Goal: Contribute content: Contribute content

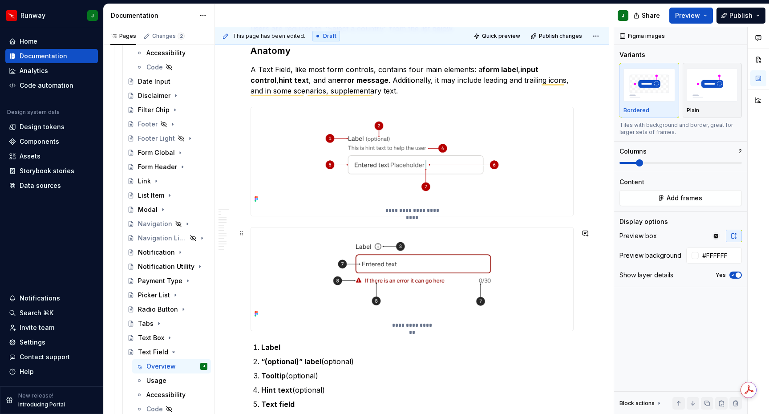
scroll to position [364, 0]
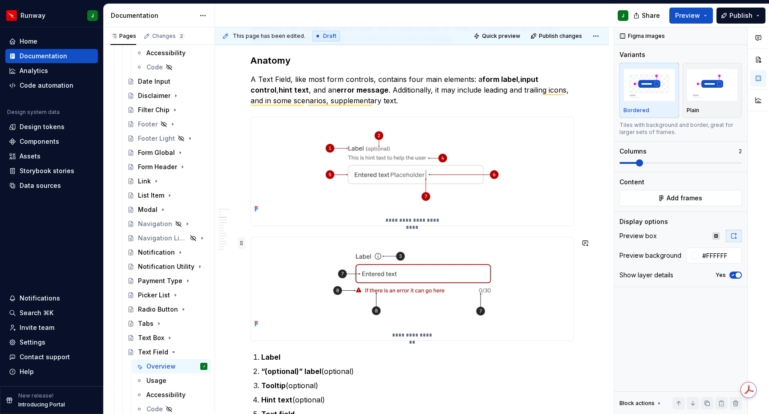
click at [242, 244] on span at bounding box center [241, 243] width 7 height 12
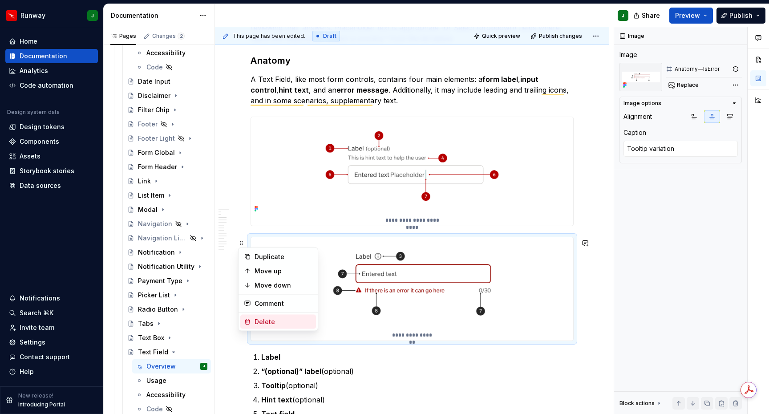
click at [276, 323] on div "Delete" at bounding box center [284, 321] width 58 height 9
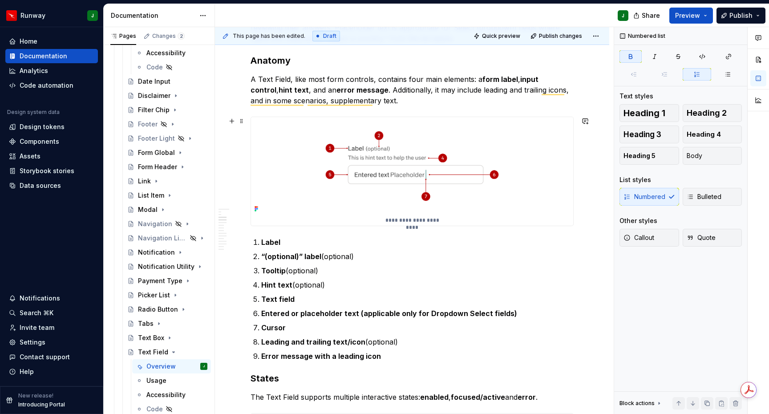
click at [568, 127] on img "To enrich screen reader interactions, please activate Accessibility in Grammarl…" at bounding box center [412, 166] width 322 height 98
type textarea "*"
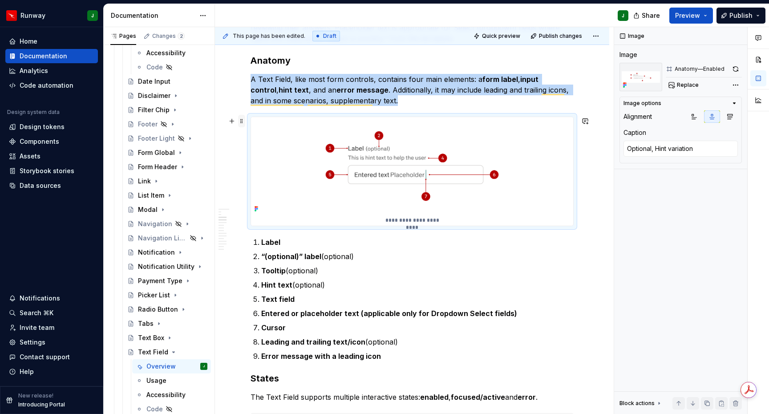
click at [240, 120] on span at bounding box center [241, 121] width 7 height 12
click at [284, 199] on div "Delete" at bounding box center [284, 199] width 58 height 9
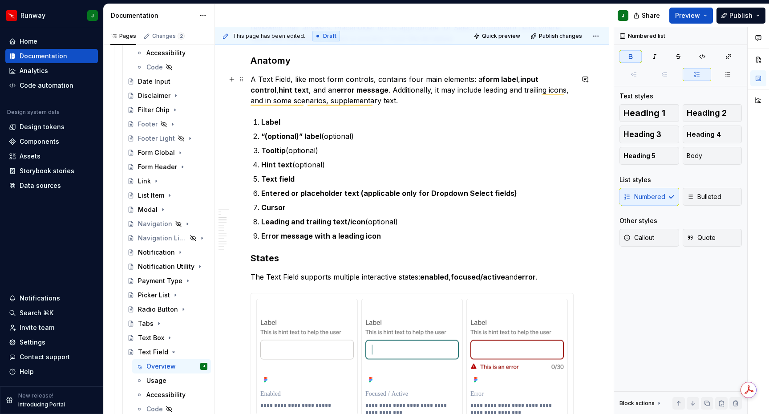
click at [389, 99] on p "A Text Field, like most form controls, contains four main elements: a form labe…" at bounding box center [412, 90] width 323 height 32
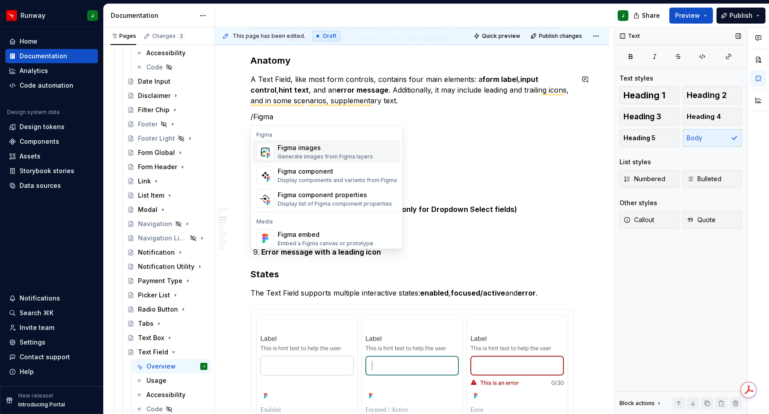
click at [364, 141] on span "Figma images Generate images from Figma layers" at bounding box center [327, 151] width 148 height 23
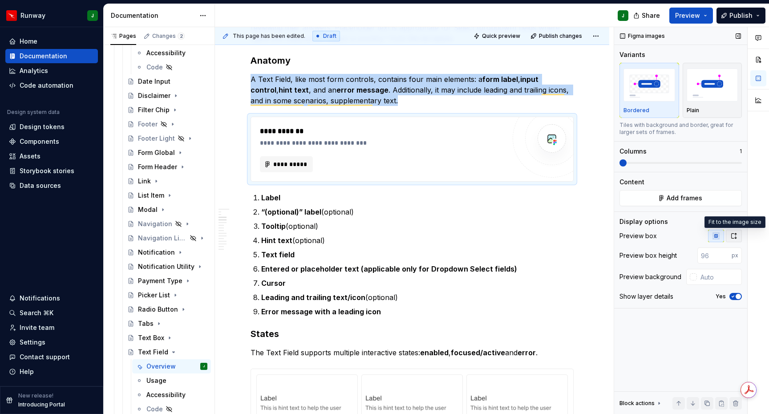
click at [734, 236] on icon "button" at bounding box center [733, 235] width 7 height 7
click at [736, 273] on span "button" at bounding box center [738, 274] width 5 height 5
click at [643, 163] on span at bounding box center [639, 162] width 7 height 7
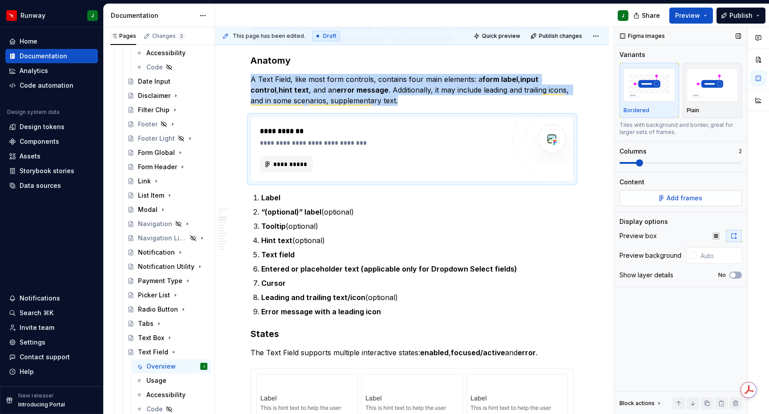
click at [667, 196] on button "Add frames" at bounding box center [681, 198] width 122 height 16
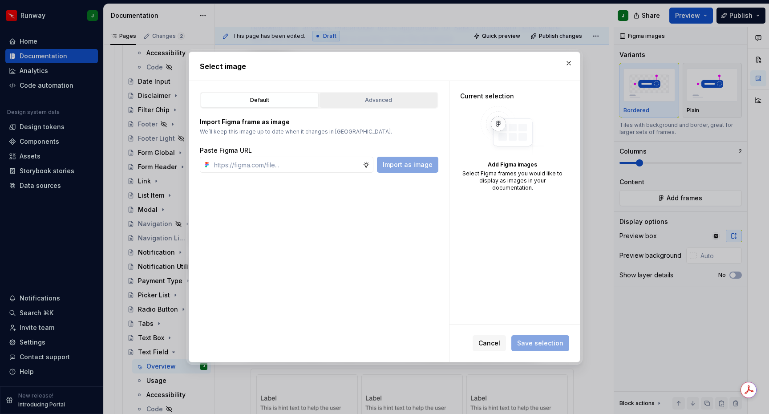
click at [353, 101] on div "Advanced" at bounding box center [379, 100] width 112 height 9
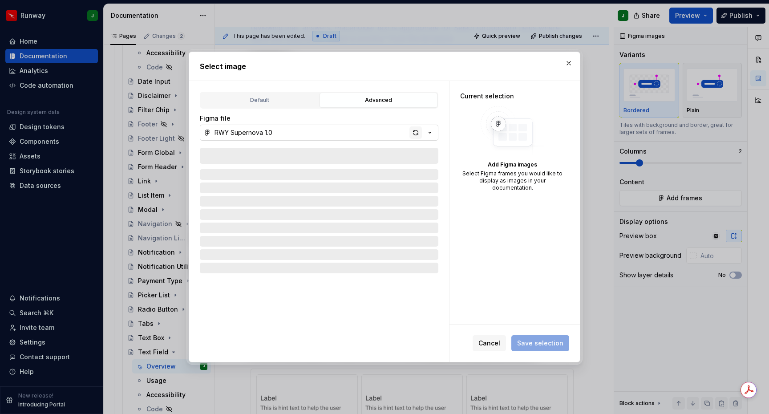
click at [418, 134] on div "button" at bounding box center [416, 132] width 12 height 12
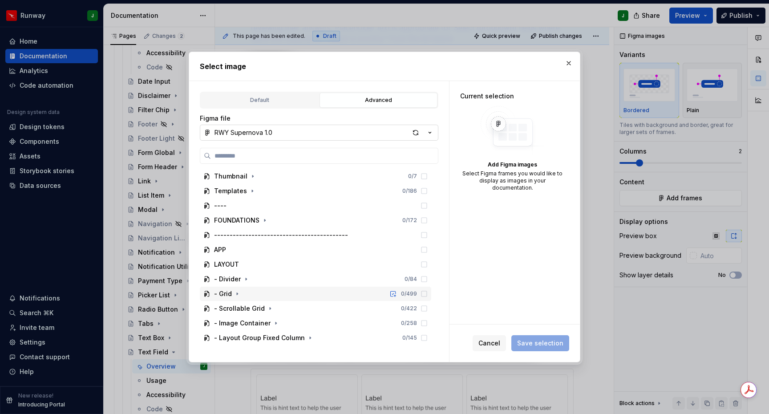
scroll to position [982, 0]
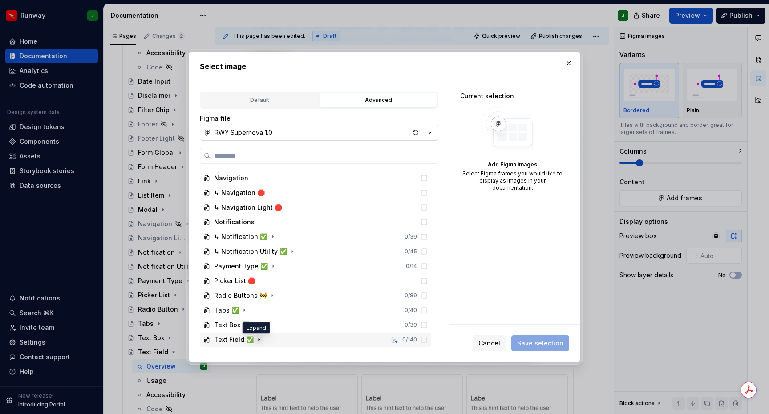
click at [257, 337] on icon "button" at bounding box center [259, 339] width 7 height 7
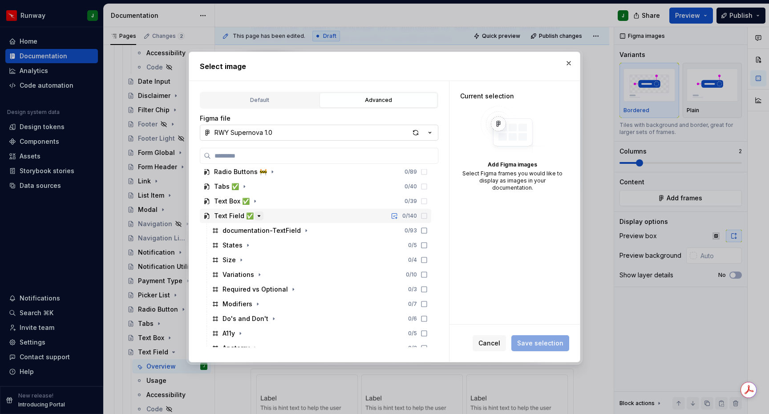
scroll to position [1129, 0]
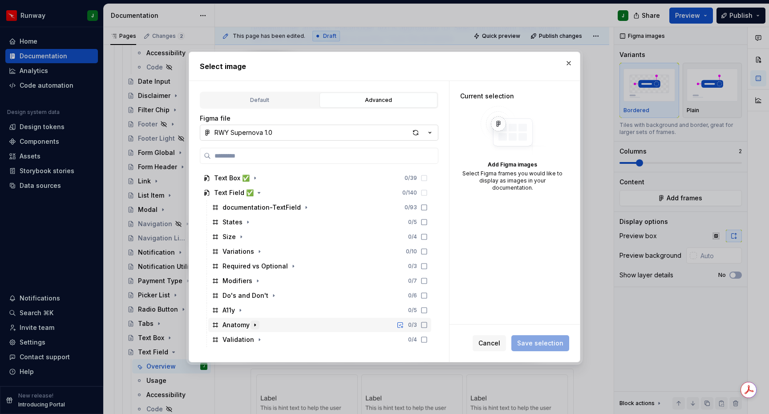
click at [255, 325] on icon "button" at bounding box center [255, 325] width 1 height 2
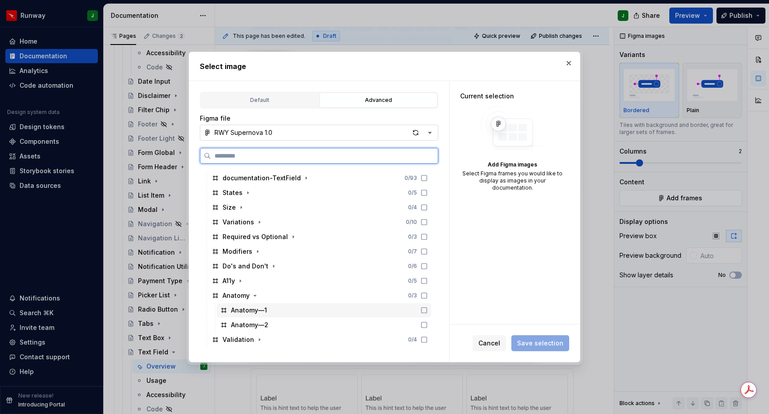
drag, startPoint x: 430, startPoint y: 309, endPoint x: 434, endPoint y: 321, distance: 12.8
click at [428, 310] on icon at bounding box center [424, 310] width 7 height 7
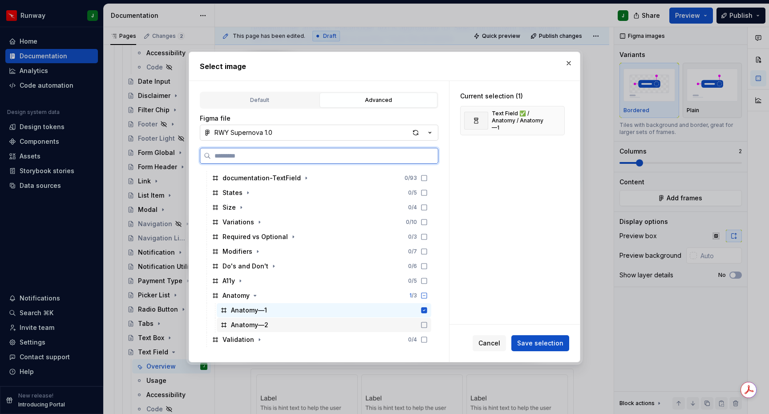
click at [427, 322] on icon at bounding box center [424, 324] width 5 height 5
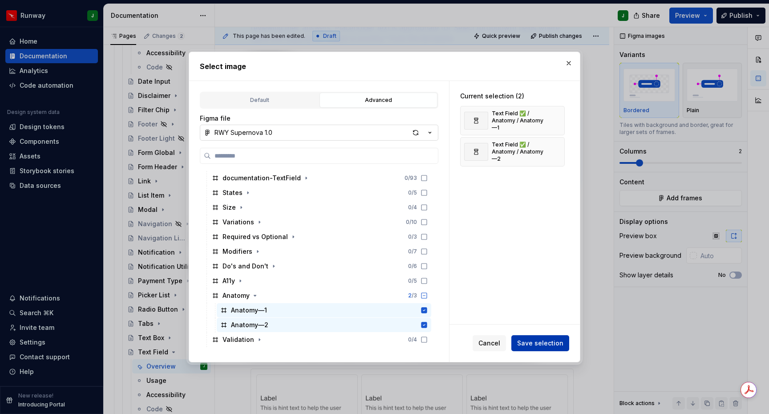
click at [548, 348] on button "Save selection" at bounding box center [540, 343] width 58 height 16
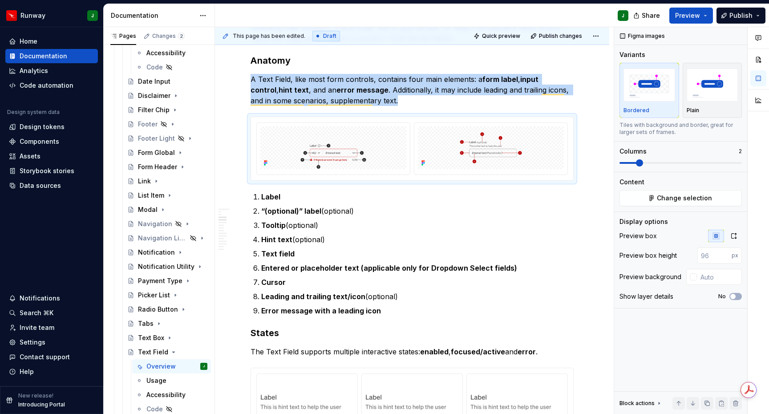
type textarea "*"
click at [574, 181] on div "To enrich screen reader interactions, please activate Accessibility in Grammarl…" at bounding box center [412, 149] width 323 height 64
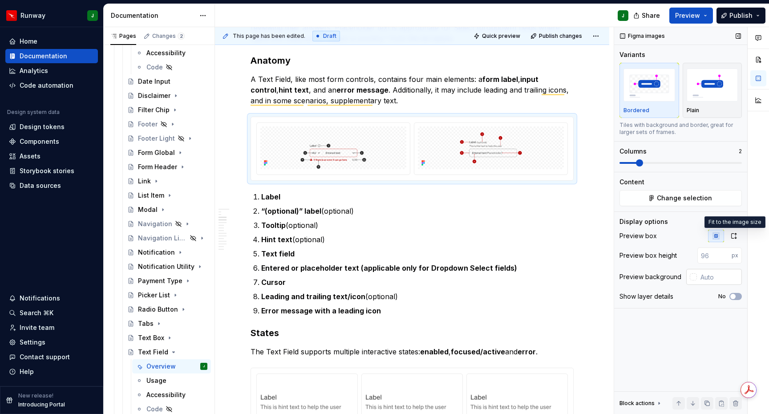
drag, startPoint x: 734, startPoint y: 237, endPoint x: 730, endPoint y: 261, distance: 24.4
click at [734, 237] on icon "button" at bounding box center [733, 235] width 7 height 7
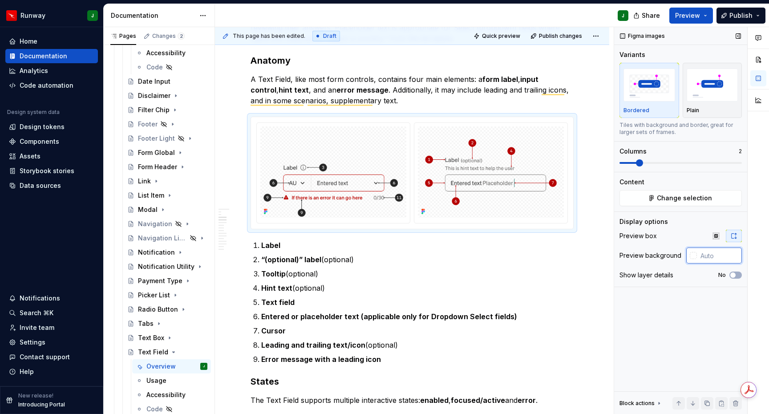
click at [714, 257] on input "text" at bounding box center [719, 256] width 45 height 16
type input "#FFFFFF"
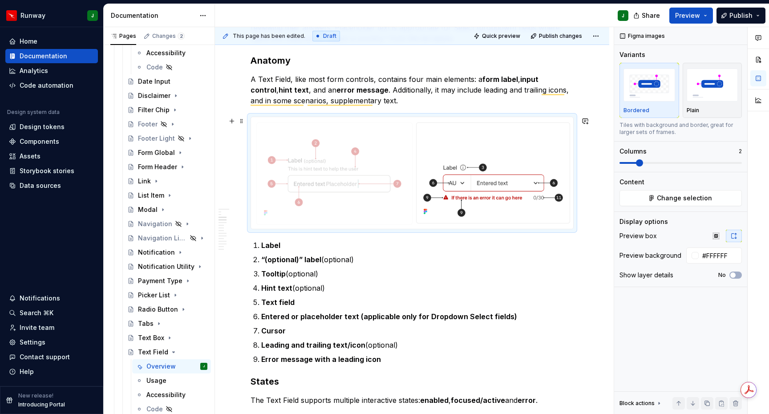
drag, startPoint x: 341, startPoint y: 166, endPoint x: 332, endPoint y: 164, distance: 9.5
click at [328, 165] on body "Runway J Home Documentation Analytics Code automation Design system data Design…" at bounding box center [384, 207] width 769 height 414
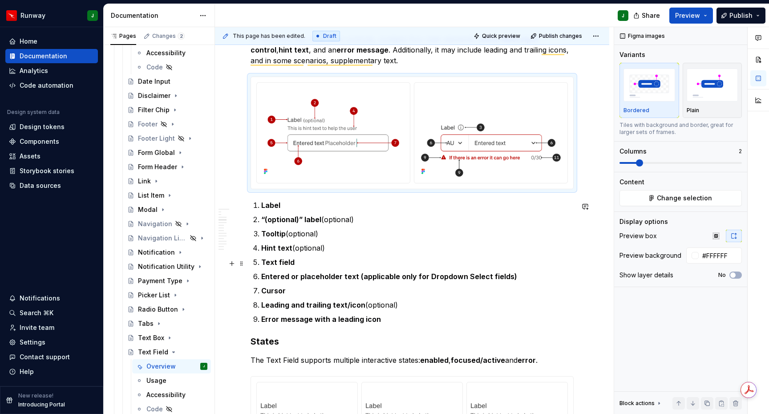
scroll to position [414, 0]
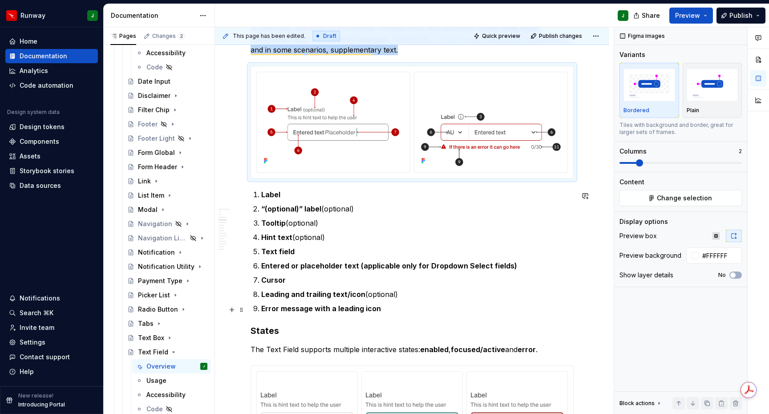
click at [383, 309] on p "Error message with a leading icon" at bounding box center [417, 308] width 312 height 11
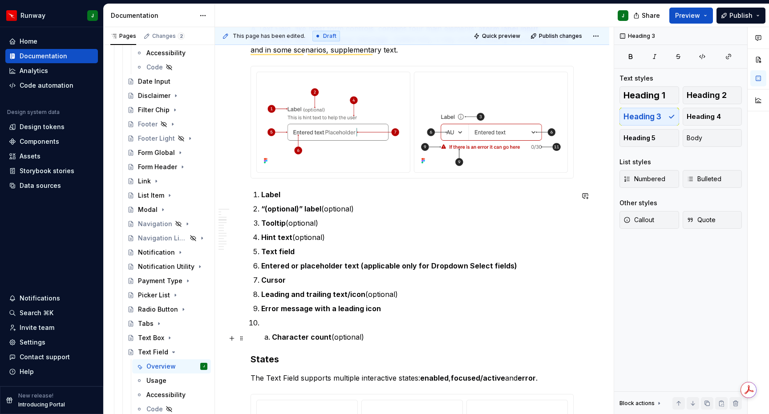
click at [272, 338] on strong "Character count" at bounding box center [302, 337] width 60 height 9
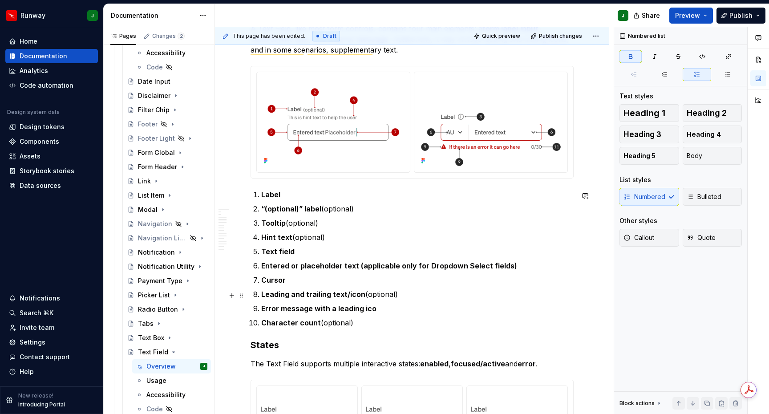
click at [548, 290] on ol "Label “(optional)” label (optional) Tooltip (optional) Hint text (optional) Tex…" at bounding box center [417, 258] width 312 height 139
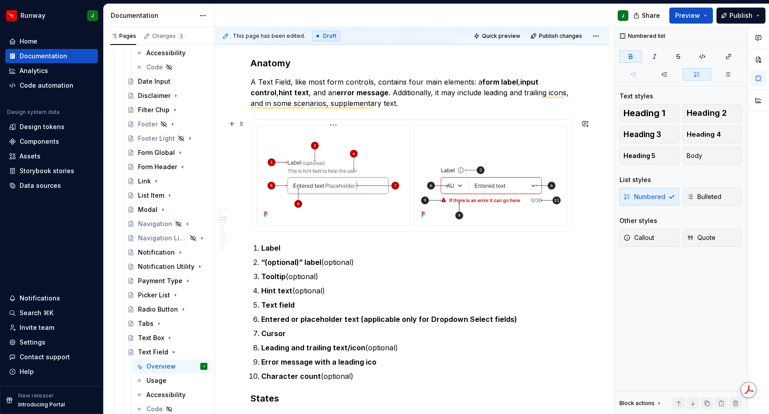
click at [335, 126] on html "Runway J Home Documentation Analytics Code automation Design system data Design…" at bounding box center [384, 207] width 769 height 414
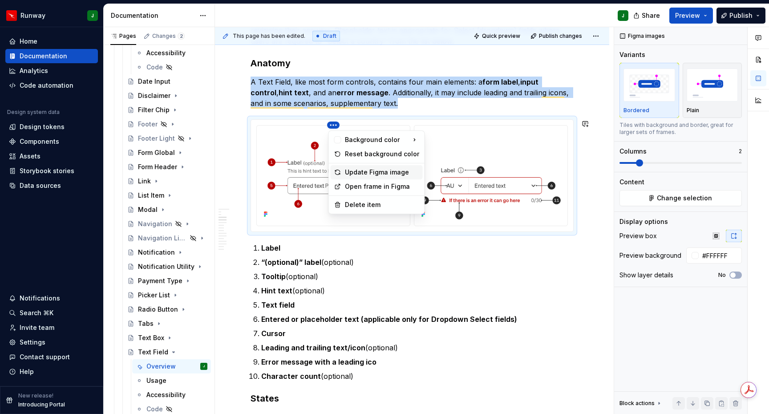
click at [358, 170] on div "Update Figma image" at bounding box center [382, 172] width 74 height 9
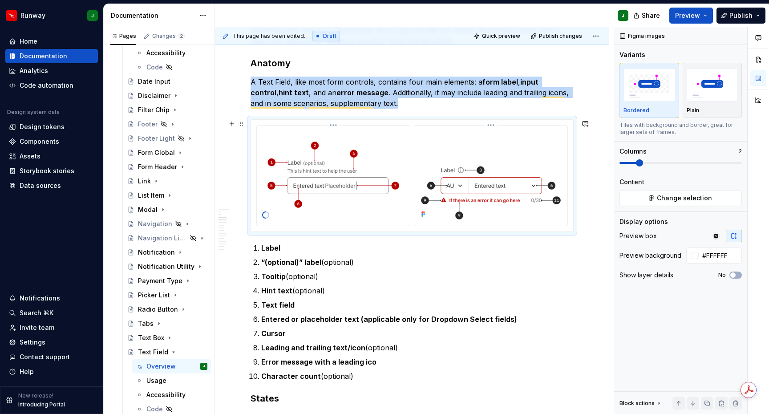
click at [493, 126] on html "Runway J Home Documentation Analytics Code automation Design system data Design…" at bounding box center [384, 207] width 769 height 414
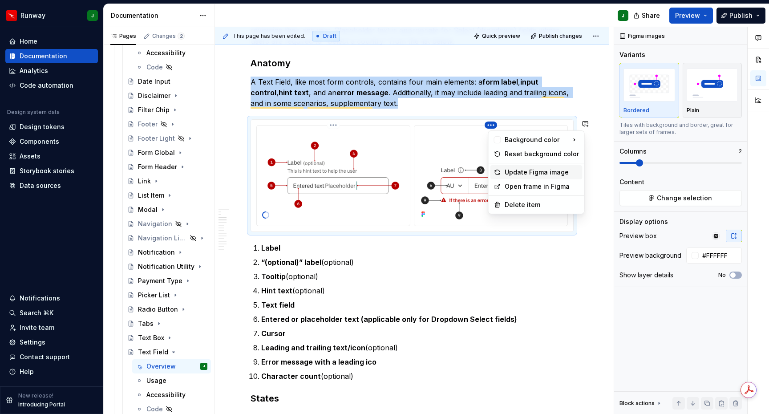
click at [522, 171] on div "Update Figma image" at bounding box center [542, 172] width 74 height 9
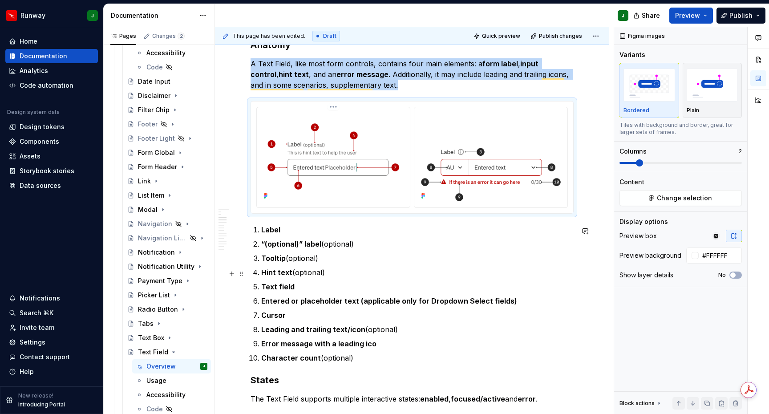
scroll to position [387, 0]
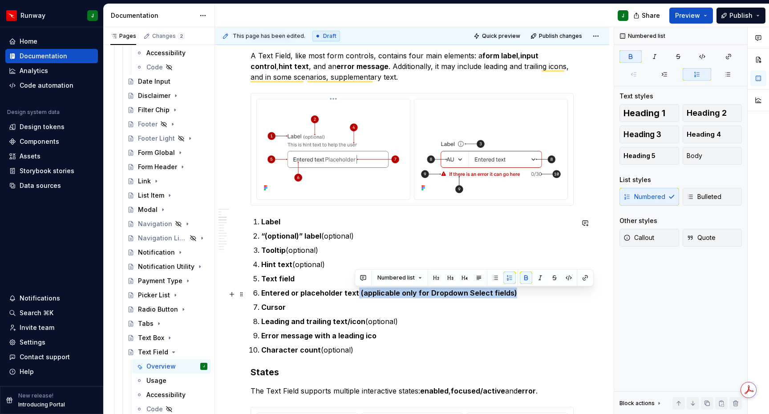
drag, startPoint x: 376, startPoint y: 293, endPoint x: 354, endPoint y: 295, distance: 21.9
click at [354, 295] on p "Entered or placeholder text (applicable only for Dropdown Select fields)" at bounding box center [417, 293] width 312 height 11
click at [406, 309] on p "Cursor" at bounding box center [417, 307] width 312 height 11
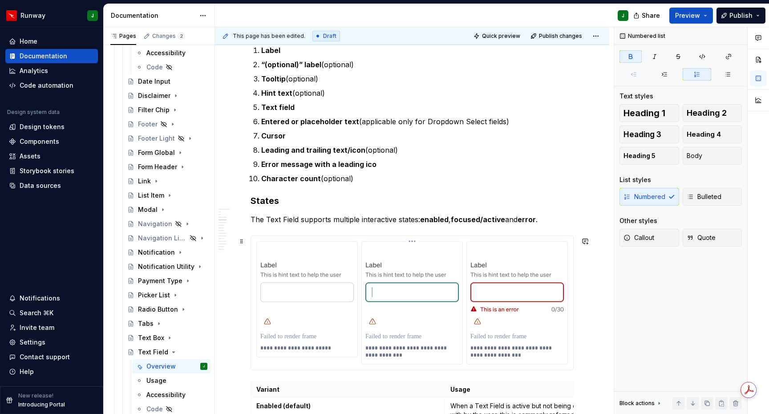
scroll to position [593, 0]
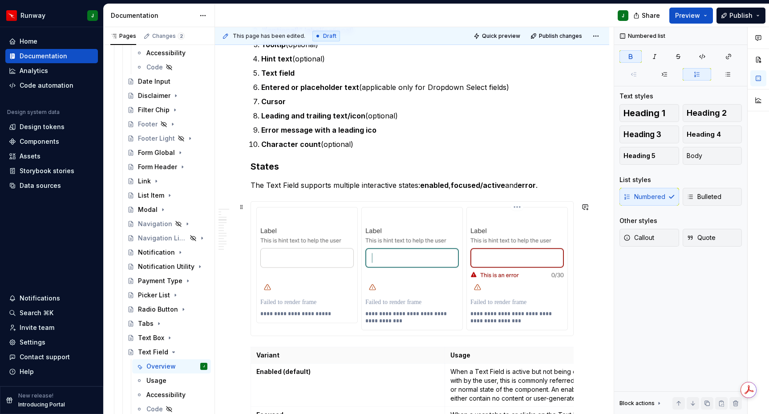
click at [568, 308] on div "**********" at bounding box center [517, 268] width 101 height 122
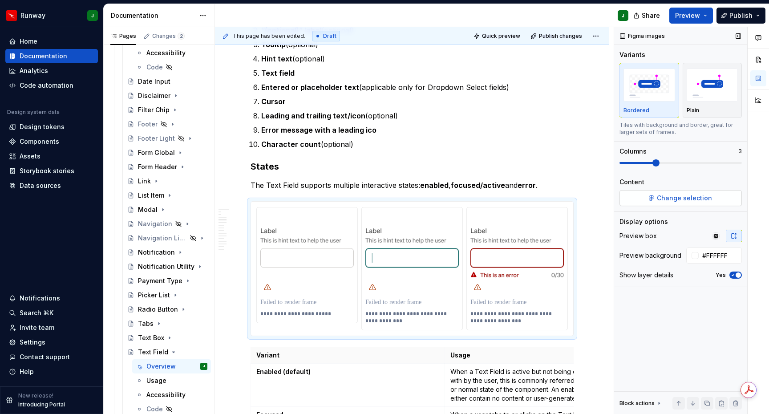
click at [670, 199] on span "Change selection" at bounding box center [684, 198] width 55 height 9
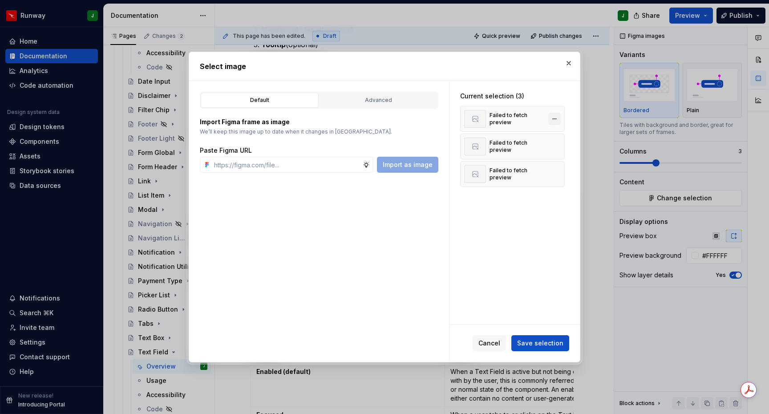
type textarea "*"
click at [557, 118] on button "button" at bounding box center [554, 119] width 12 height 12
click at [556, 119] on button "button" at bounding box center [554, 119] width 12 height 12
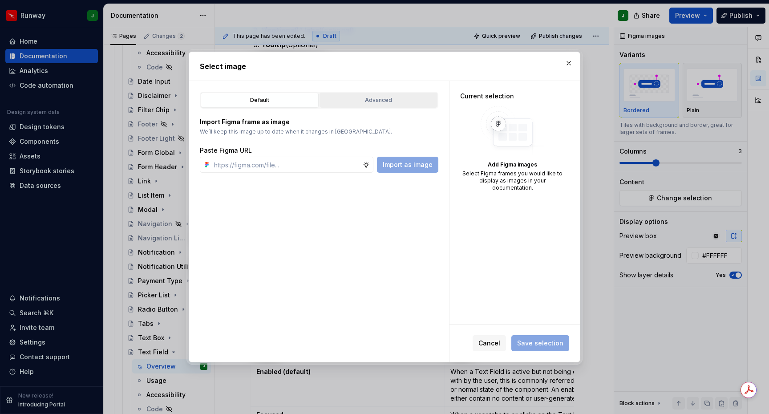
click at [340, 100] on div "Advanced" at bounding box center [379, 100] width 112 height 9
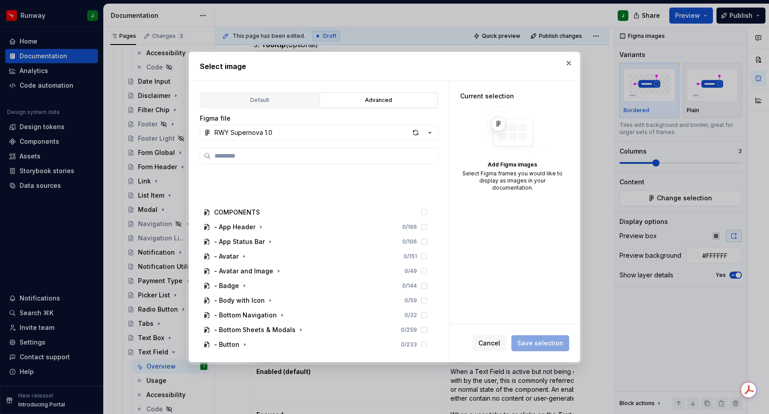
scroll to position [982, 0]
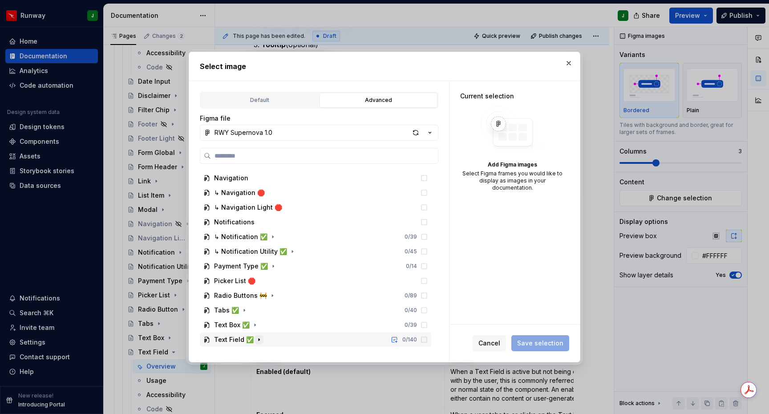
click at [259, 340] on icon "button" at bounding box center [259, 340] width 1 height 2
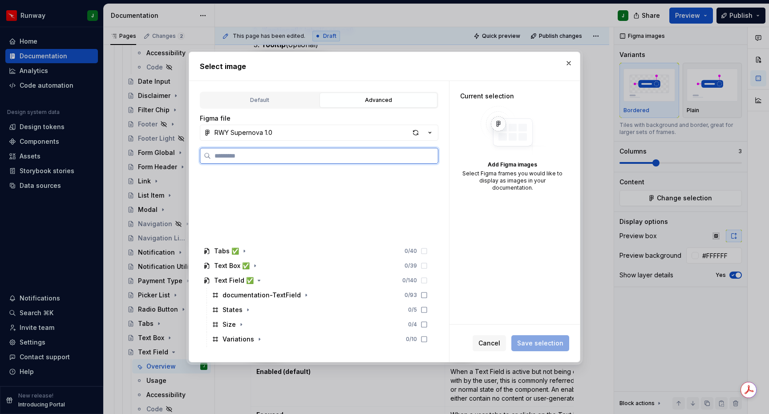
scroll to position [1129, 0]
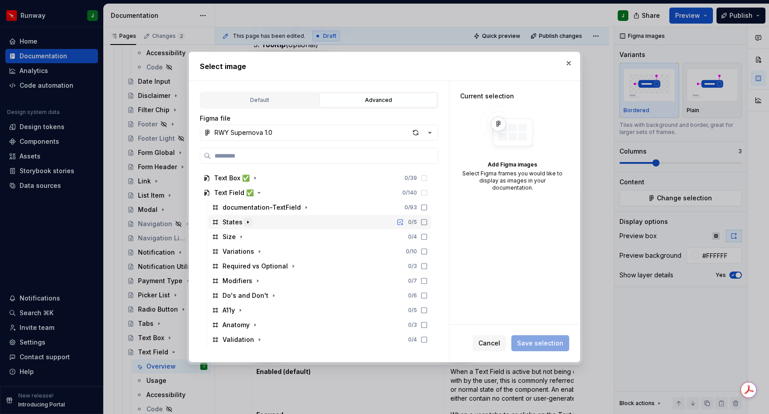
click at [249, 224] on icon "button" at bounding box center [247, 222] width 7 height 7
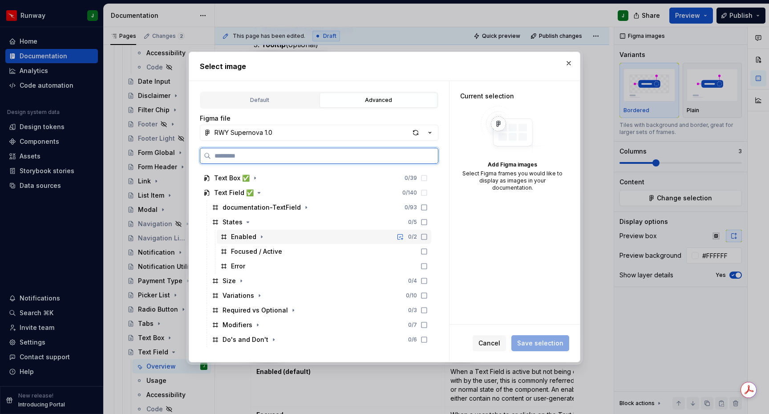
drag, startPoint x: 289, startPoint y: 235, endPoint x: 293, endPoint y: 246, distance: 12.0
click at [289, 235] on div "Enabled 0 / 2" at bounding box center [324, 237] width 215 height 14
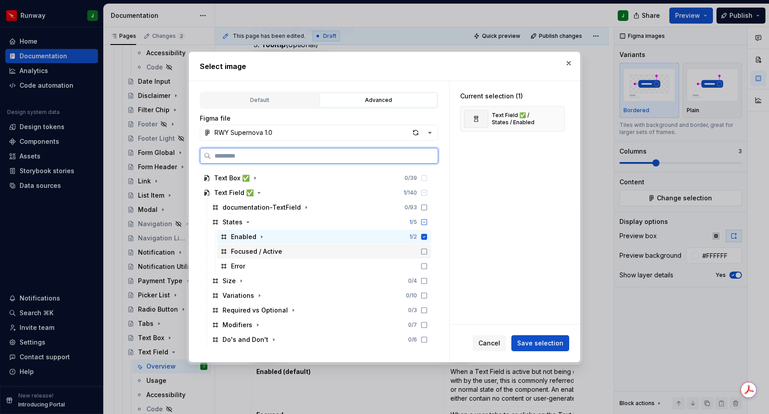
drag, startPoint x: 294, startPoint y: 248, endPoint x: 300, endPoint y: 264, distance: 16.2
click at [294, 249] on div "Focused / Active" at bounding box center [324, 251] width 215 height 14
click at [300, 264] on div "Error" at bounding box center [324, 266] width 215 height 14
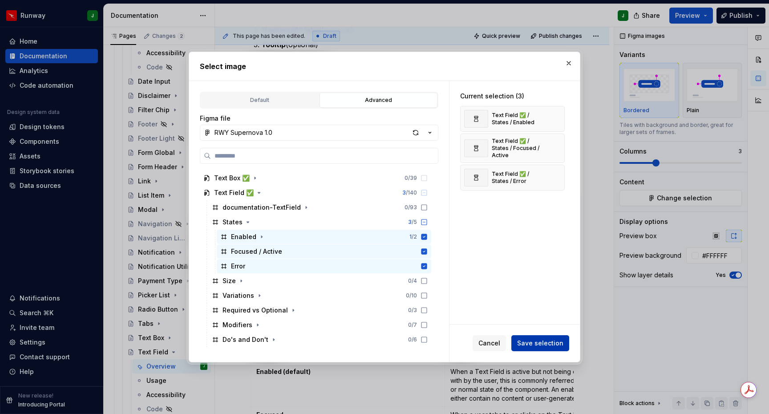
click at [554, 346] on span "Save selection" at bounding box center [540, 343] width 46 height 9
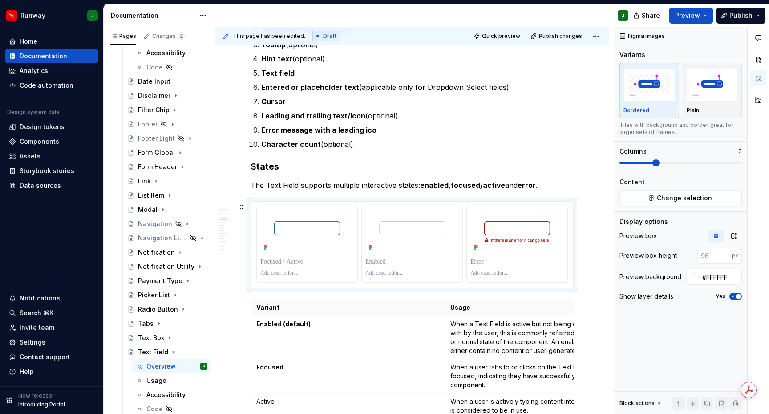
scroll to position [594, 0]
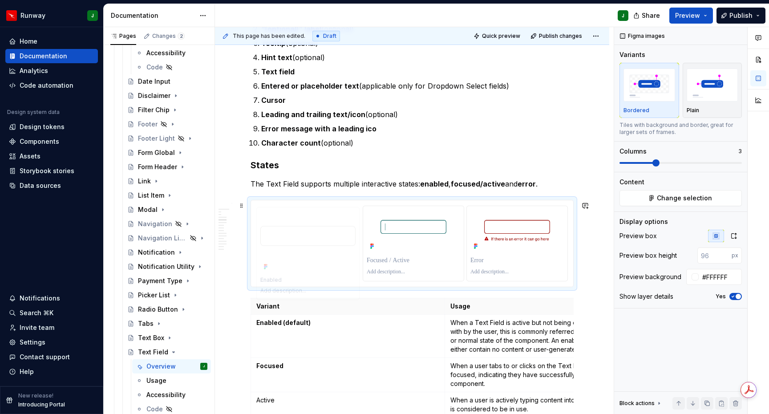
drag, startPoint x: 434, startPoint y: 230, endPoint x: 300, endPoint y: 233, distance: 134.5
click at [300, 233] on body "Runway J Home Documentation Analytics Code automation Design system data Design…" at bounding box center [384, 207] width 769 height 414
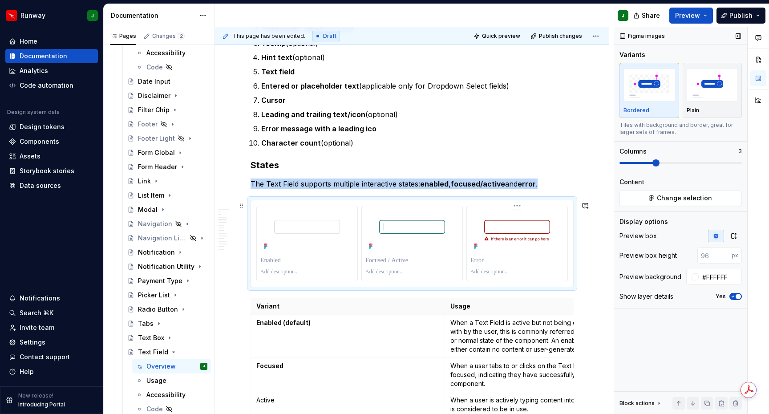
drag, startPoint x: 561, startPoint y: 281, endPoint x: 690, endPoint y: 262, distance: 129.6
click at [562, 280] on div "To enrich screen reader interactions, please activate Accessibility in Grammarl…" at bounding box center [517, 243] width 101 height 75
click at [736, 237] on icon "button" at bounding box center [733, 235] width 7 height 7
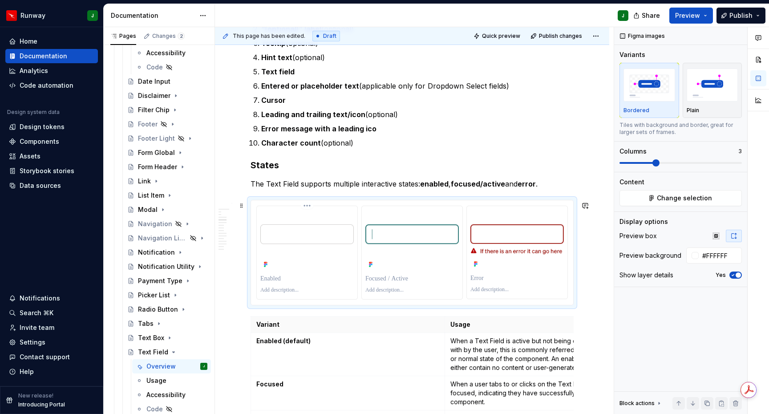
click at [284, 280] on p "To enrich screen reader interactions, please activate Accessibility in Grammarl…" at bounding box center [306, 278] width 93 height 9
click at [390, 280] on p "To enrich screen reader interactions, please activate Accessibility in Grammarl…" at bounding box center [411, 278] width 93 height 9
click at [482, 278] on p "To enrich screen reader interactions, please activate Accessibility in Grammarl…" at bounding box center [517, 278] width 93 height 9
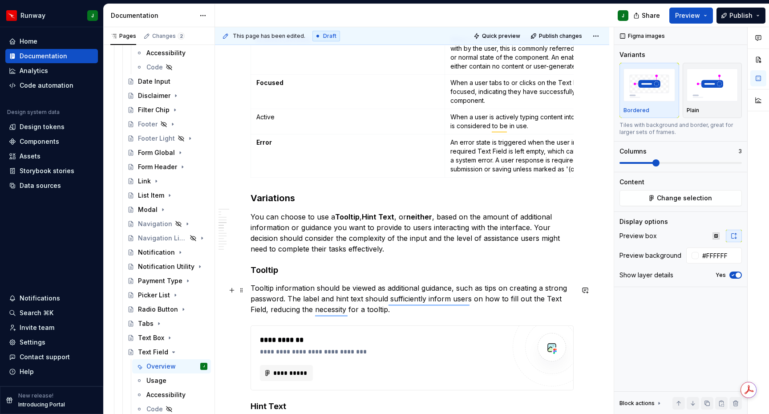
scroll to position [978, 0]
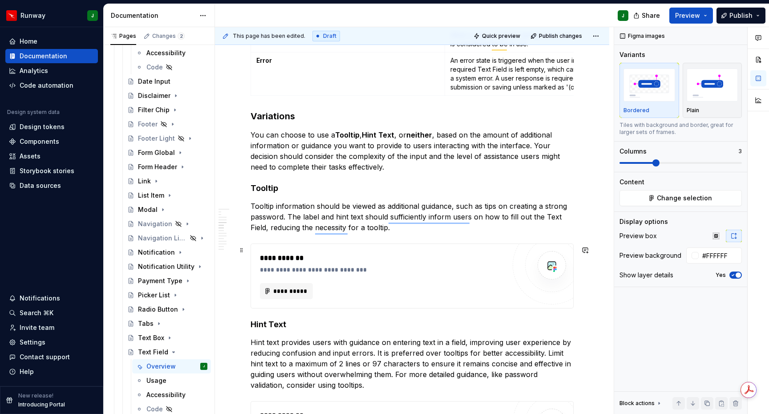
click at [438, 299] on div "**********" at bounding box center [383, 291] width 246 height 16
click at [446, 274] on div "**********" at bounding box center [385, 269] width 250 height 9
click at [687, 205] on button "Add frames" at bounding box center [681, 198] width 122 height 16
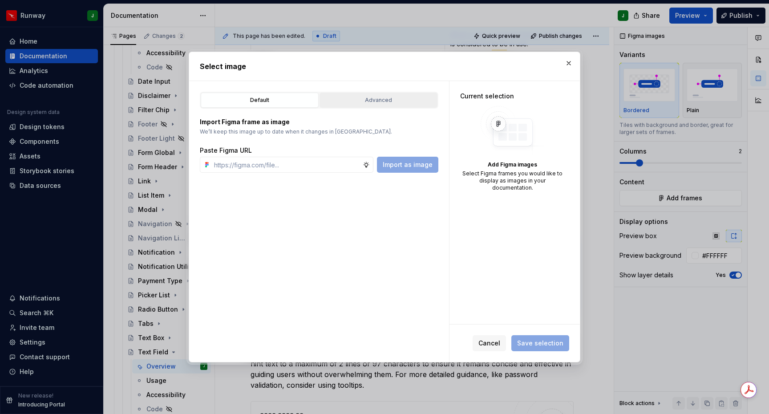
click at [382, 99] on div "Advanced" at bounding box center [379, 100] width 112 height 9
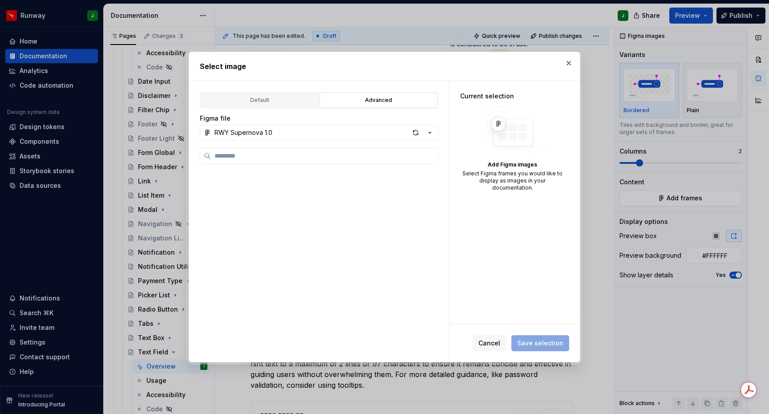
scroll to position [982, 0]
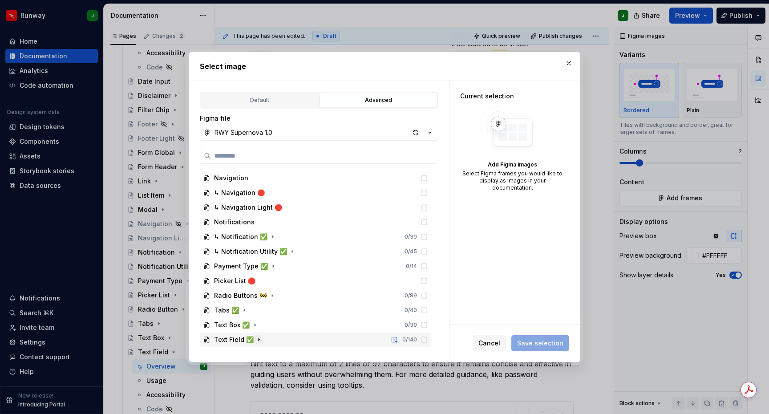
click at [258, 341] on icon "button" at bounding box center [259, 339] width 7 height 7
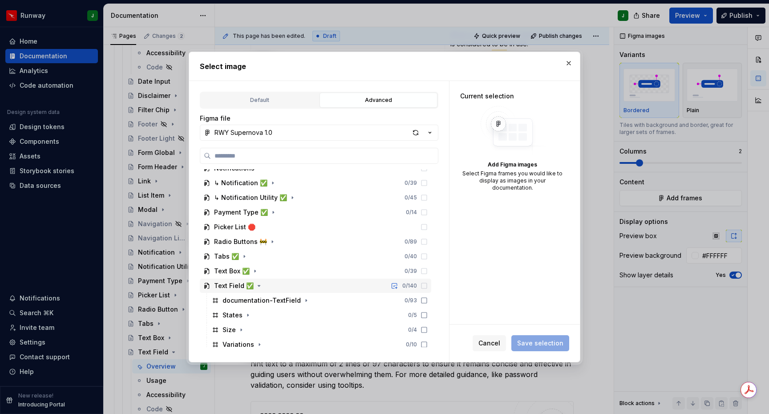
scroll to position [1129, 0]
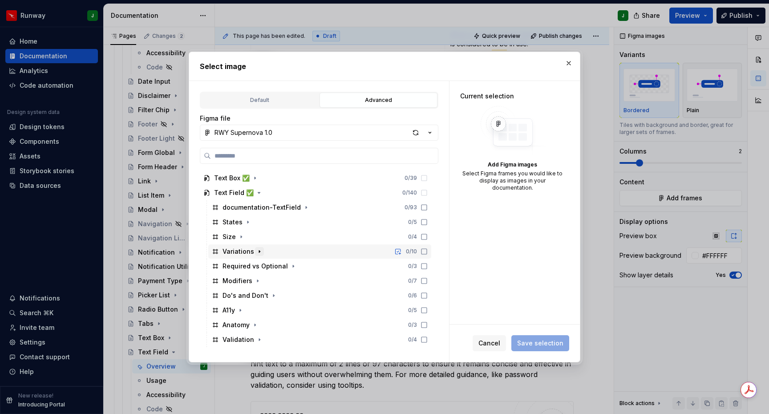
click at [259, 252] on icon "button" at bounding box center [259, 251] width 7 height 7
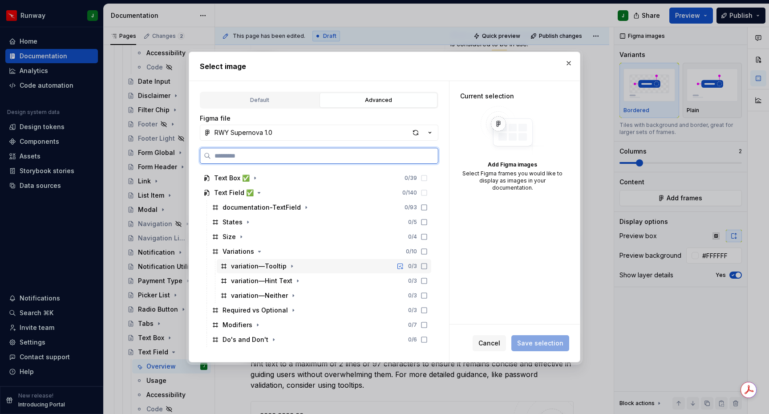
drag, startPoint x: 328, startPoint y: 266, endPoint x: 359, endPoint y: 266, distance: 31.6
click at [328, 266] on div "variation—Tooltip 0 / 3" at bounding box center [324, 266] width 215 height 14
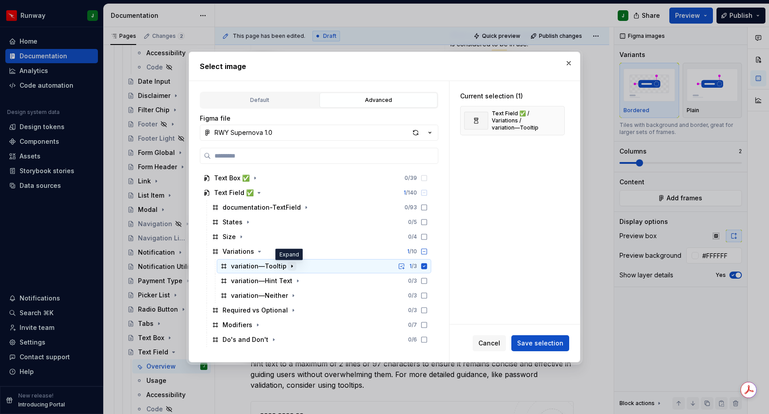
click at [288, 267] on icon "button" at bounding box center [291, 266] width 7 height 7
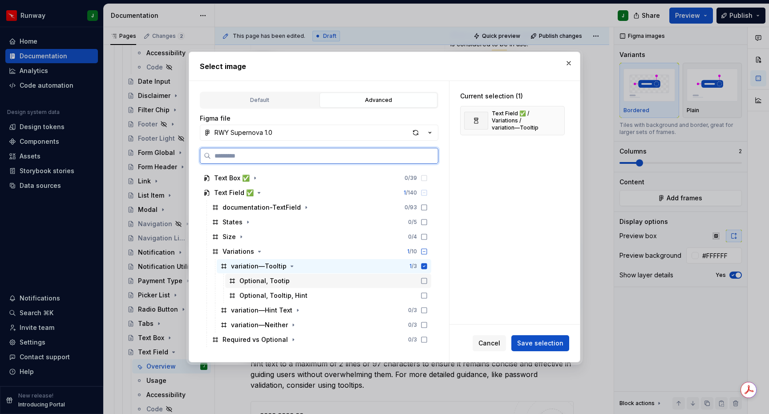
drag, startPoint x: 433, startPoint y: 280, endPoint x: 433, endPoint y: 290, distance: 9.8
click at [428, 281] on icon at bounding box center [424, 280] width 7 height 7
drag, startPoint x: 433, startPoint y: 291, endPoint x: 435, endPoint y: 274, distance: 16.7
click at [431, 290] on div "Optional, Tooltip, Hint" at bounding box center [328, 295] width 206 height 14
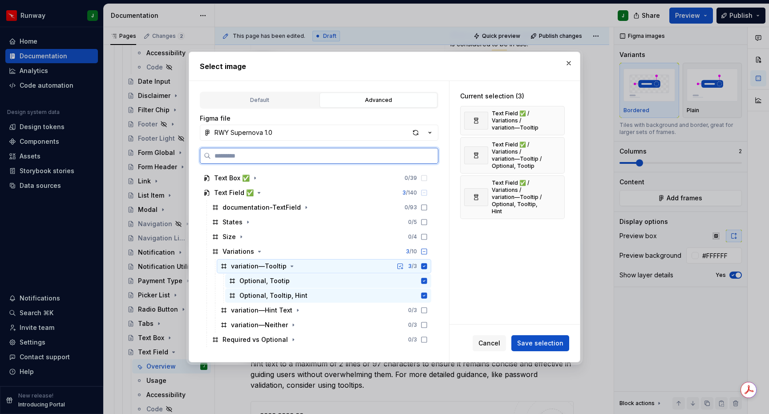
click at [427, 268] on icon at bounding box center [425, 267] width 6 height 6
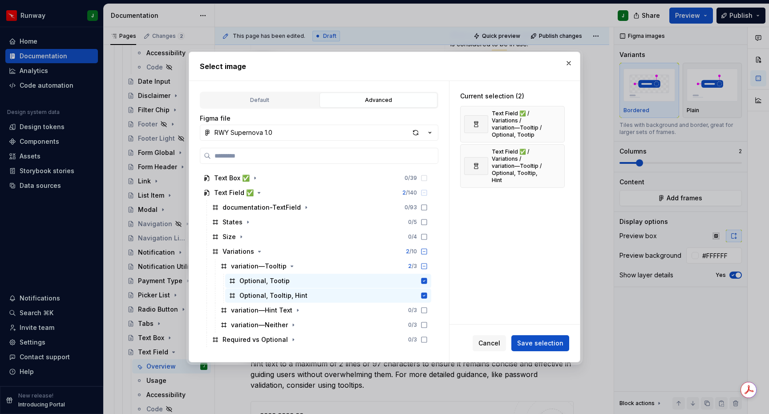
click at [537, 345] on span "Save selection" at bounding box center [540, 343] width 46 height 9
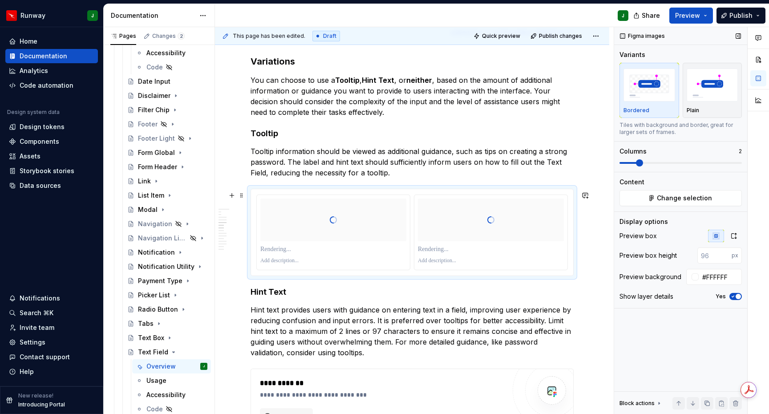
scroll to position [1042, 0]
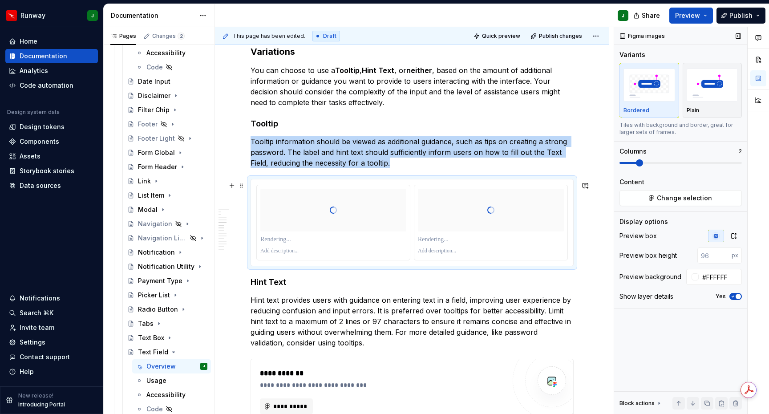
type textarea "*"
click at [510, 206] on img "To enrich screen reader interactions, please activate Accessibility in Grammarl…" at bounding box center [491, 210] width 146 height 43
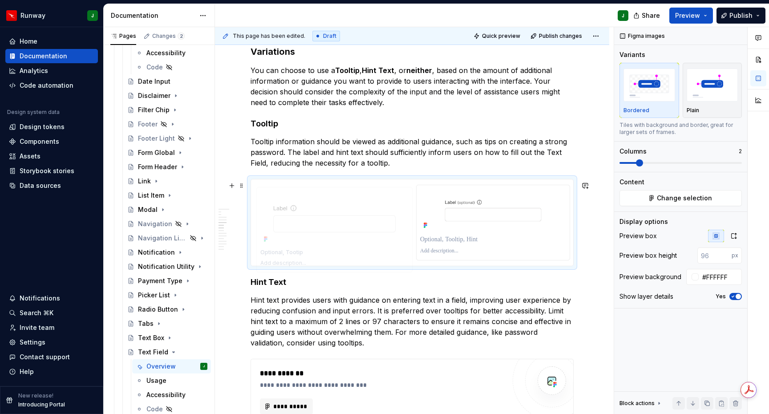
drag, startPoint x: 506, startPoint y: 213, endPoint x: 487, endPoint y: 234, distance: 28.3
click at [341, 215] on body "Runway J Home Documentation Analytics Code automation Design system data Design…" at bounding box center [384, 207] width 769 height 414
click at [465, 241] on p "To enrich screen reader interactions, please activate Accessibility in Grammarl…" at bounding box center [491, 239] width 146 height 9
click at [324, 242] on p "To enrich screen reader interactions, please activate Accessibility in Grammarl…" at bounding box center [333, 239] width 146 height 9
click at [733, 236] on icon "button" at bounding box center [733, 235] width 7 height 7
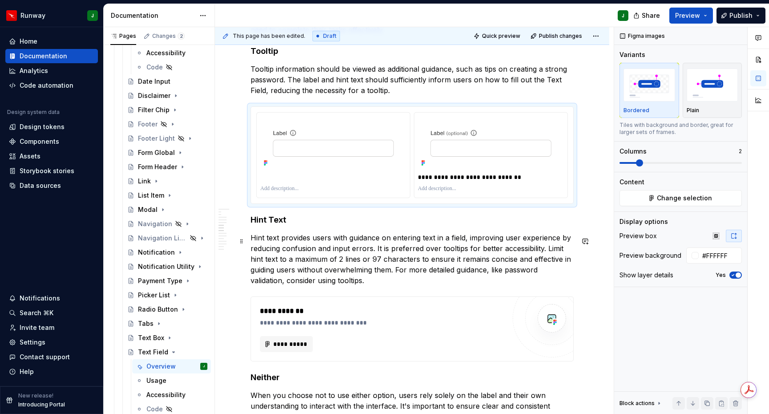
scroll to position [1158, 0]
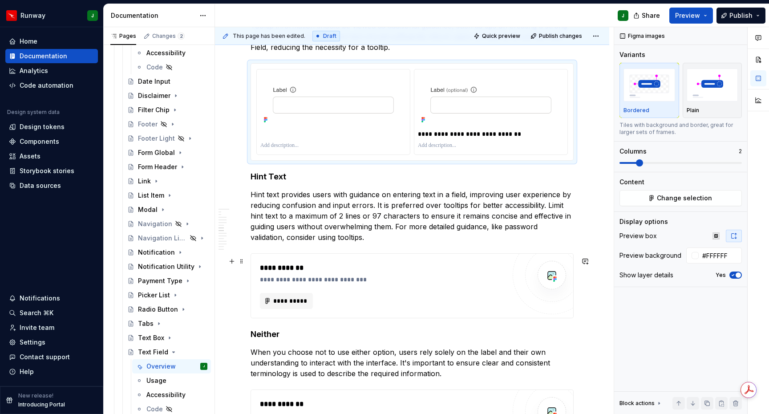
click at [405, 292] on div "**********" at bounding box center [383, 286] width 246 height 46
click at [662, 198] on button "Add frames" at bounding box center [681, 198] width 122 height 16
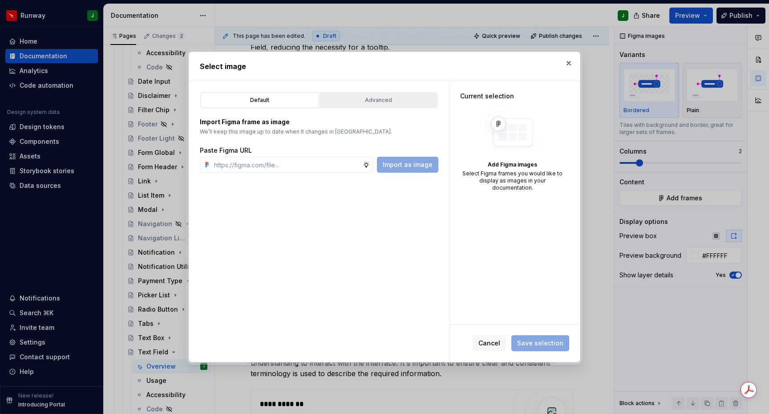
drag, startPoint x: 363, startPoint y: 101, endPoint x: 359, endPoint y: 104, distance: 5.1
click at [363, 101] on div "Advanced" at bounding box center [379, 100] width 112 height 9
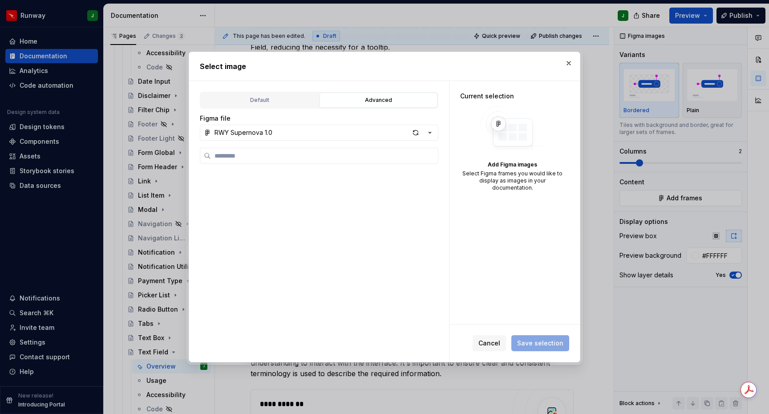
scroll to position [982, 0]
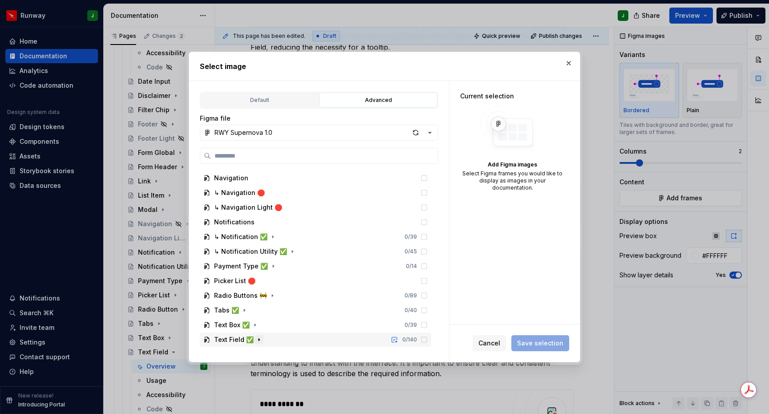
click at [256, 338] on icon "button" at bounding box center [259, 339] width 7 height 7
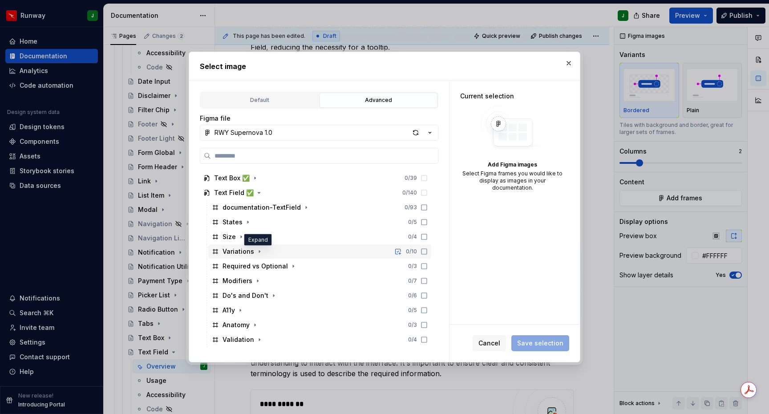
click at [258, 252] on icon "button" at bounding box center [259, 251] width 7 height 7
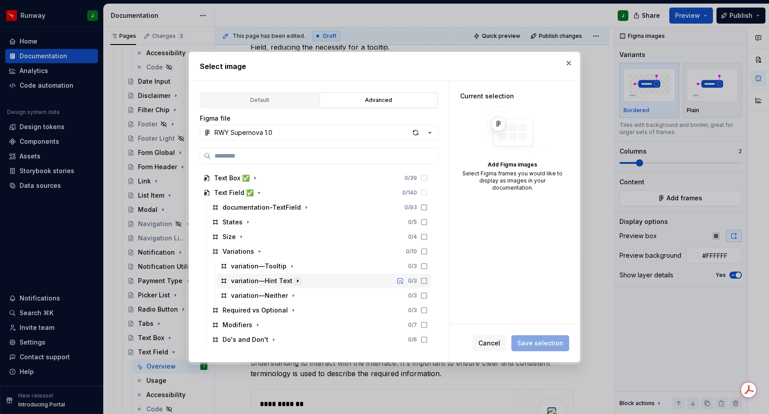
click at [299, 282] on button "button" at bounding box center [297, 280] width 9 height 9
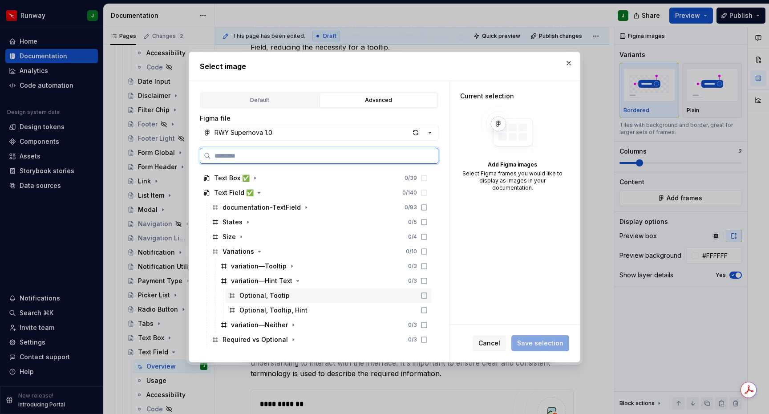
drag, startPoint x: 324, startPoint y: 293, endPoint x: 335, endPoint y: 305, distance: 16.1
click at [324, 293] on div "Optional, Tootip" at bounding box center [328, 295] width 206 height 14
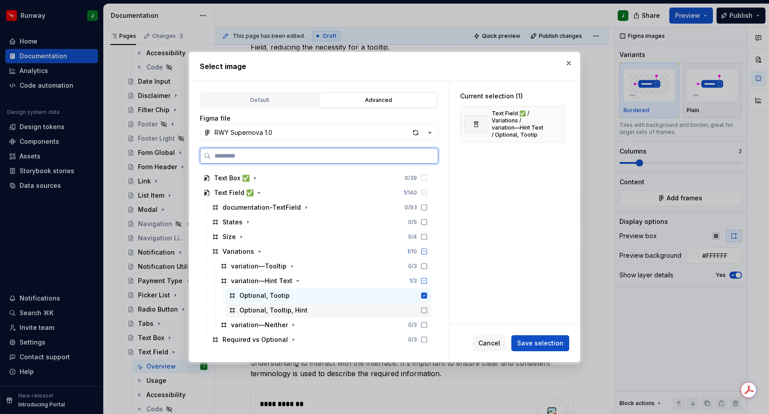
click at [338, 310] on div "Optional, Tooltip, Hint" at bounding box center [328, 310] width 206 height 14
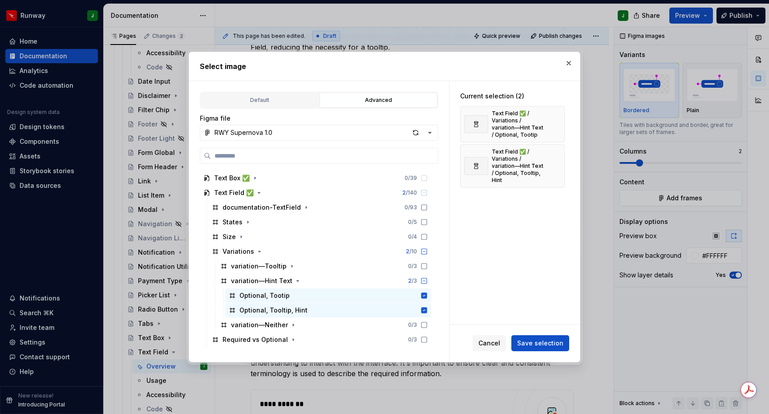
click at [555, 345] on span "Save selection" at bounding box center [540, 343] width 46 height 9
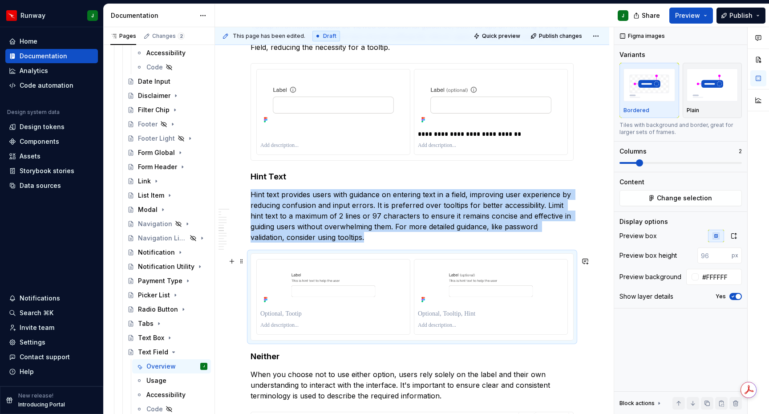
click at [573, 331] on div "To enrich screen reader interactions, please activate Accessibility in Grammarl…" at bounding box center [412, 297] width 322 height 86
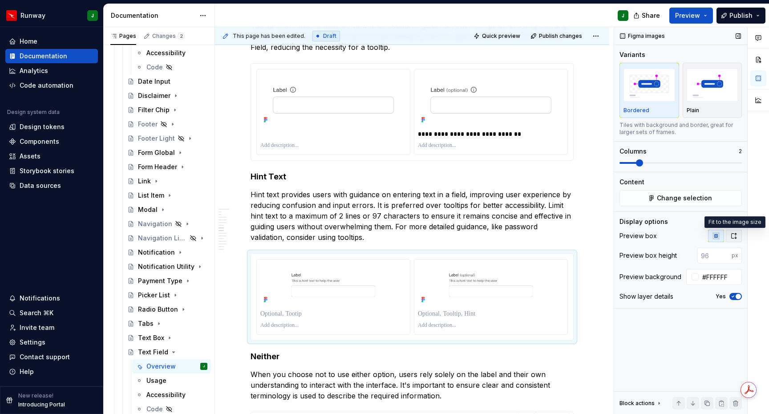
click at [737, 239] on icon "button" at bounding box center [733, 235] width 7 height 7
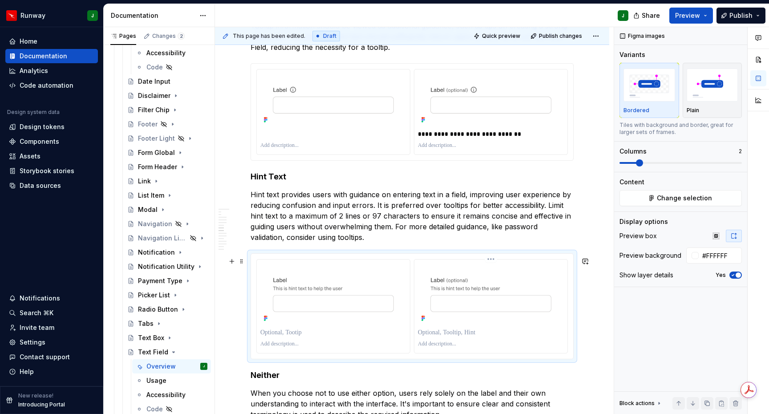
scroll to position [1158, 0]
click at [445, 336] on p "To enrich screen reader interactions, please activate Accessibility in Grammarl…" at bounding box center [491, 332] width 146 height 9
click at [287, 337] on p "To enrich screen reader interactions, please activate Accessibility in Grammarl…" at bounding box center [333, 332] width 146 height 9
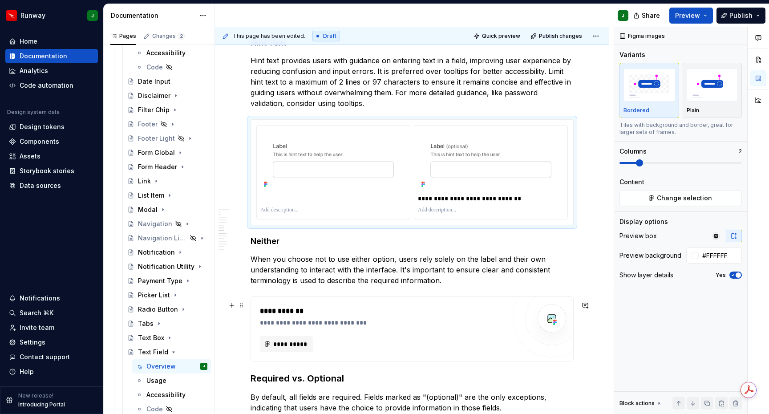
scroll to position [1331, 0]
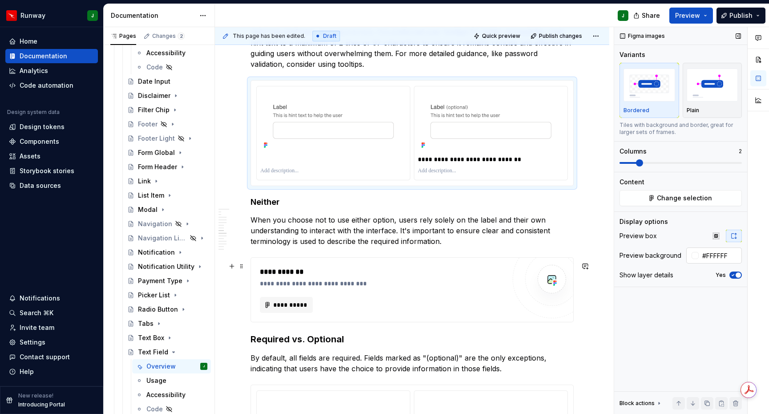
click at [439, 296] on div "**********" at bounding box center [383, 290] width 246 height 46
click at [659, 201] on button "Add frames" at bounding box center [681, 198] width 122 height 16
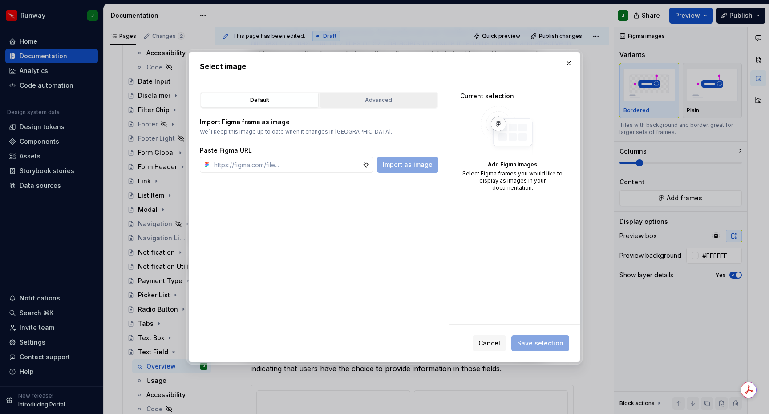
type textarea "*"
click at [387, 103] on div "Advanced" at bounding box center [379, 100] width 112 height 9
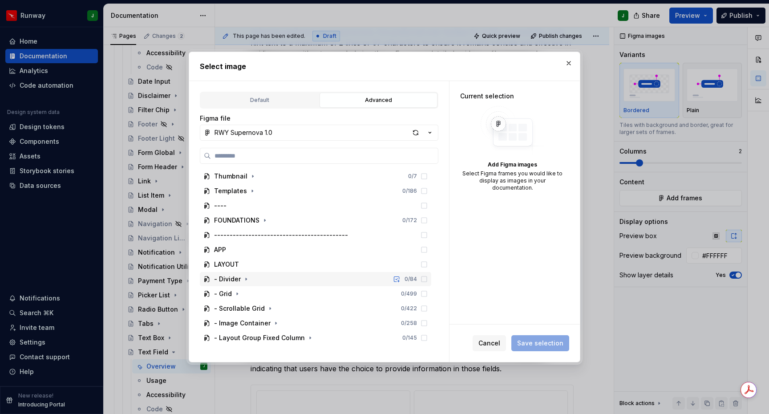
scroll to position [982, 0]
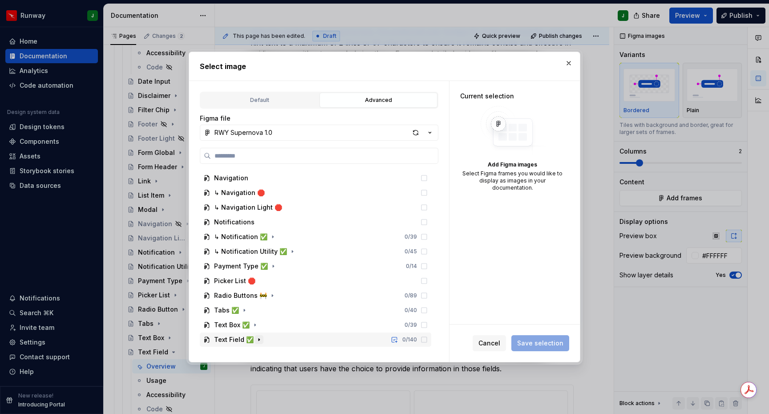
click at [258, 341] on icon "button" at bounding box center [259, 339] width 7 height 7
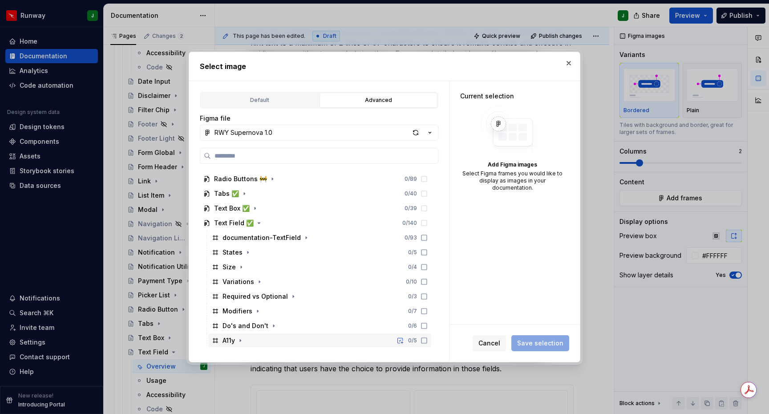
scroll to position [1129, 0]
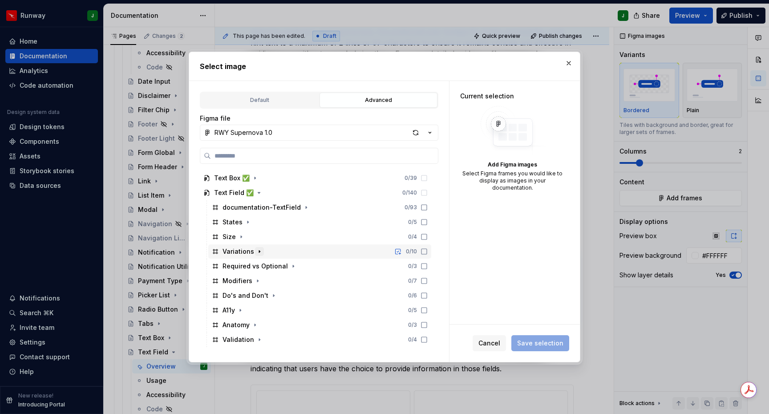
click at [259, 253] on icon "button" at bounding box center [259, 251] width 7 height 7
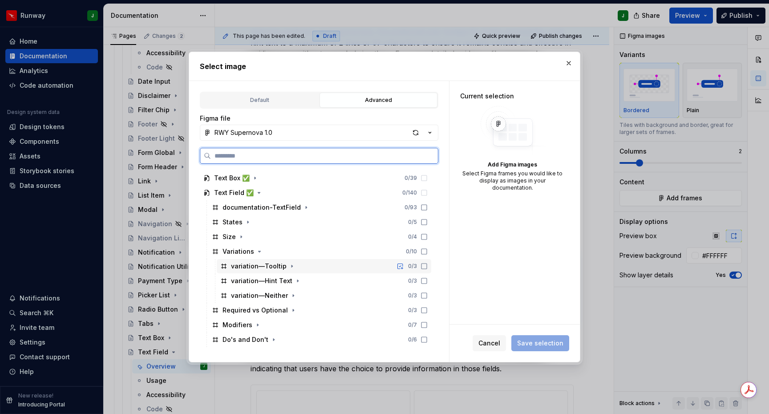
scroll to position [1139, 0]
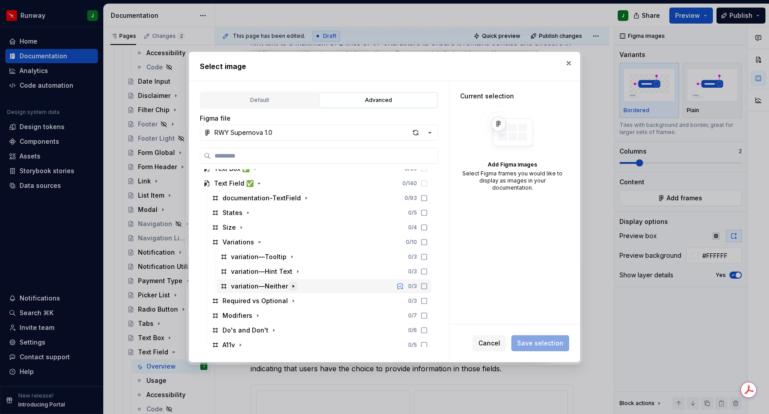
click at [290, 288] on icon "button" at bounding box center [293, 286] width 7 height 7
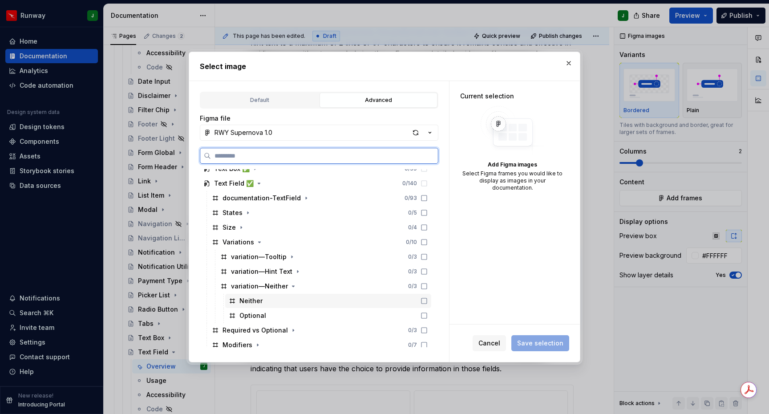
drag, startPoint x: 438, startPoint y: 303, endPoint x: 434, endPoint y: 310, distance: 7.8
click at [431, 303] on div "Neither" at bounding box center [328, 301] width 206 height 14
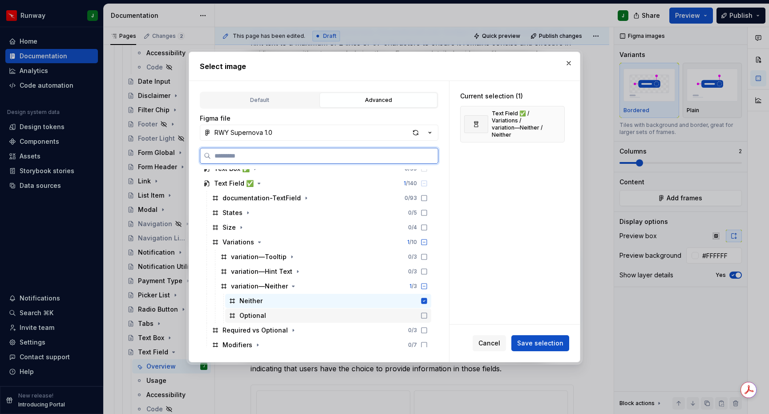
click at [428, 313] on icon at bounding box center [424, 315] width 7 height 7
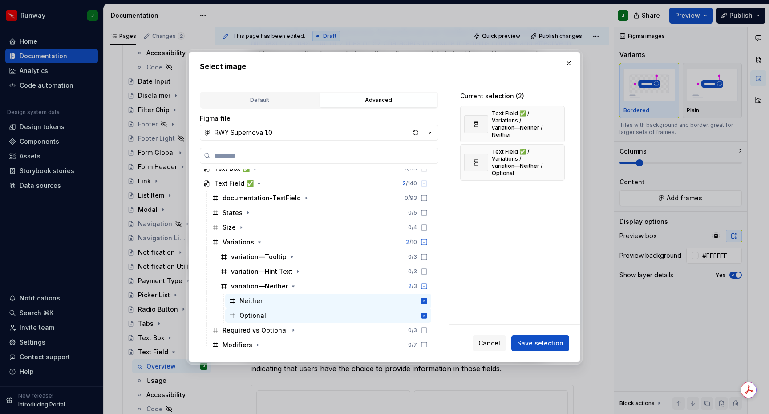
click at [536, 331] on div "Cancel Save selection" at bounding box center [515, 343] width 130 height 37
drag, startPoint x: 537, startPoint y: 338, endPoint x: 533, endPoint y: 338, distance: 4.5
click at [537, 339] on span "Save selection" at bounding box center [540, 343] width 46 height 9
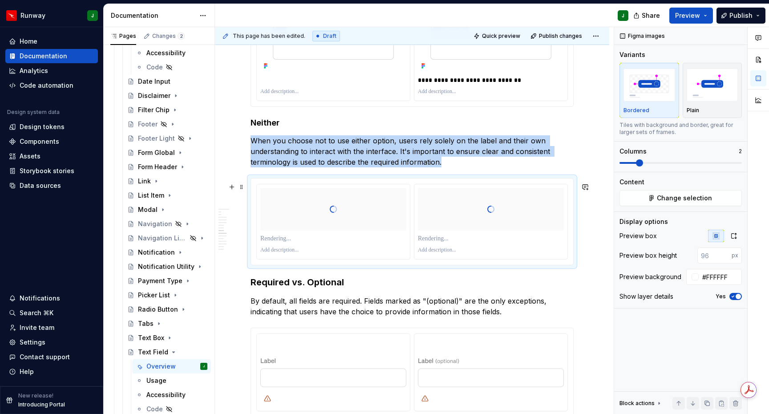
scroll to position [1410, 0]
click at [731, 238] on icon "button" at bounding box center [733, 235] width 7 height 7
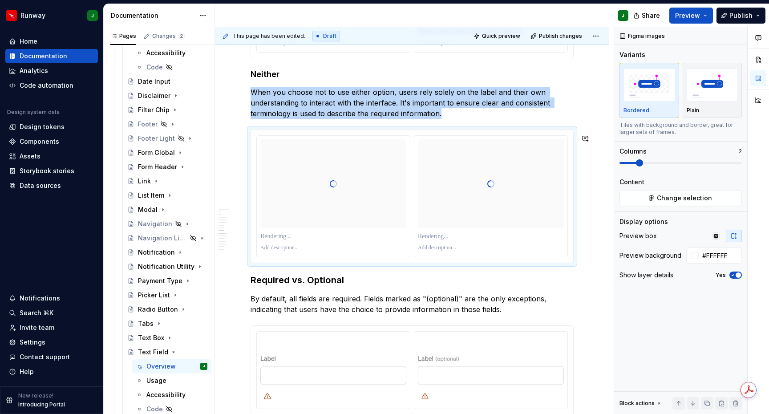
scroll to position [1474, 0]
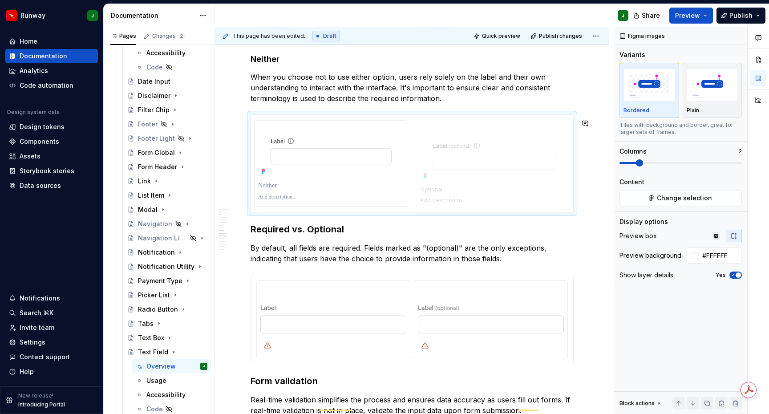
drag, startPoint x: 334, startPoint y: 162, endPoint x: 339, endPoint y: 162, distance: 5.3
click at [437, 190] on p "To enrich screen reader interactions, please activate Accessibility in Grammarl…" at bounding box center [491, 185] width 146 height 9
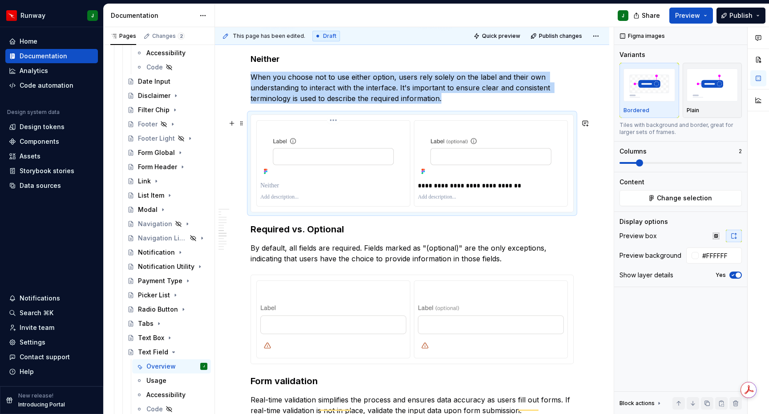
click at [352, 192] on div "To enrich screen reader interactions, please activate Accessibility in Grammarl…" at bounding box center [333, 185] width 146 height 12
click at [321, 190] on p "To enrich screen reader interactions, please activate Accessibility in Grammarl…" at bounding box center [333, 185] width 146 height 9
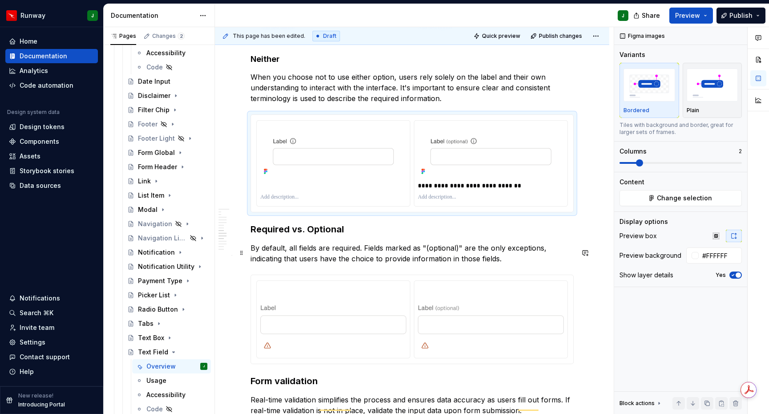
scroll to position [1583, 0]
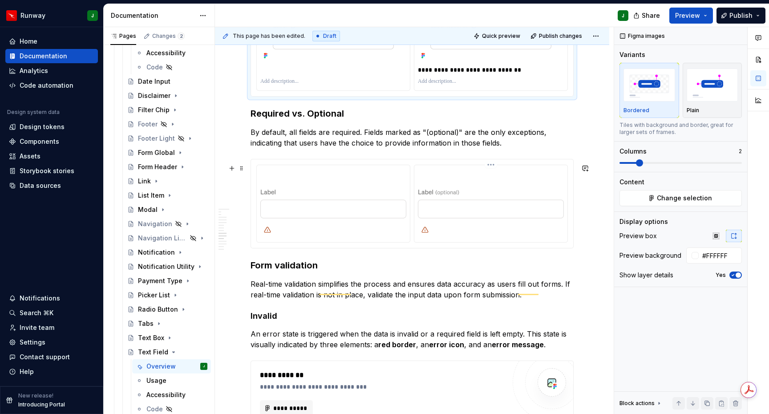
click at [555, 237] on img "To enrich screen reader interactions, please activate Accessibility in Grammarl…" at bounding box center [491, 203] width 146 height 68
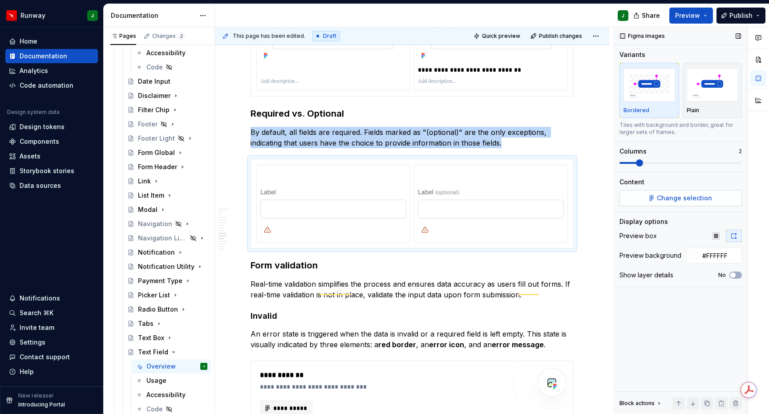
click at [676, 195] on span "Change selection" at bounding box center [684, 198] width 55 height 9
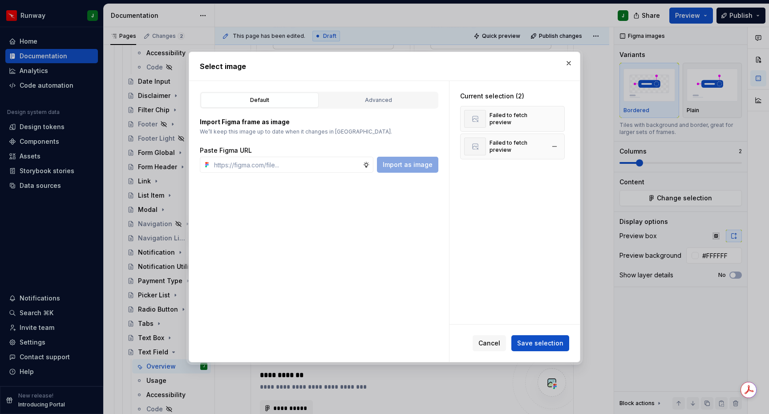
click at [560, 116] on button "button" at bounding box center [554, 119] width 12 height 12
drag, startPoint x: 560, startPoint y: 116, endPoint x: 507, endPoint y: 105, distance: 54.1
click at [560, 116] on button "button" at bounding box center [554, 119] width 12 height 12
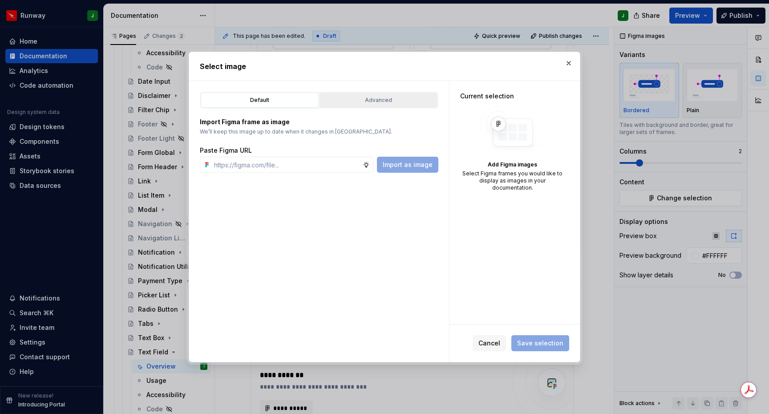
click at [389, 98] on div "Advanced" at bounding box center [379, 100] width 112 height 9
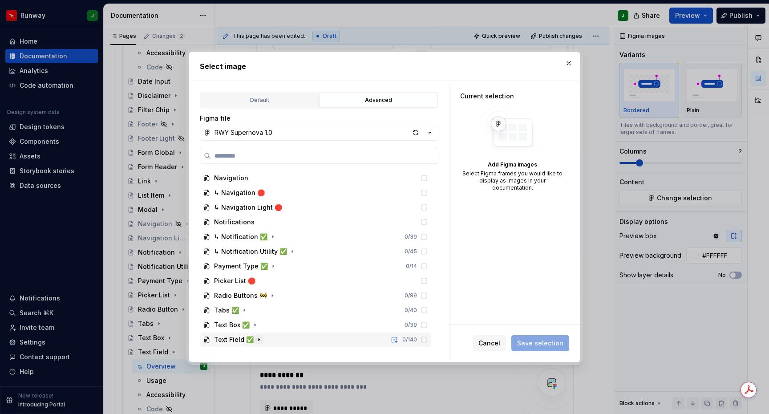
click at [256, 339] on icon "button" at bounding box center [259, 339] width 7 height 7
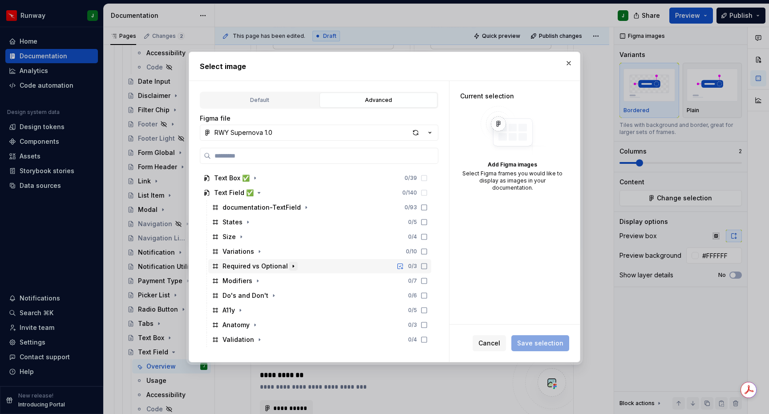
click at [290, 267] on icon "button" at bounding box center [293, 266] width 7 height 7
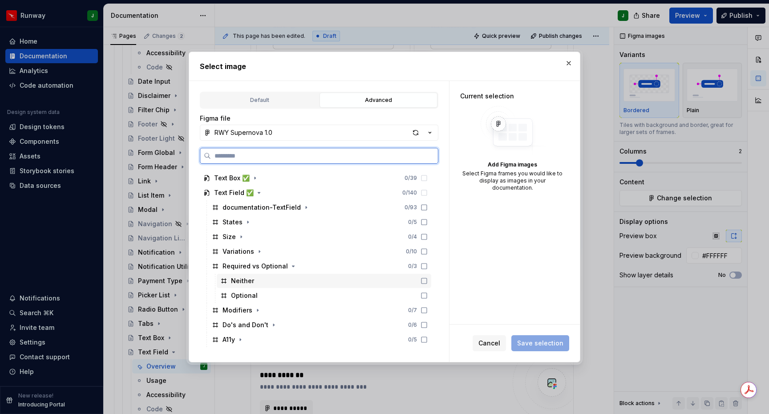
drag, startPoint x: 435, startPoint y: 283, endPoint x: 433, endPoint y: 294, distance: 11.3
click at [428, 283] on icon at bounding box center [424, 280] width 7 height 7
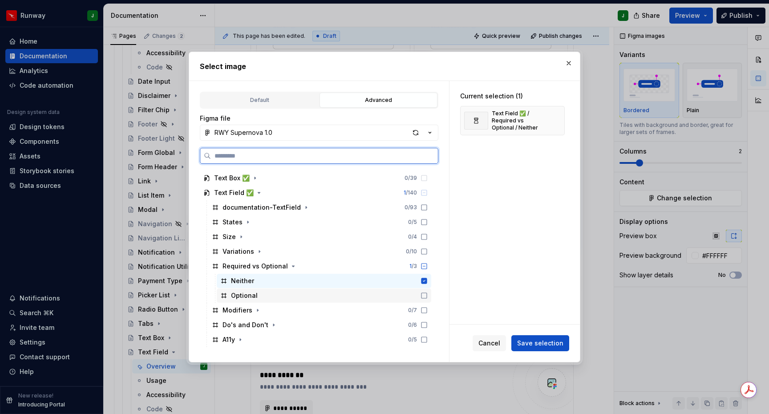
click at [428, 294] on icon at bounding box center [424, 295] width 7 height 7
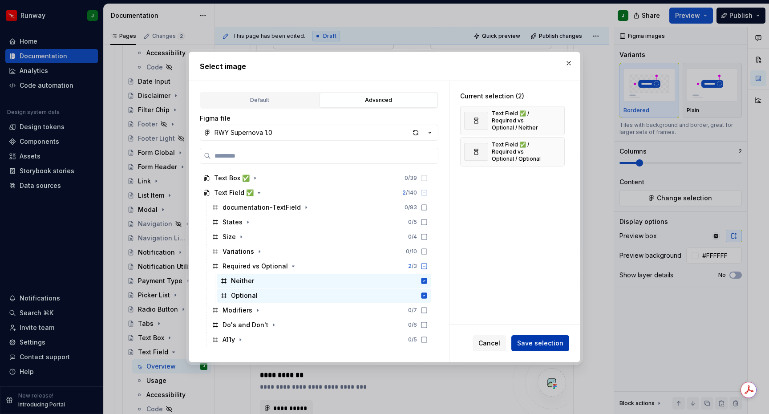
click at [550, 345] on span "Save selection" at bounding box center [540, 343] width 46 height 9
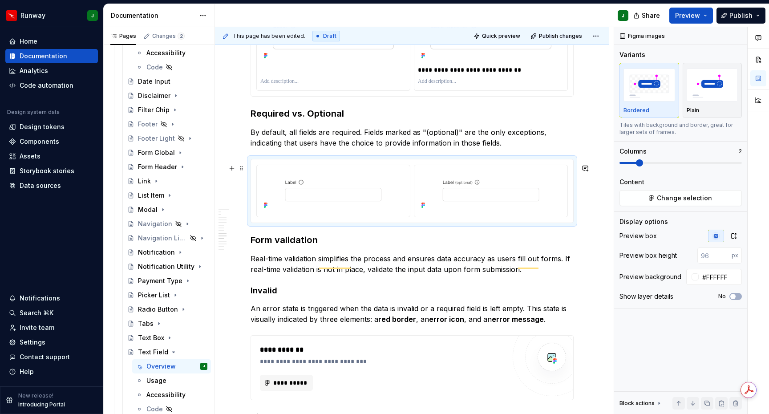
click at [573, 170] on div "To enrich screen reader interactions, please activate Accessibility in Grammarl…" at bounding box center [412, 190] width 322 height 63
click at [734, 239] on icon "button" at bounding box center [733, 235] width 7 height 7
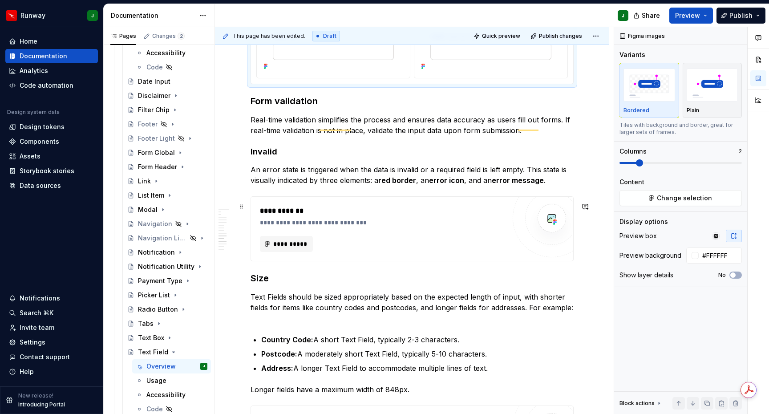
scroll to position [1741, 0]
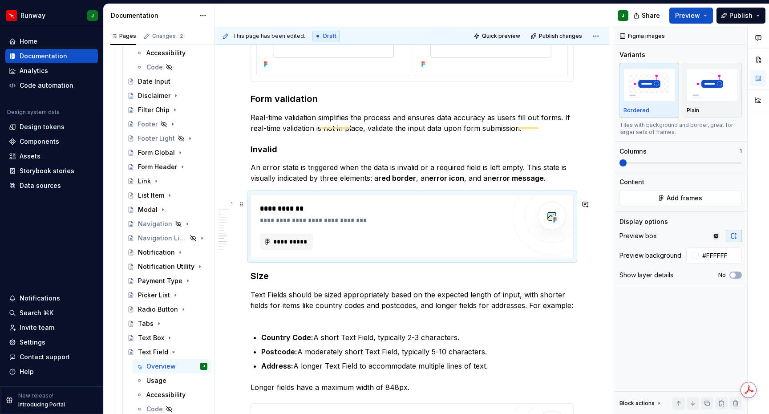
click at [480, 237] on div "**********" at bounding box center [383, 226] width 246 height 46
click at [696, 199] on span "Add frames" at bounding box center [685, 198] width 36 height 9
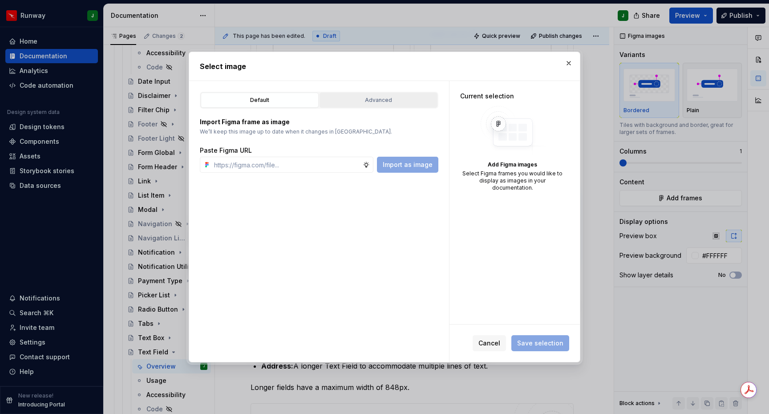
click at [416, 105] on div "Advanced" at bounding box center [379, 100] width 112 height 9
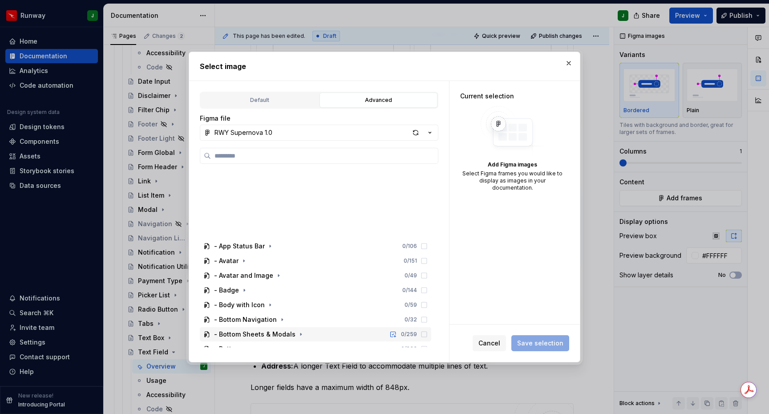
scroll to position [982, 0]
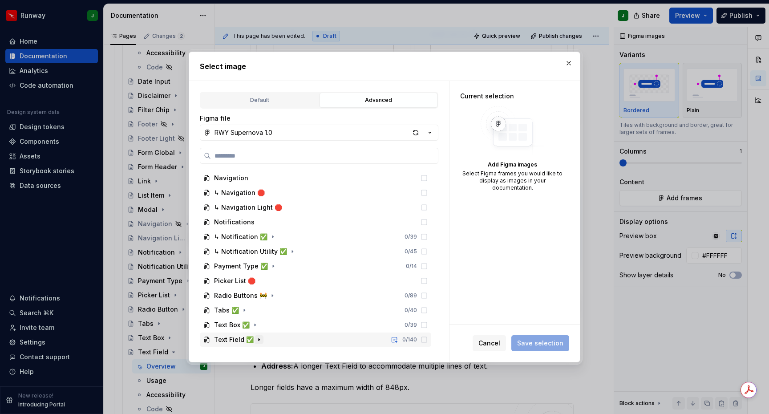
click at [257, 338] on icon "button" at bounding box center [259, 339] width 7 height 7
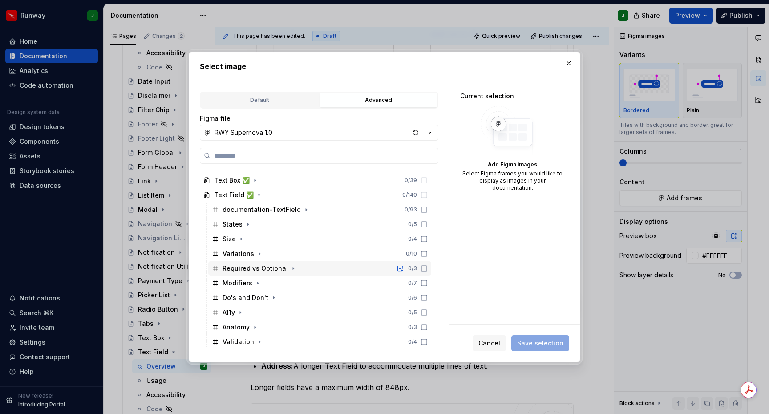
scroll to position [1129, 0]
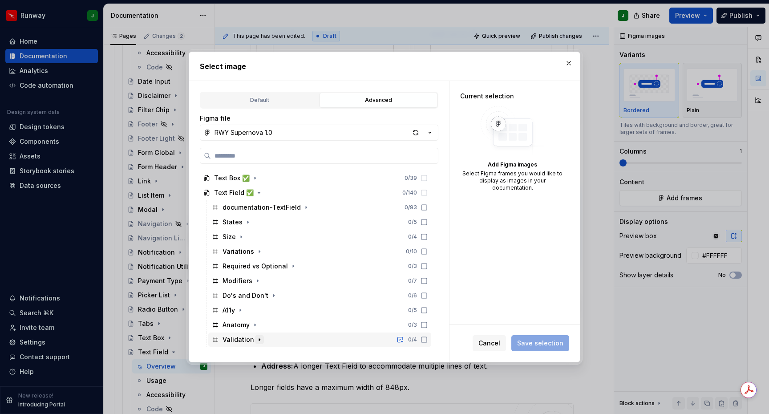
click at [256, 341] on icon "button" at bounding box center [259, 339] width 7 height 7
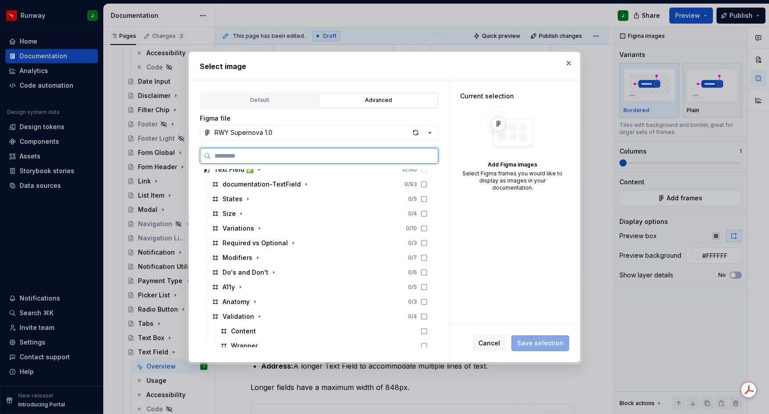
scroll to position [1173, 0]
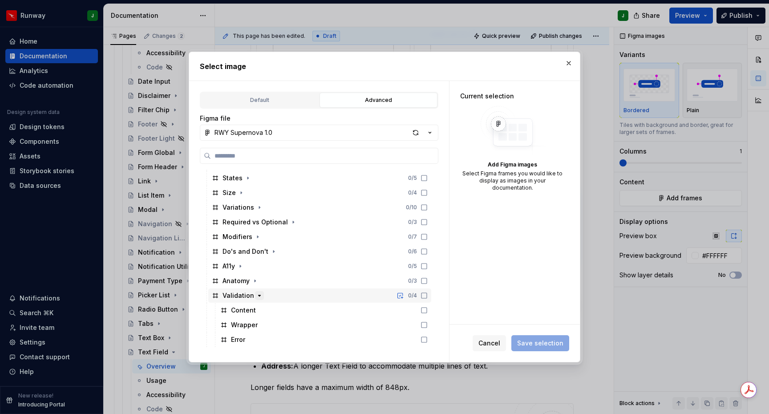
click at [260, 296] on icon "button" at bounding box center [259, 295] width 7 height 7
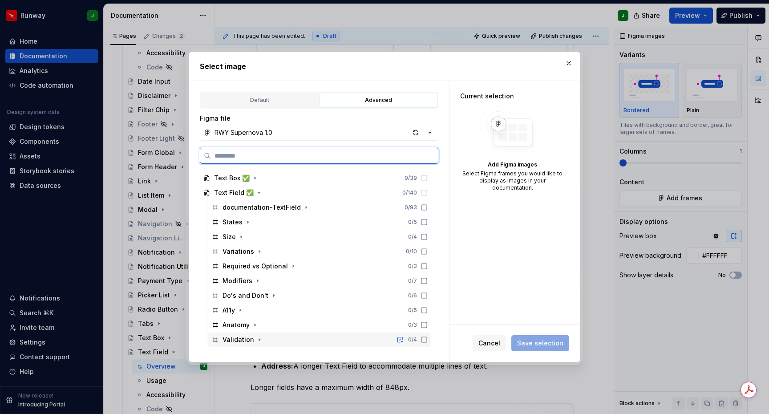
scroll to position [1129, 0]
click at [289, 339] on div "Validation 0 / 4" at bounding box center [319, 340] width 223 height 14
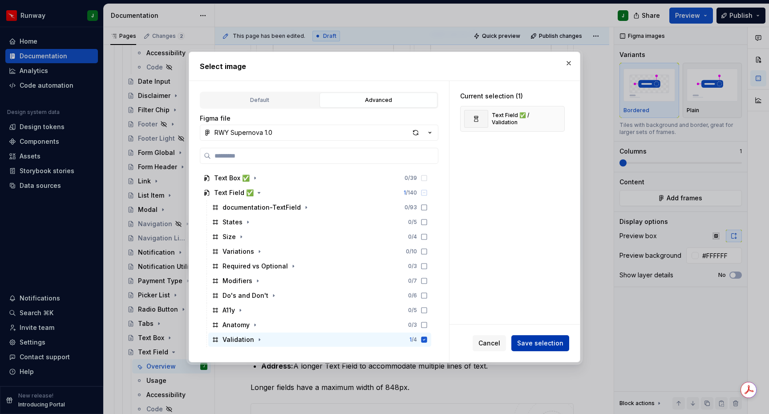
click at [545, 343] on span "Save selection" at bounding box center [540, 343] width 46 height 9
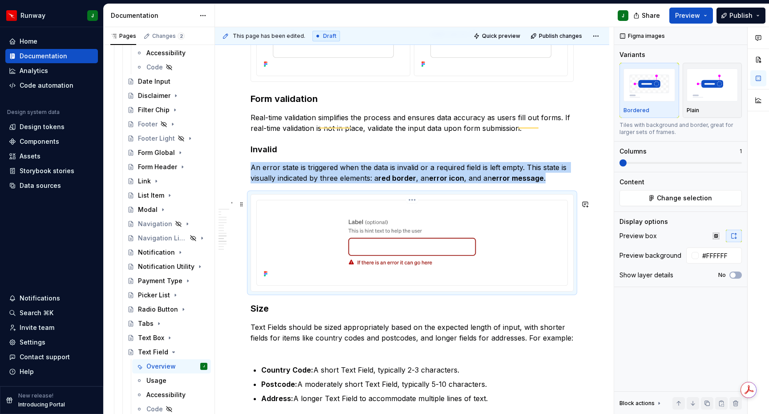
click at [548, 260] on img "To enrich screen reader interactions, please activate Accessibility in Grammarl…" at bounding box center [412, 242] width 304 height 76
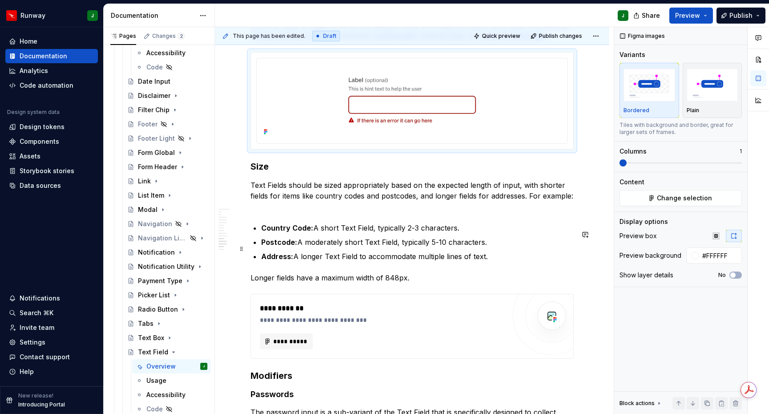
scroll to position [1921, 0]
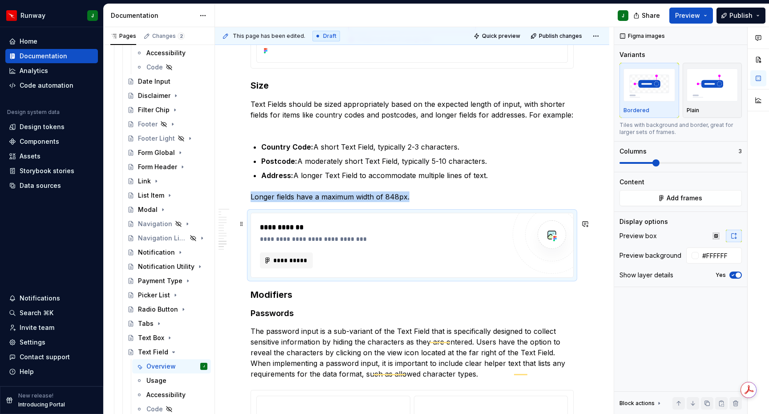
click at [515, 266] on div "**********" at bounding box center [412, 245] width 322 height 64
click at [696, 200] on span "Add frames" at bounding box center [685, 198] width 36 height 9
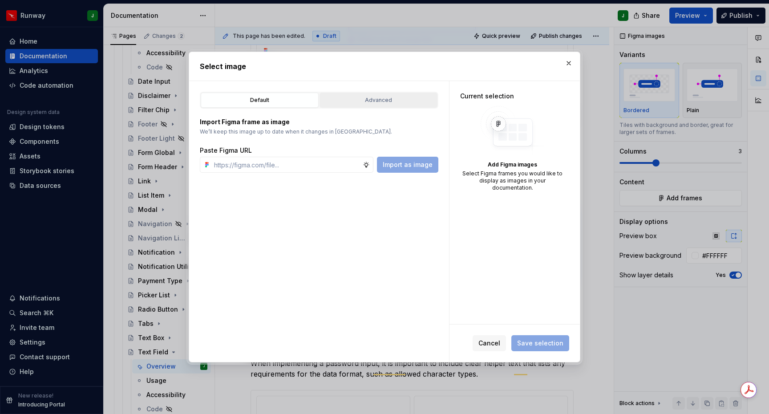
click at [372, 96] on div "Advanced" at bounding box center [379, 100] width 112 height 9
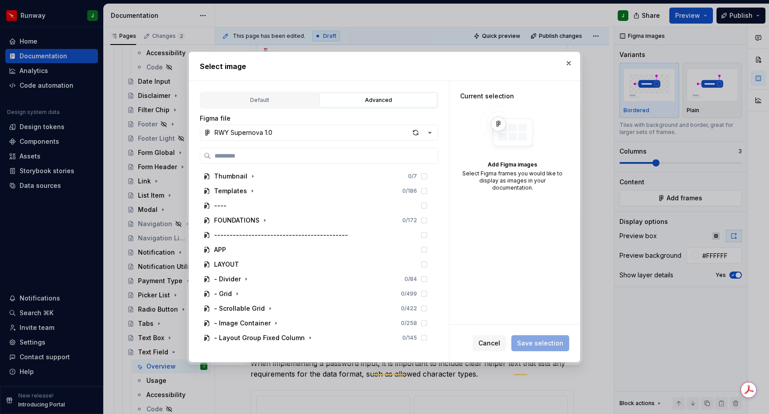
type textarea "*"
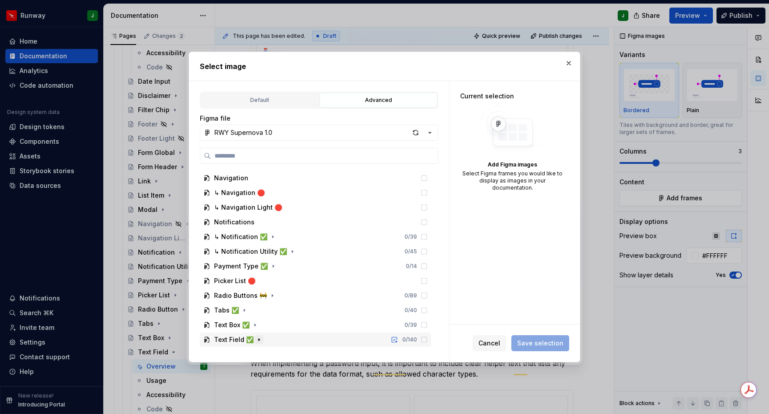
click at [259, 341] on icon "button" at bounding box center [259, 339] width 7 height 7
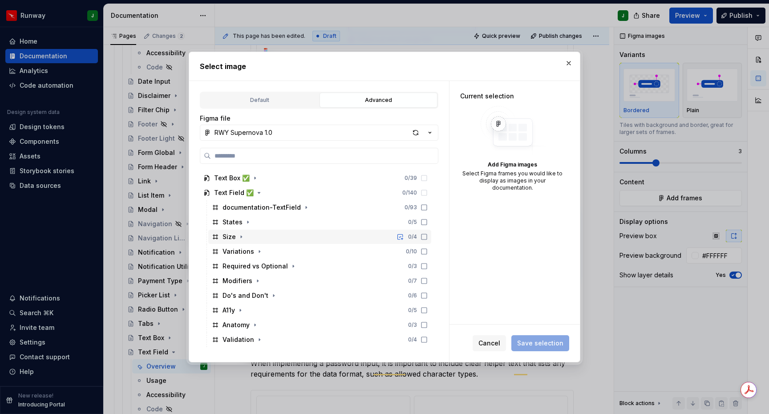
click at [243, 237] on icon "button" at bounding box center [241, 236] width 7 height 7
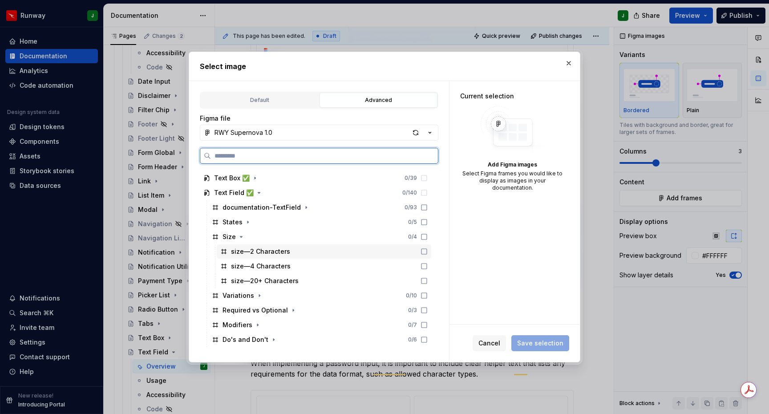
click at [315, 251] on div "size—2 Characters" at bounding box center [324, 251] width 215 height 14
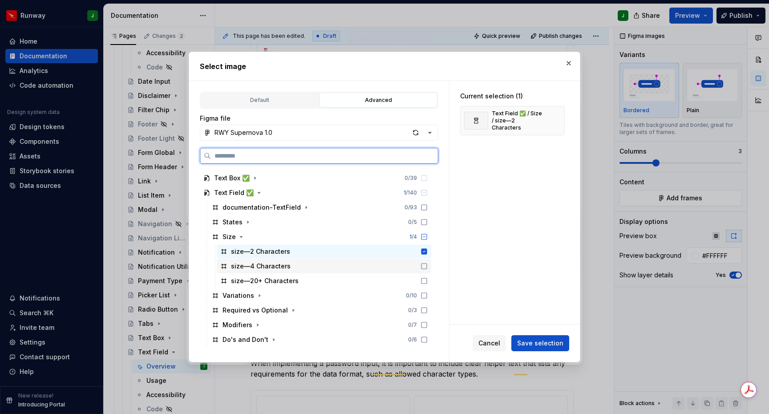
click at [314, 263] on div "size—4 Characters" at bounding box center [324, 266] width 215 height 14
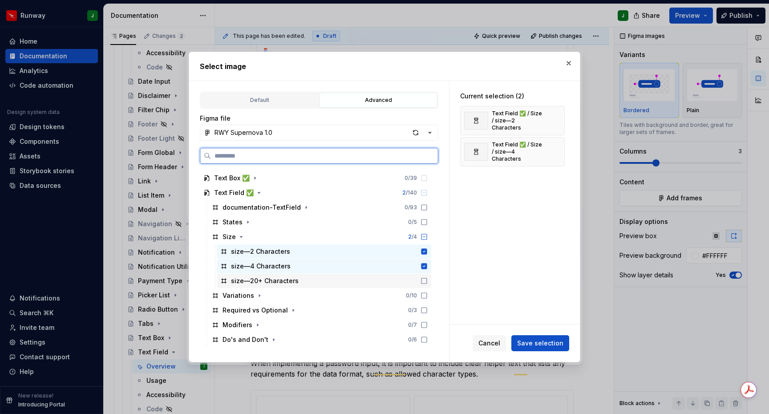
click at [328, 281] on div "size—20+ Characters" at bounding box center [324, 281] width 215 height 14
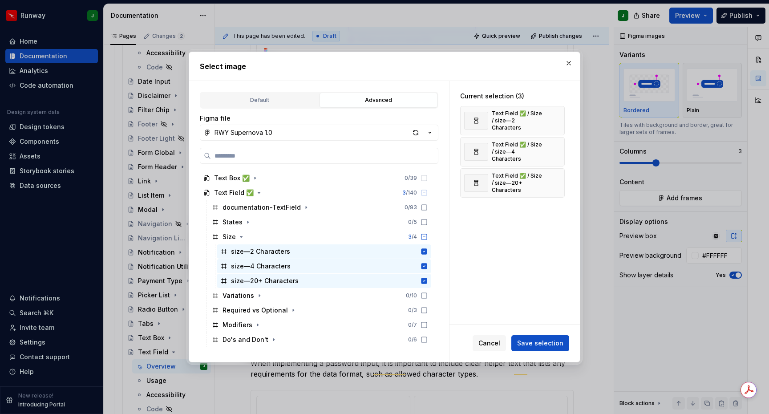
click at [529, 345] on span "Save selection" at bounding box center [540, 343] width 46 height 9
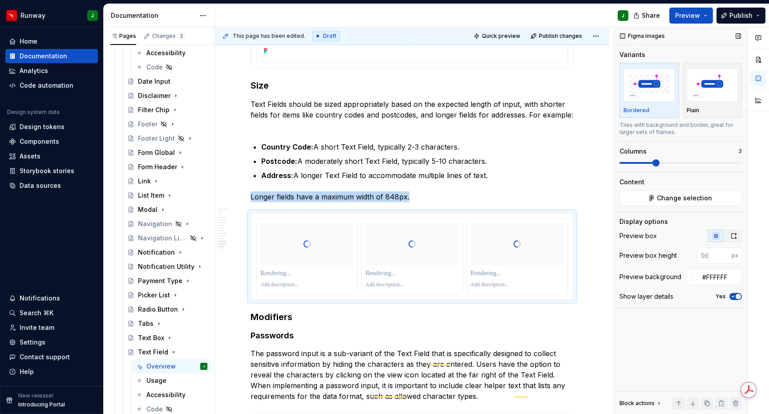
click at [735, 237] on icon "button" at bounding box center [733, 235] width 7 height 7
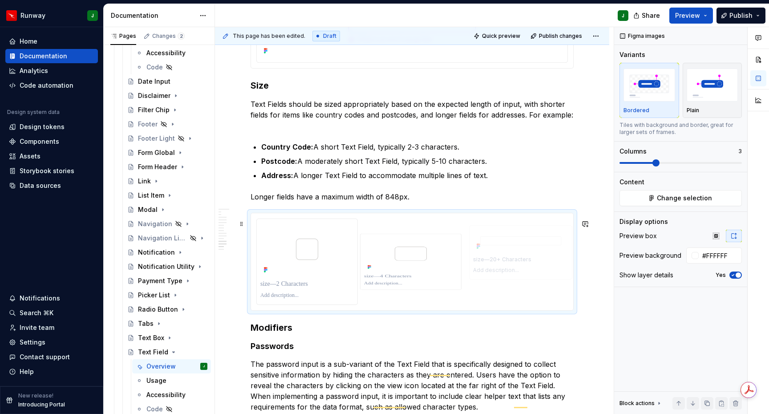
drag, startPoint x: 471, startPoint y: 248, endPoint x: 519, endPoint y: 249, distance: 47.2
click at [308, 226] on html "Runway J Home Documentation Analytics Code automation Design system data Design…" at bounding box center [384, 207] width 769 height 414
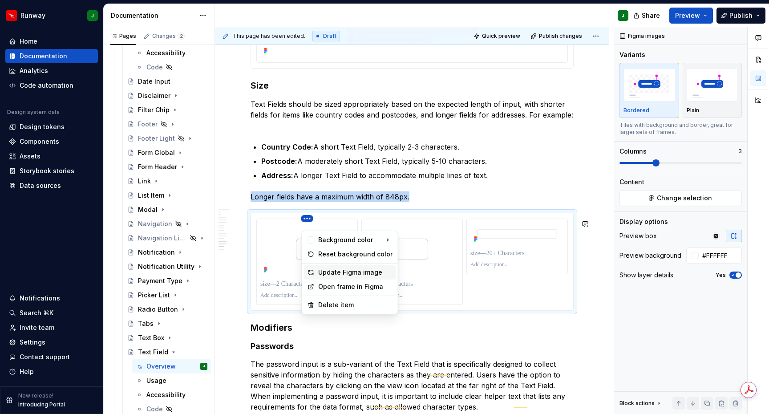
drag, startPoint x: 339, startPoint y: 271, endPoint x: 413, endPoint y: 224, distance: 87.6
click at [339, 271] on div "Update Figma image" at bounding box center [355, 272] width 74 height 9
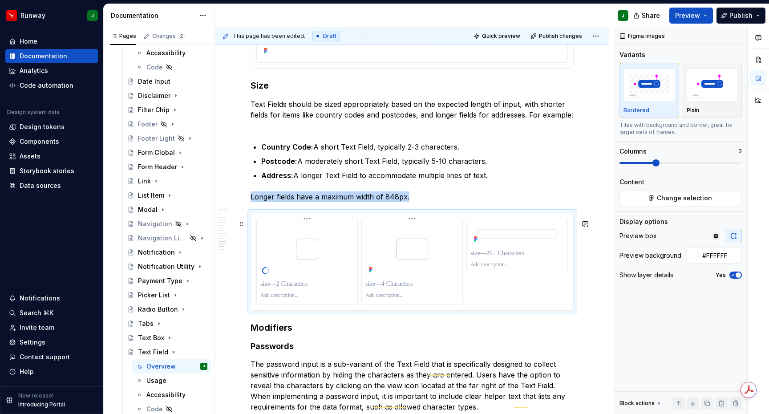
click at [412, 224] on html "Runway J Home Documentation Analytics Code automation Design system data Design…" at bounding box center [384, 207] width 769 height 414
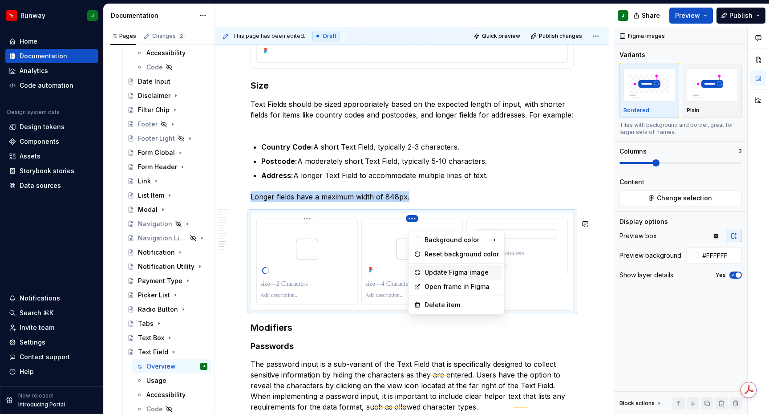
drag, startPoint x: 436, startPoint y: 266, endPoint x: 512, endPoint y: 226, distance: 86.4
click at [436, 266] on div "Update Figma image" at bounding box center [456, 272] width 92 height 14
click at [436, 270] on img "To enrich screen reader interactions, please activate Accessibility in Grammarl…" at bounding box center [412, 249] width 71 height 53
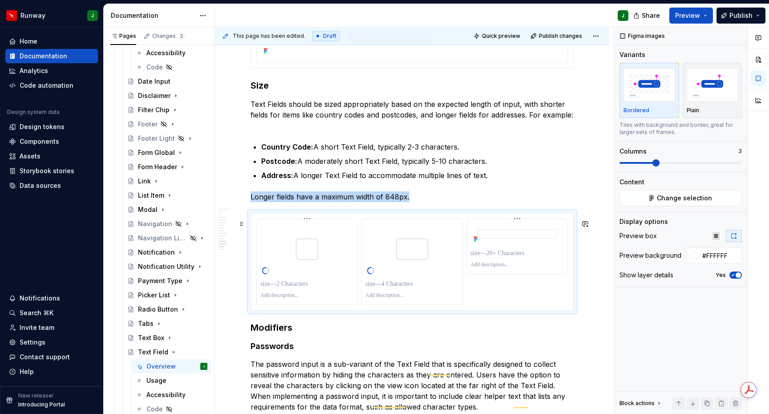
click at [521, 224] on html "Runway J Home Documentation Analytics Code automation Design system data Design…" at bounding box center [384, 207] width 769 height 414
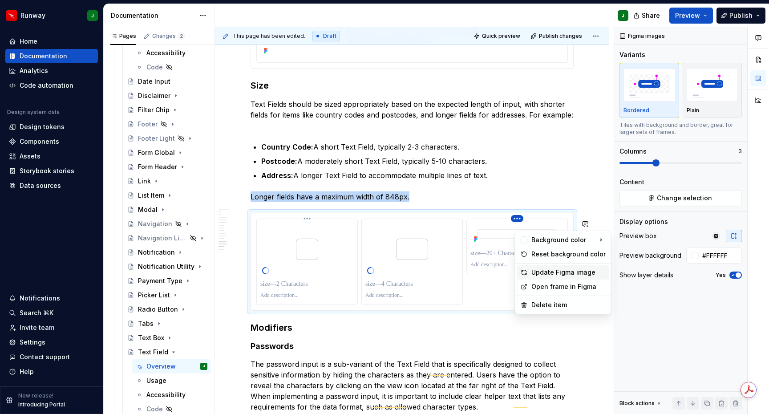
click at [540, 274] on div "Update Figma image" at bounding box center [569, 272] width 74 height 9
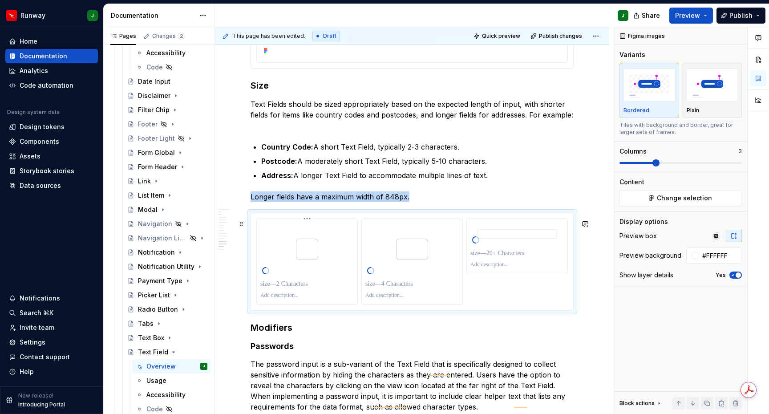
click at [286, 288] on p "To enrich screen reader interactions, please activate Accessibility in Grammarl…" at bounding box center [306, 284] width 93 height 9
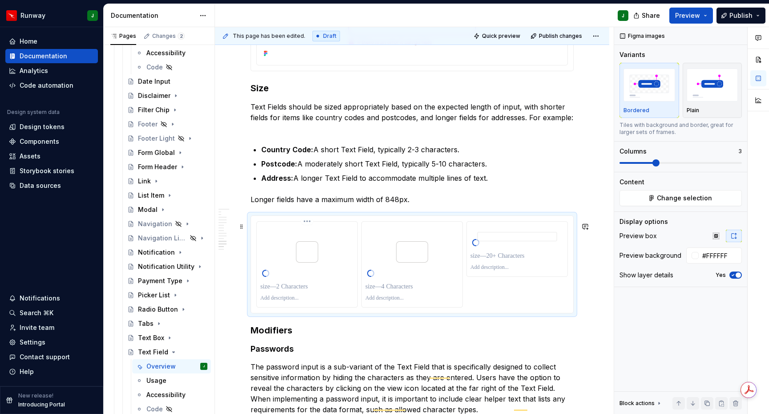
click at [299, 290] on p "To enrich screen reader interactions, please activate Accessibility in Grammarl…" at bounding box center [306, 286] width 93 height 9
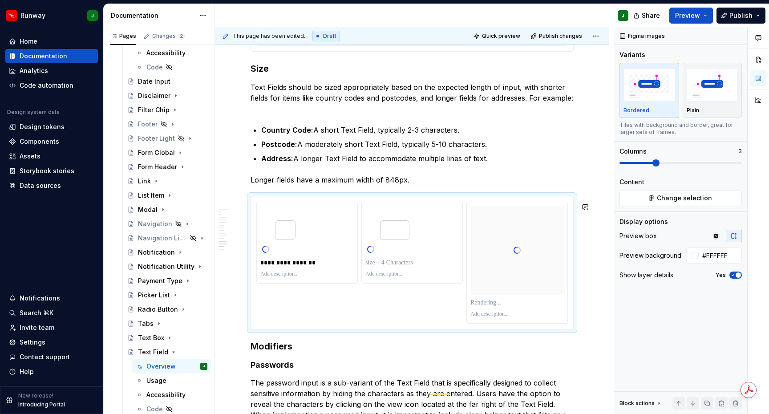
scroll to position [1960, 0]
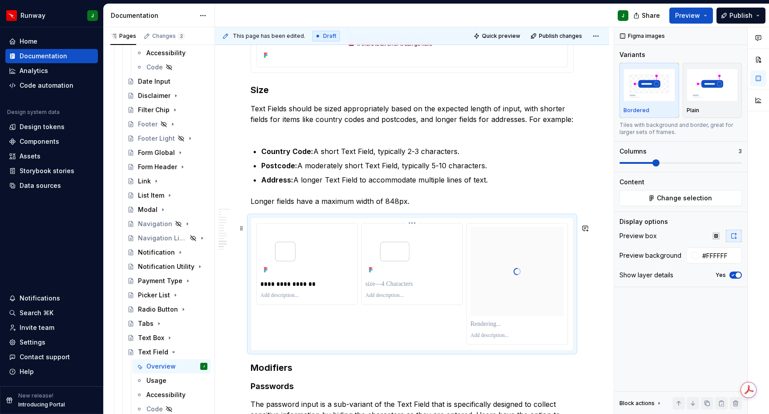
click at [408, 288] on p "To enrich screen reader interactions, please activate Accessibility in Grammarl…" at bounding box center [411, 284] width 93 height 9
paste div "To enrich screen reader interactions, please activate Accessibility in Grammarl…"
drag, startPoint x: 377, startPoint y: 294, endPoint x: 359, endPoint y: 292, distance: 18.4
click at [359, 292] on div "**********" at bounding box center [412, 284] width 312 height 122
click at [491, 329] on p "To enrich screen reader interactions, please activate Accessibility in Grammarl…" at bounding box center [517, 324] width 93 height 9
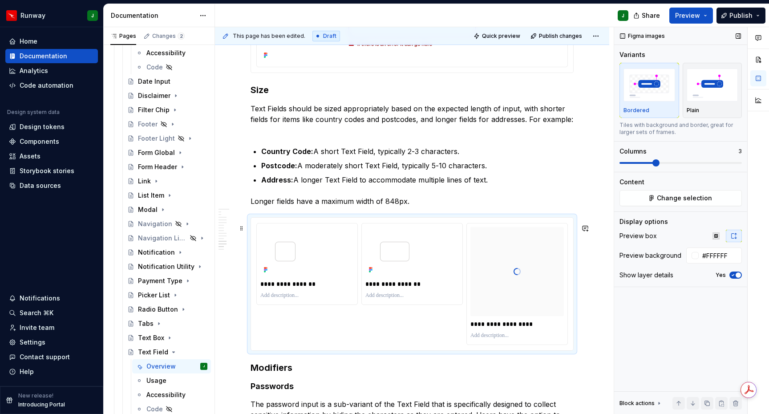
drag, startPoint x: 593, startPoint y: 329, endPoint x: 739, endPoint y: 317, distance: 145.7
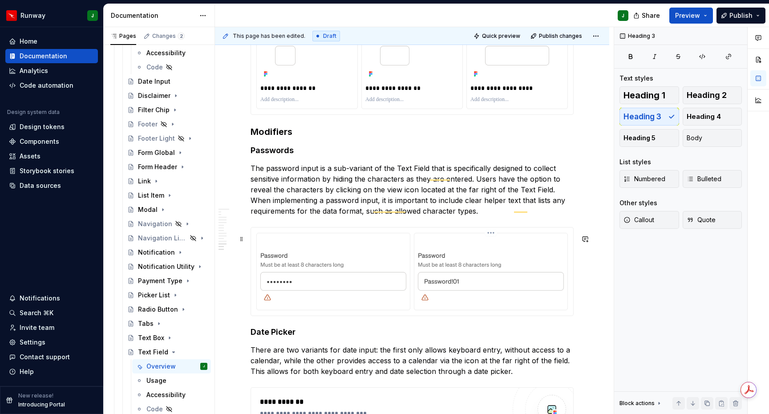
scroll to position [2169, 0]
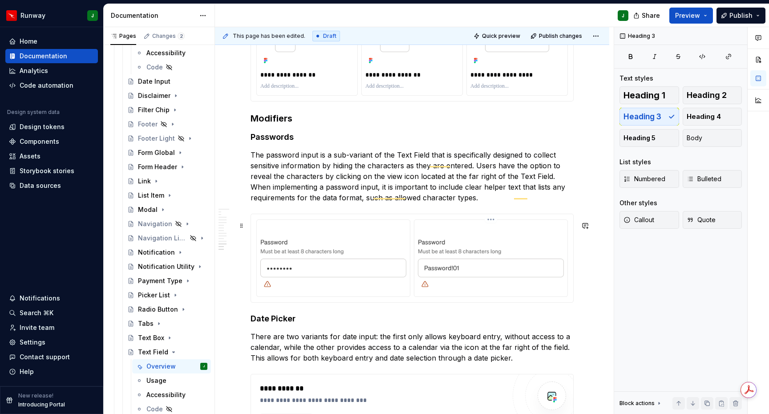
click at [553, 292] on img "To enrich screen reader interactions, please activate Accessibility in Grammarl…" at bounding box center [491, 257] width 146 height 68
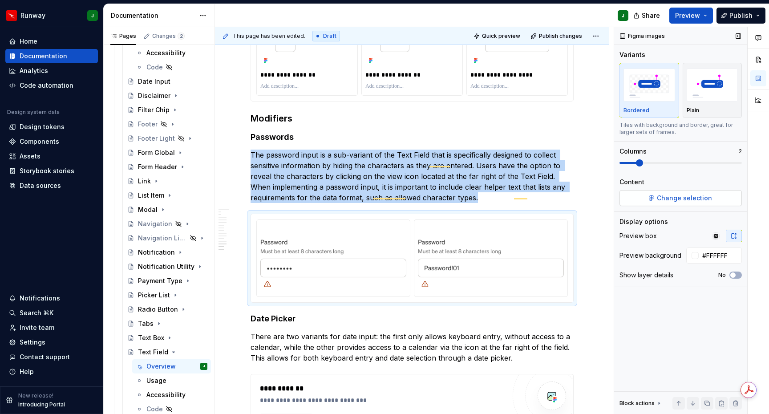
click at [698, 202] on span "Change selection" at bounding box center [684, 198] width 55 height 9
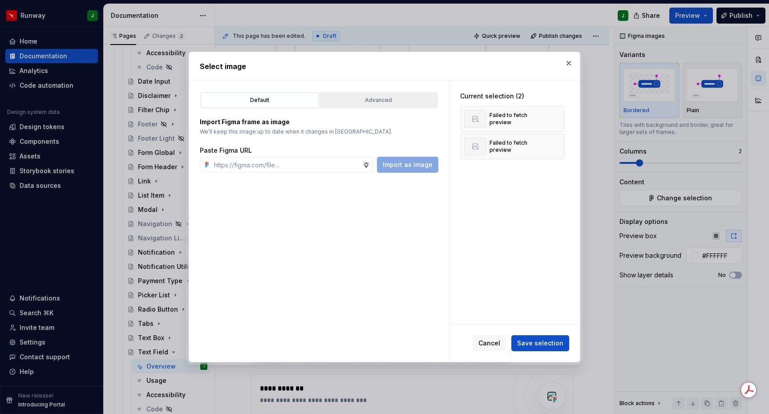
drag, startPoint x: 373, startPoint y: 93, endPoint x: 369, endPoint y: 98, distance: 6.6
click at [373, 93] on button "Advanced" at bounding box center [379, 100] width 118 height 15
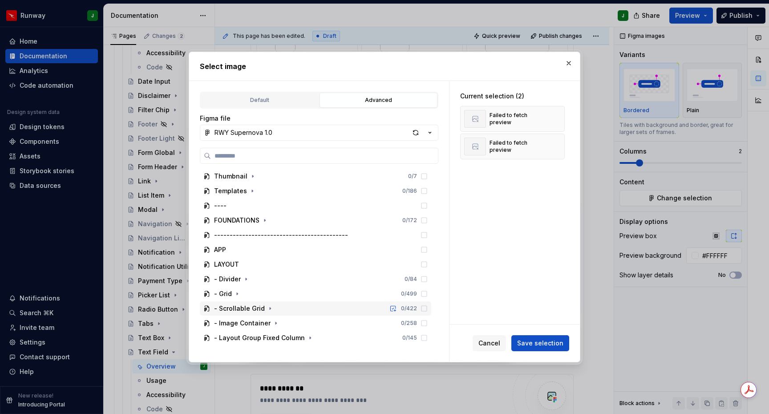
scroll to position [982, 0]
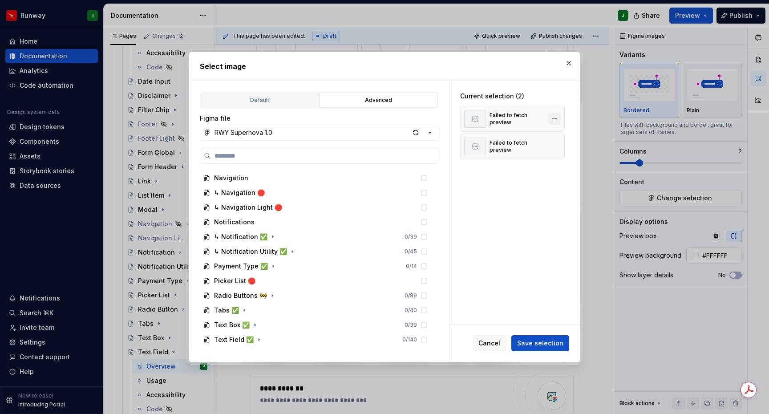
click at [561, 117] on button "button" at bounding box center [554, 119] width 12 height 12
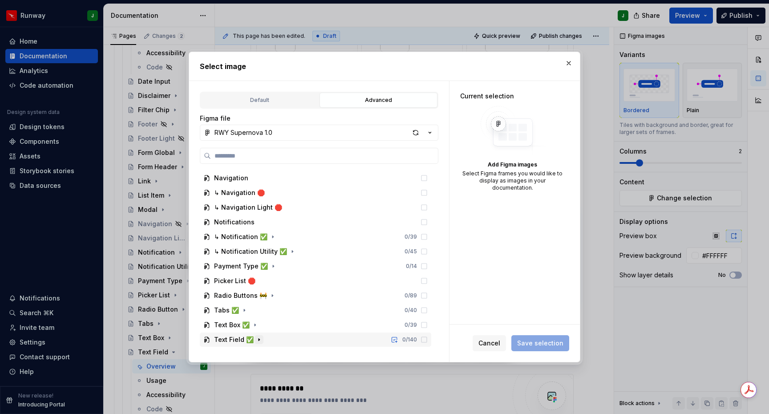
click at [256, 342] on icon "button" at bounding box center [259, 339] width 7 height 7
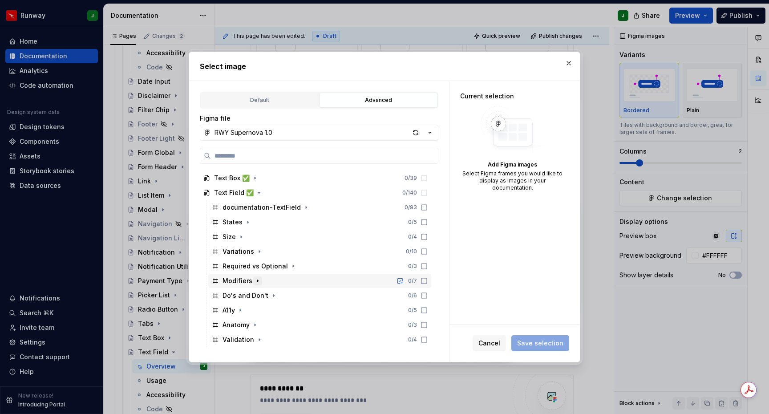
click at [260, 282] on button "button" at bounding box center [257, 280] width 9 height 9
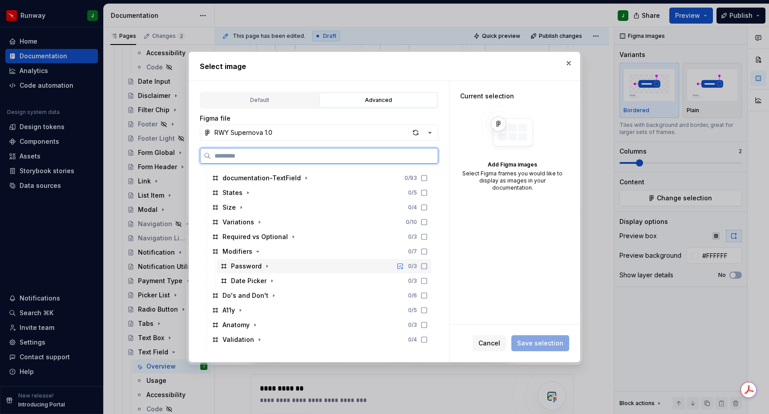
drag, startPoint x: 432, startPoint y: 267, endPoint x: 433, endPoint y: 277, distance: 10.7
click at [428, 267] on icon at bounding box center [424, 266] width 7 height 7
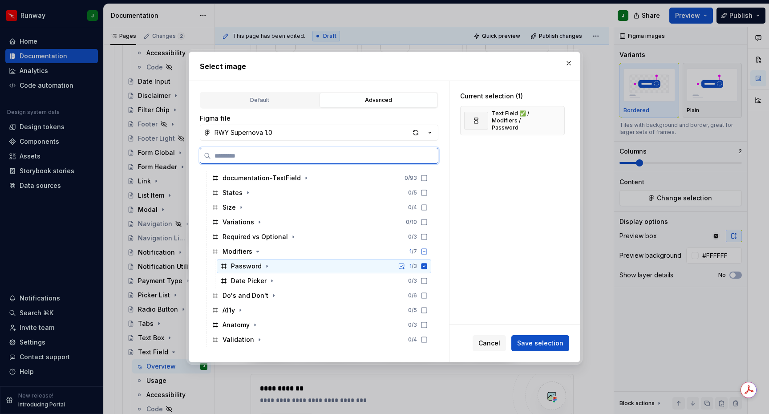
drag, startPoint x: 433, startPoint y: 266, endPoint x: 296, endPoint y: 266, distance: 137.6
click at [428, 266] on icon at bounding box center [424, 266] width 7 height 7
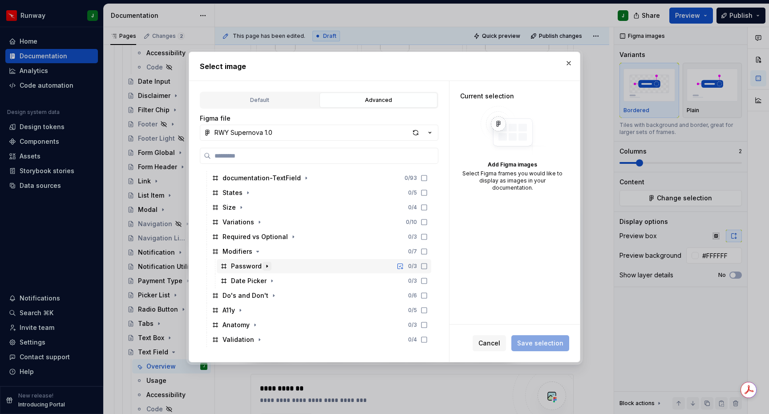
click at [267, 266] on icon "button" at bounding box center [267, 266] width 7 height 7
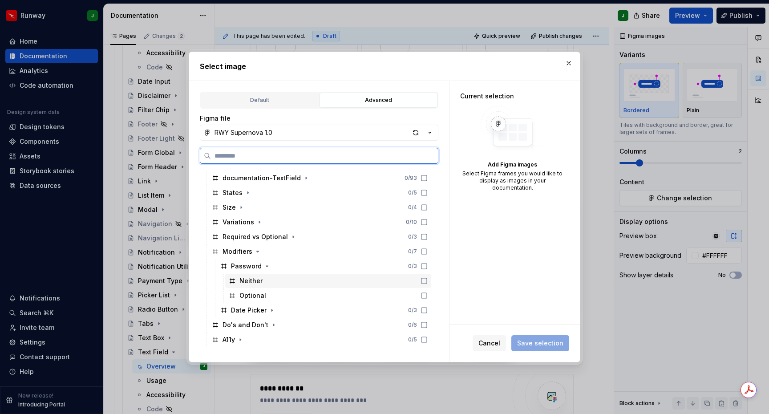
click at [289, 281] on div "Neither" at bounding box center [328, 281] width 206 height 14
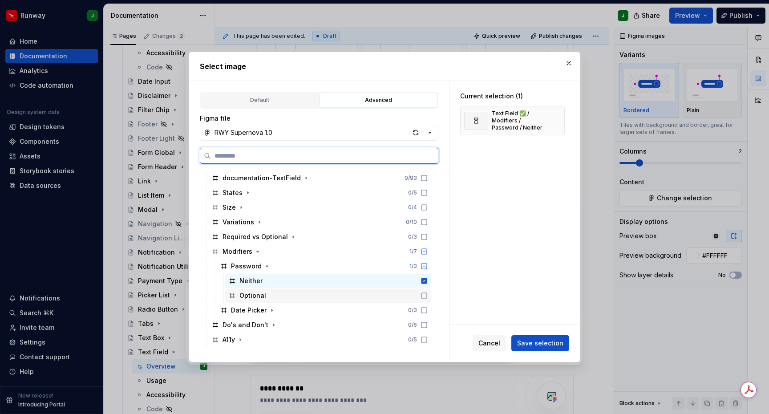
click at [291, 292] on div "Optional" at bounding box center [328, 295] width 206 height 14
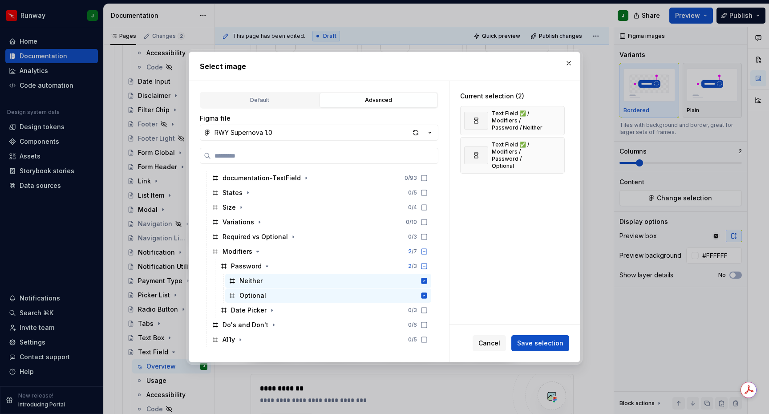
click at [533, 342] on span "Save selection" at bounding box center [540, 343] width 46 height 9
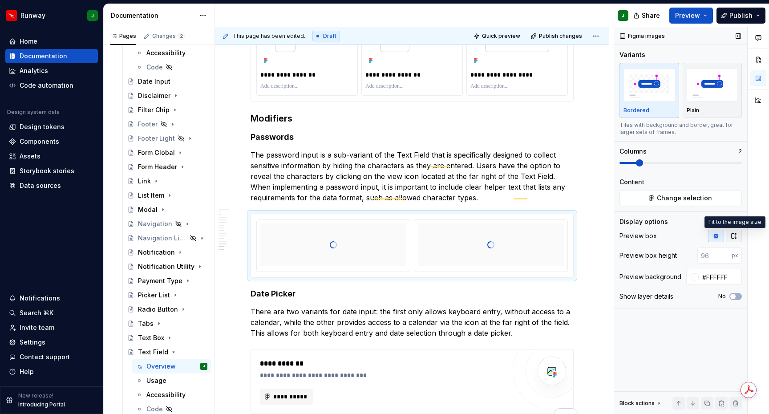
click at [736, 240] on button "button" at bounding box center [734, 236] width 16 height 12
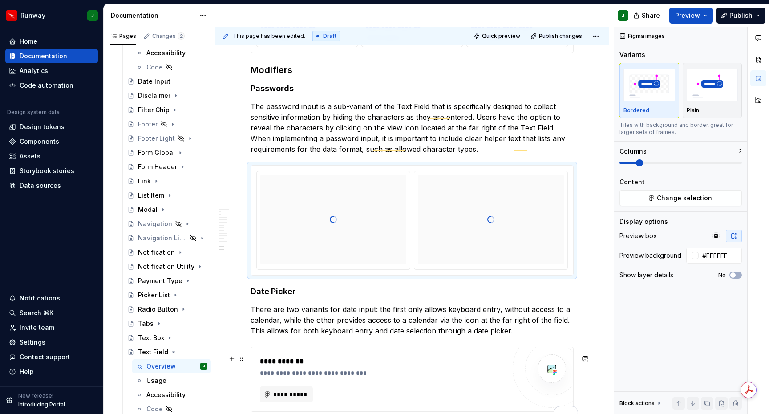
scroll to position [2275, 0]
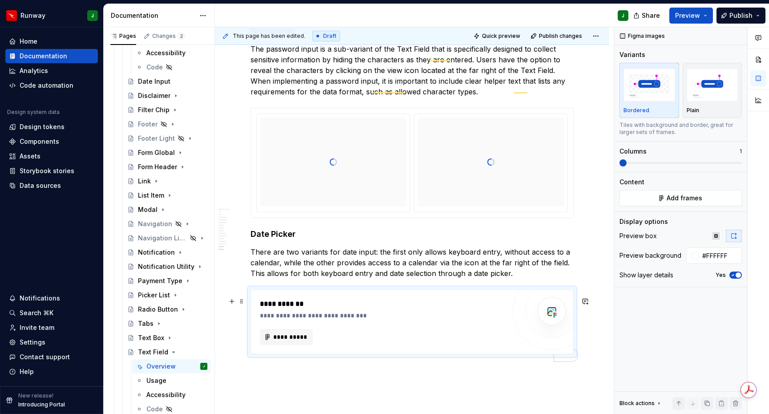
click at [525, 345] on div "To enrich screen reader interactions, please activate Accessibility in Grammarl…" at bounding box center [552, 311] width 78 height 78
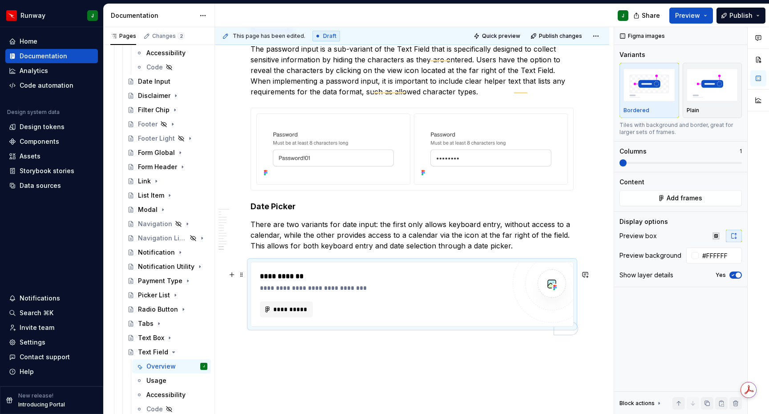
click at [529, 306] on div "To enrich screen reader interactions, please activate Accessibility in Grammarl…" at bounding box center [552, 283] width 78 height 78
click at [677, 199] on span "Add frames" at bounding box center [685, 198] width 36 height 9
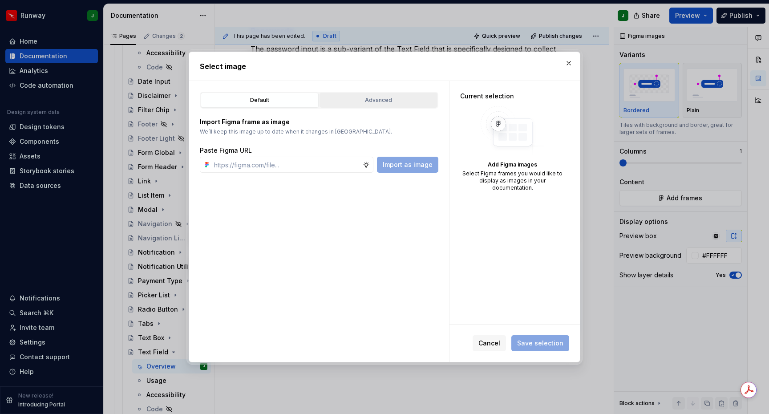
click at [355, 102] on div "Advanced" at bounding box center [379, 100] width 112 height 9
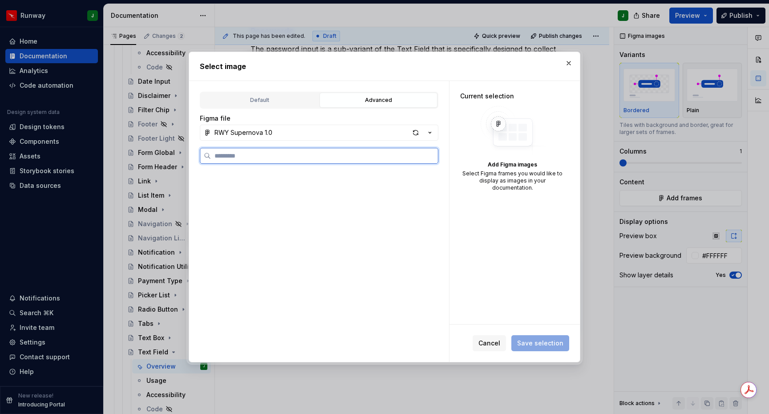
scroll to position [982, 0]
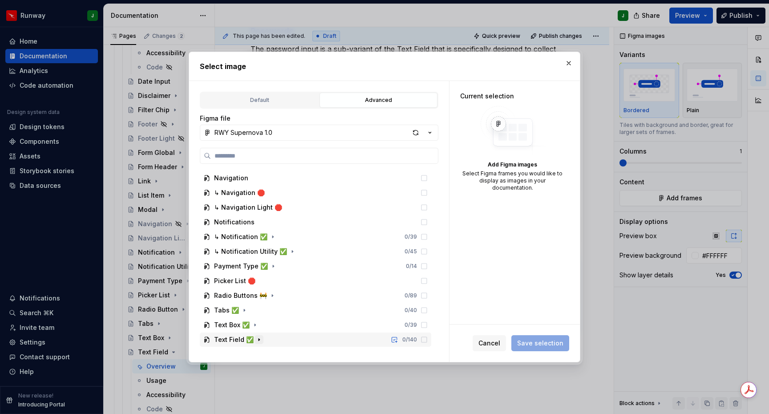
click at [257, 339] on icon "button" at bounding box center [259, 339] width 7 height 7
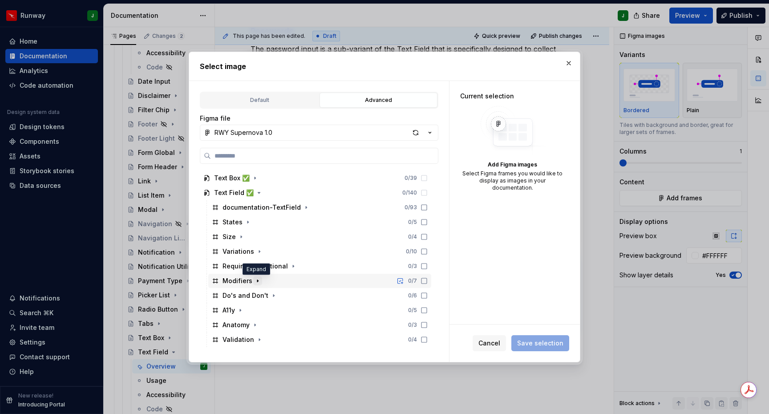
click at [257, 281] on icon "button" at bounding box center [257, 281] width 1 height 2
click at [272, 311] on icon "button" at bounding box center [272, 310] width 1 height 2
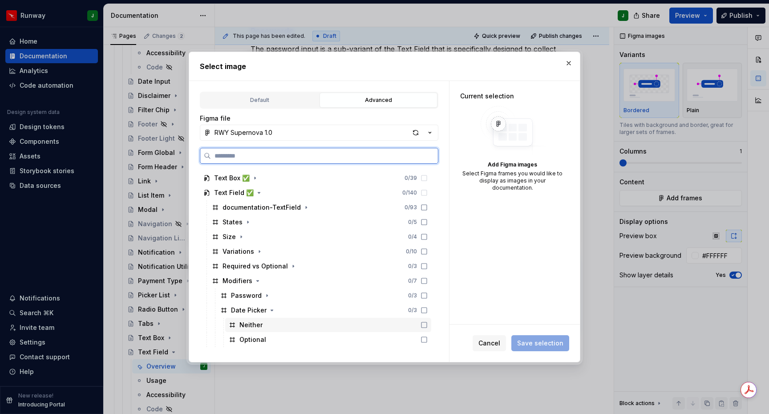
click at [301, 325] on div "Neither" at bounding box center [328, 325] width 206 height 14
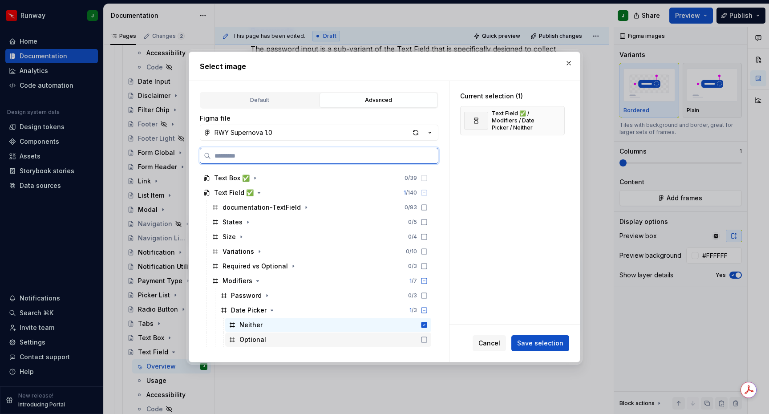
click at [310, 337] on div "Optional" at bounding box center [328, 340] width 206 height 14
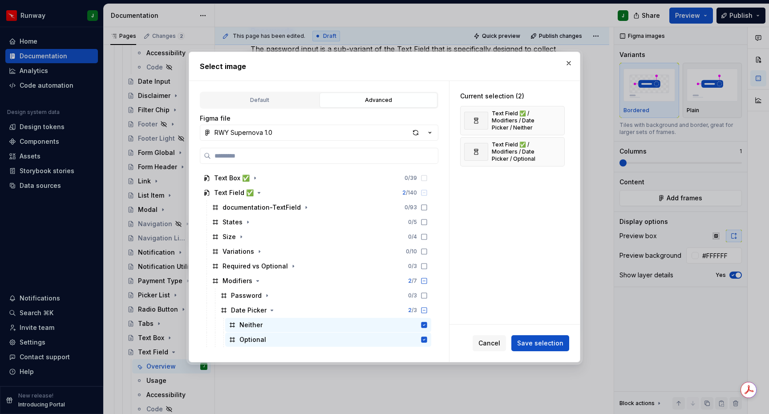
click at [555, 342] on span "Save selection" at bounding box center [540, 343] width 46 height 9
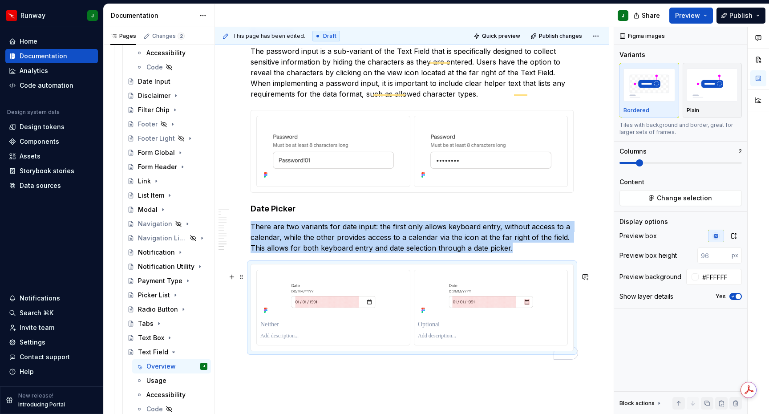
scroll to position [2272, 0]
click at [560, 287] on img "To enrich screen reader interactions, please activate Accessibility in Grammarl…" at bounding box center [491, 296] width 146 height 43
click at [735, 236] on icon "button" at bounding box center [733, 235] width 7 height 7
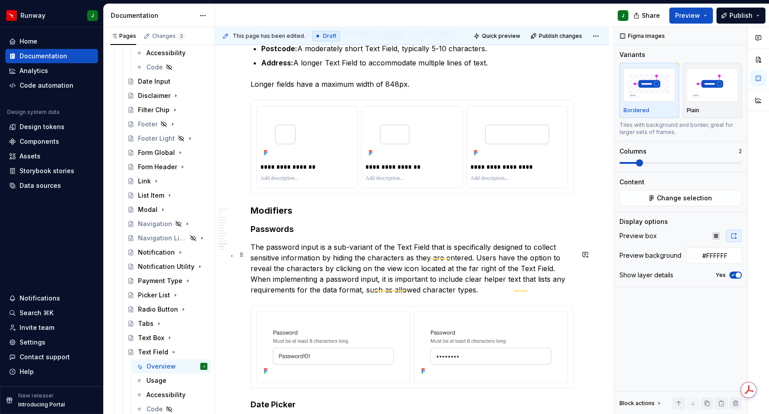
scroll to position [2052, 0]
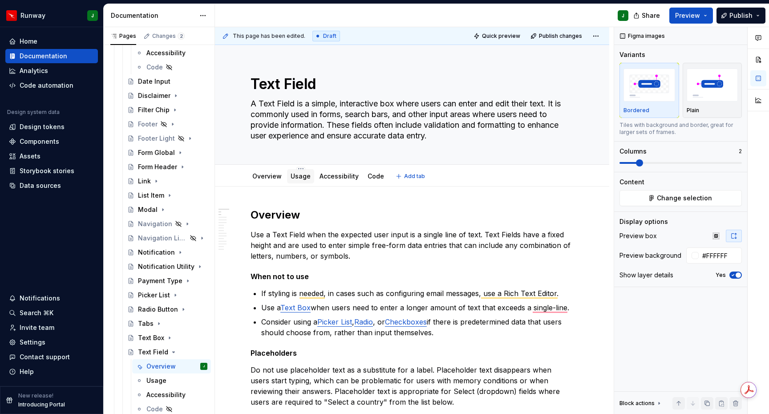
click at [300, 177] on link "Usage" at bounding box center [301, 176] width 20 height 8
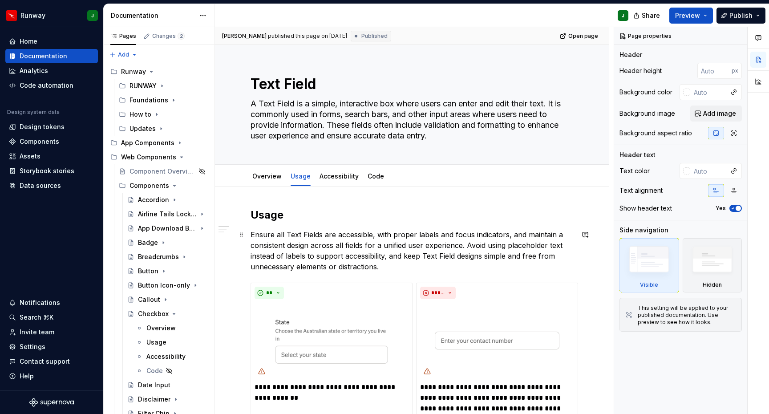
click at [321, 251] on p "Ensure all Text Fields are accessible, with proper labels and focus indicators,…" at bounding box center [412, 250] width 323 height 43
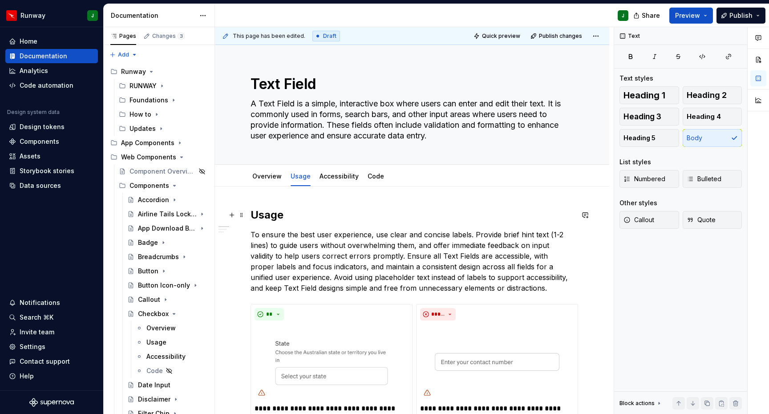
click at [263, 217] on h2 "Usage" at bounding box center [412, 215] width 323 height 14
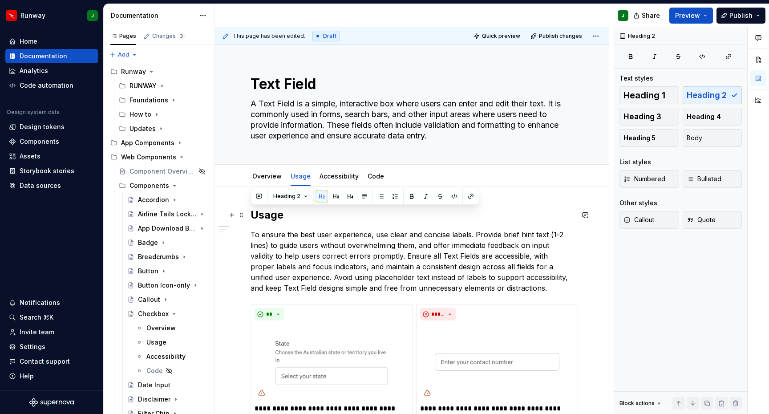
click at [263, 217] on h2 "Usage" at bounding box center [412, 215] width 323 height 14
click at [324, 195] on button "button" at bounding box center [322, 196] width 12 height 12
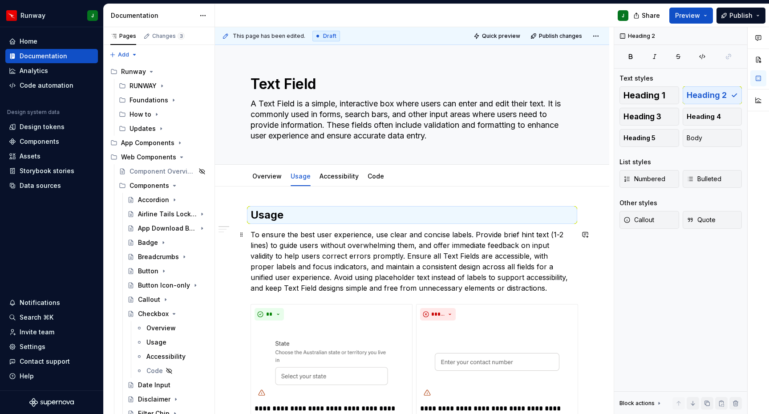
click at [317, 242] on p "To ensure the best user experience, use clear and concise labels. Provide brief…" at bounding box center [412, 261] width 323 height 64
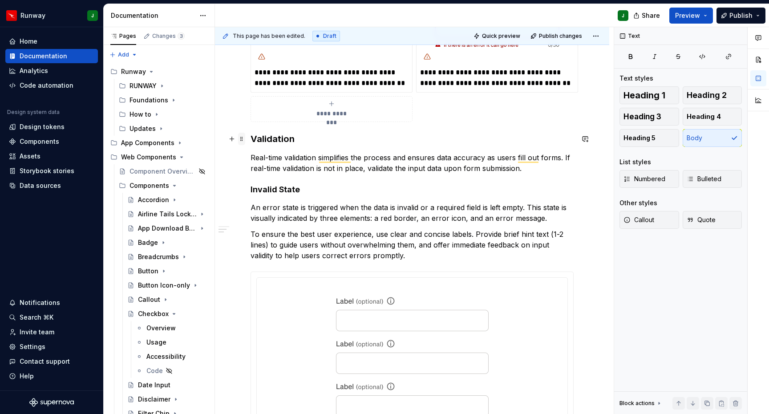
click at [241, 140] on span at bounding box center [241, 139] width 7 height 12
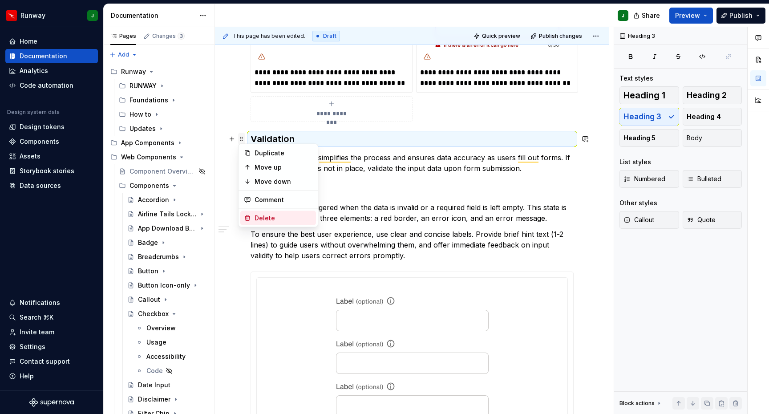
drag, startPoint x: 262, startPoint y: 221, endPoint x: 244, endPoint y: 141, distance: 82.0
click at [261, 221] on div "Delete" at bounding box center [284, 218] width 58 height 9
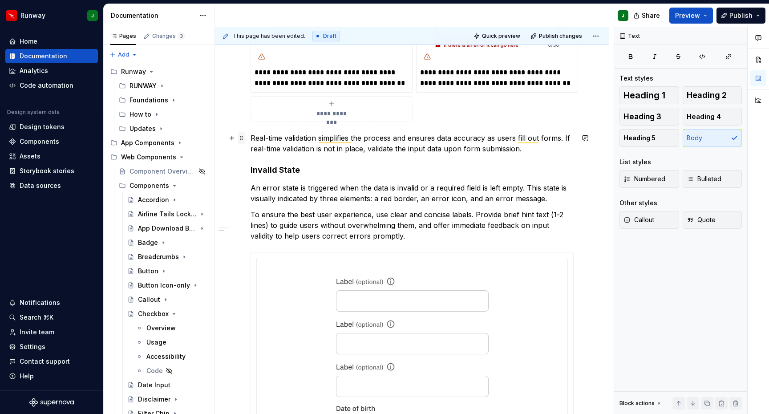
click at [243, 139] on span at bounding box center [241, 138] width 7 height 12
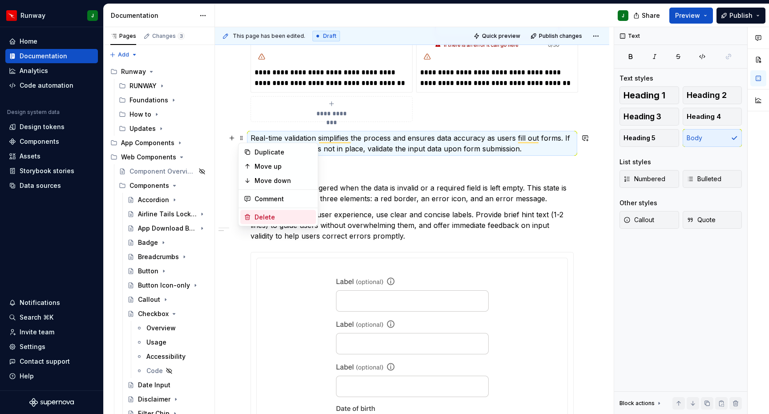
drag, startPoint x: 270, startPoint y: 216, endPoint x: 239, endPoint y: 142, distance: 80.6
click at [270, 216] on div "Delete" at bounding box center [284, 217] width 58 height 9
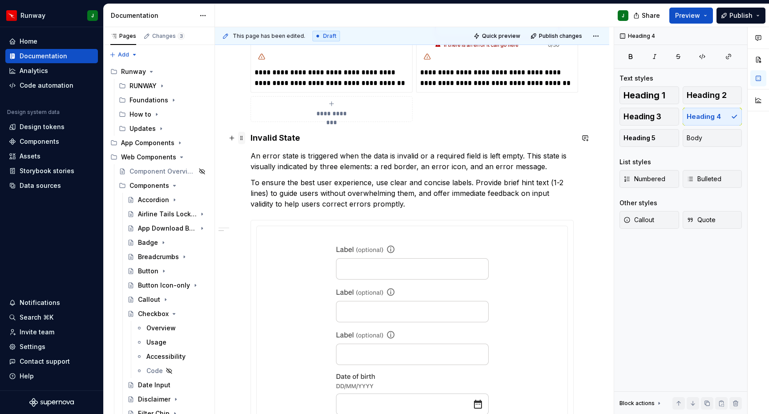
click at [241, 139] on span at bounding box center [241, 138] width 7 height 12
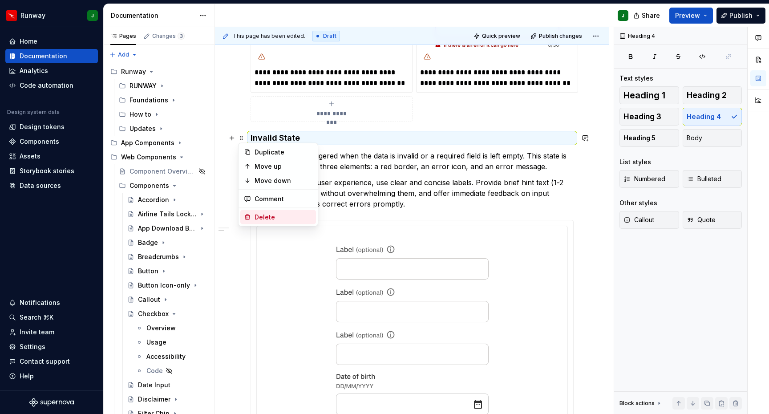
click at [271, 218] on div "Delete" at bounding box center [284, 217] width 58 height 9
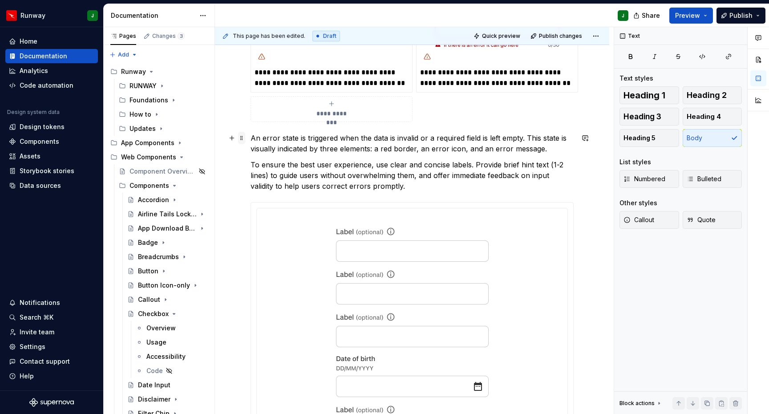
click at [241, 137] on span at bounding box center [241, 138] width 7 height 12
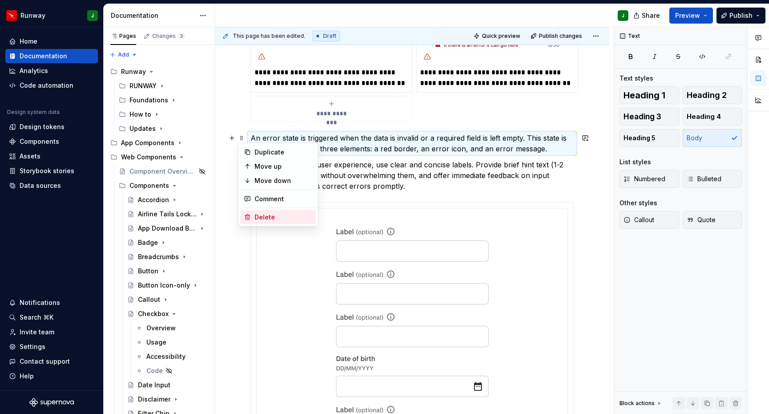
click at [266, 213] on div "Delete" at bounding box center [284, 217] width 58 height 9
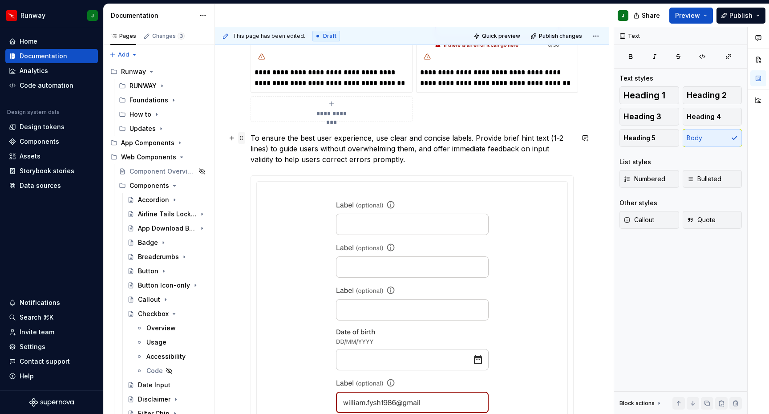
click at [242, 139] on span at bounding box center [241, 138] width 7 height 12
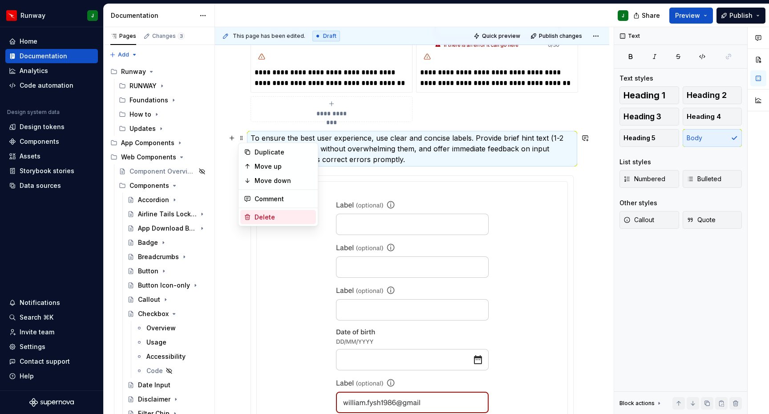
drag, startPoint x: 260, startPoint y: 215, endPoint x: 246, endPoint y: 152, distance: 64.7
click at [260, 215] on div "Delete" at bounding box center [284, 217] width 58 height 9
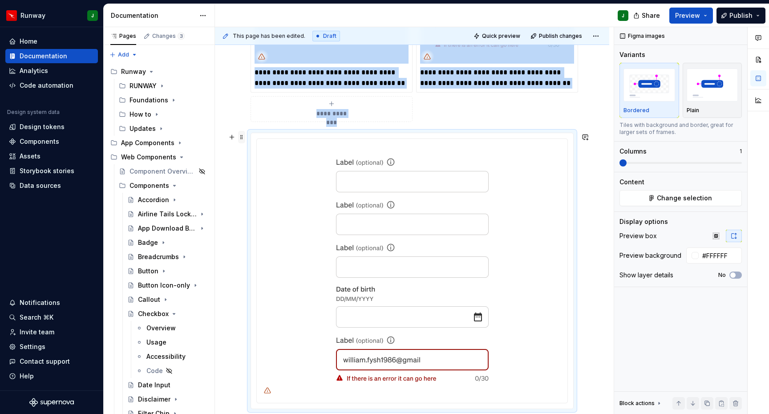
click at [242, 139] on span at bounding box center [241, 137] width 7 height 12
click at [272, 218] on div "Delete" at bounding box center [284, 216] width 58 height 9
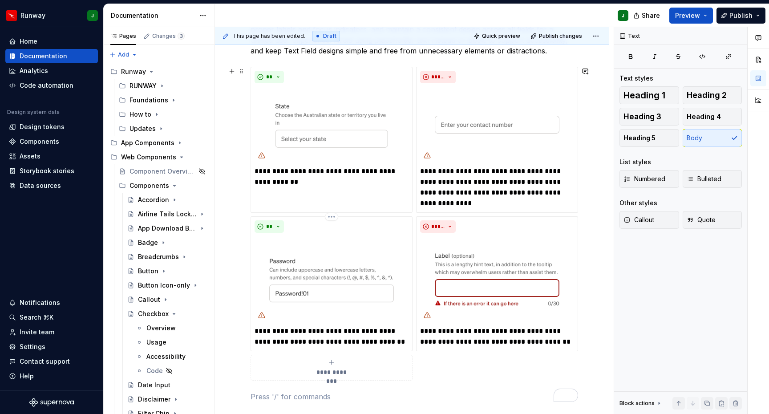
scroll to position [163, 0]
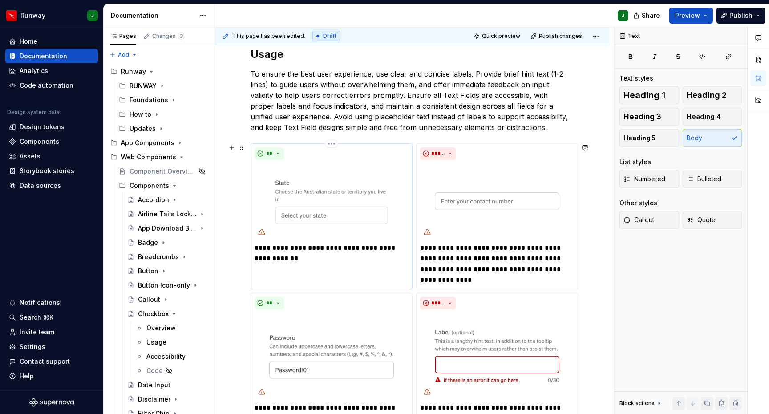
click at [380, 187] on img "To enrich screen reader interactions, please activate Accessibility in Grammarl…" at bounding box center [332, 201] width 154 height 76
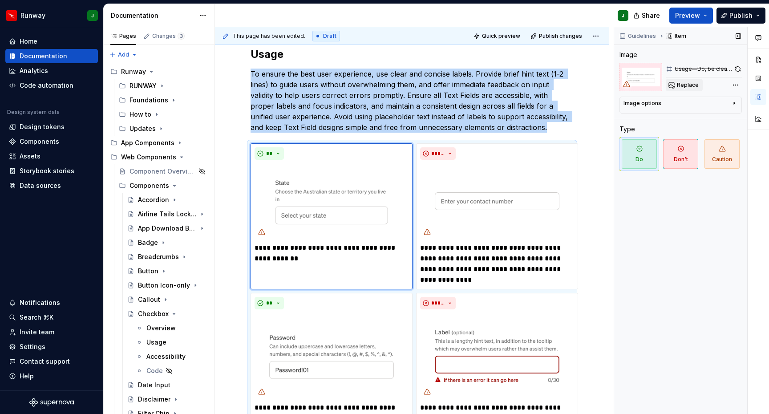
click at [686, 87] on span "Replace" at bounding box center [688, 84] width 22 height 7
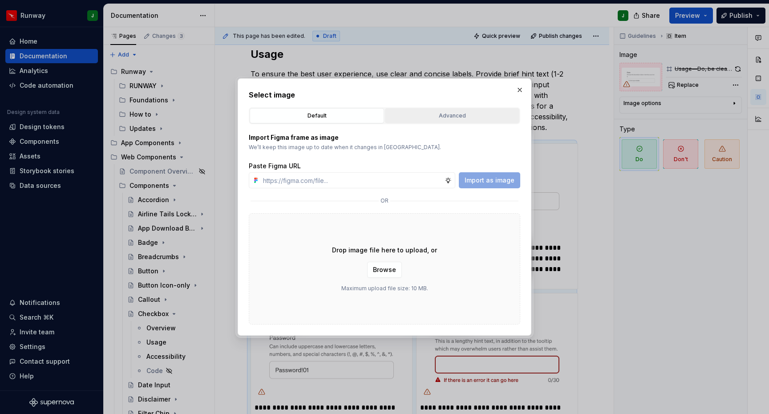
click at [459, 109] on button "Advanced" at bounding box center [452, 115] width 134 height 15
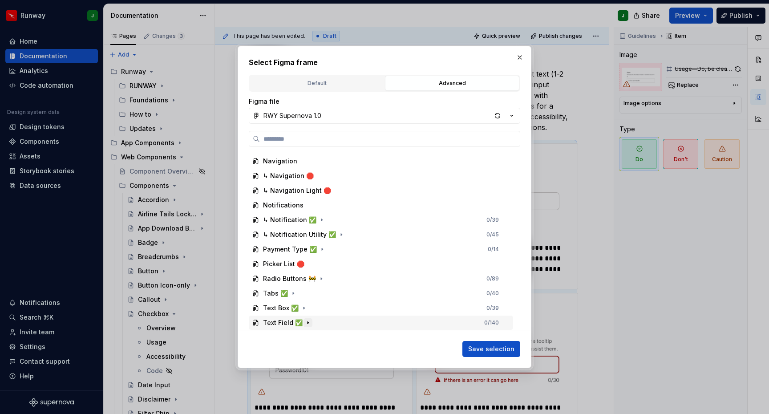
click at [305, 321] on icon "button" at bounding box center [307, 322] width 7 height 7
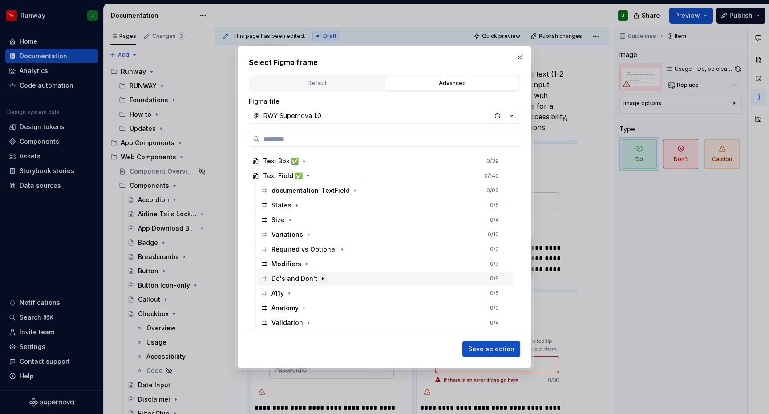
click at [322, 278] on icon "button" at bounding box center [322, 278] width 7 height 7
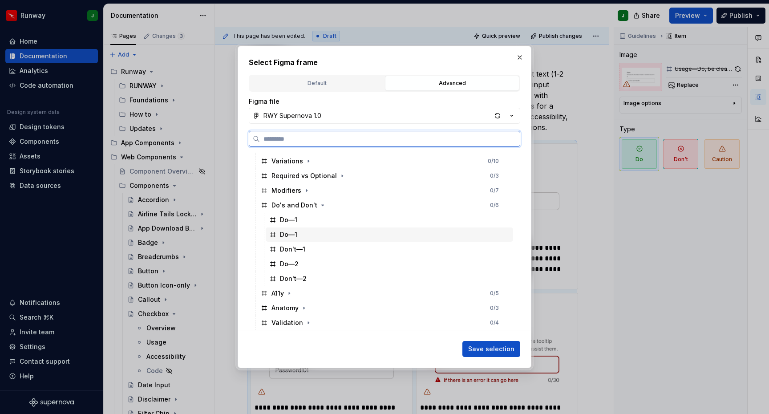
click at [313, 236] on div "Do—1" at bounding box center [390, 234] width 248 height 14
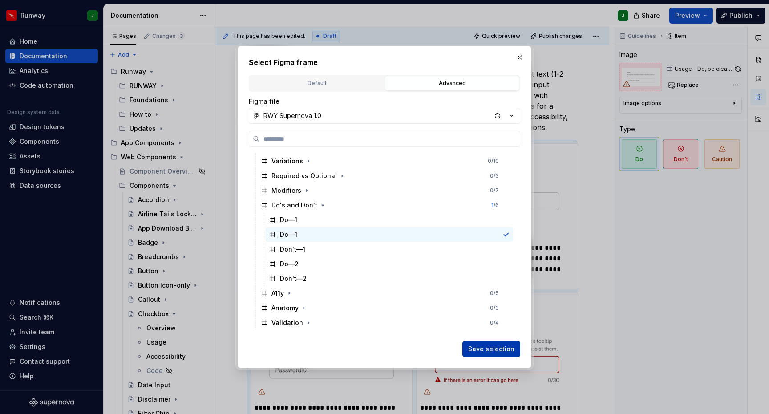
click at [494, 350] on span "Save selection" at bounding box center [491, 349] width 46 height 9
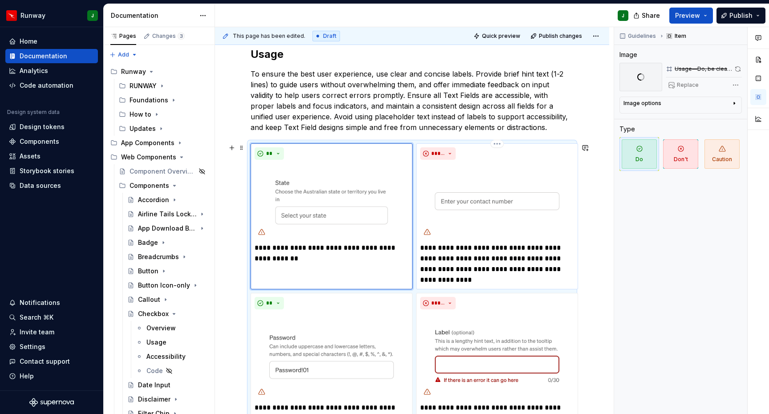
click at [531, 186] on img "To enrich screen reader interactions, please activate Accessibility in Grammarl…" at bounding box center [497, 201] width 154 height 76
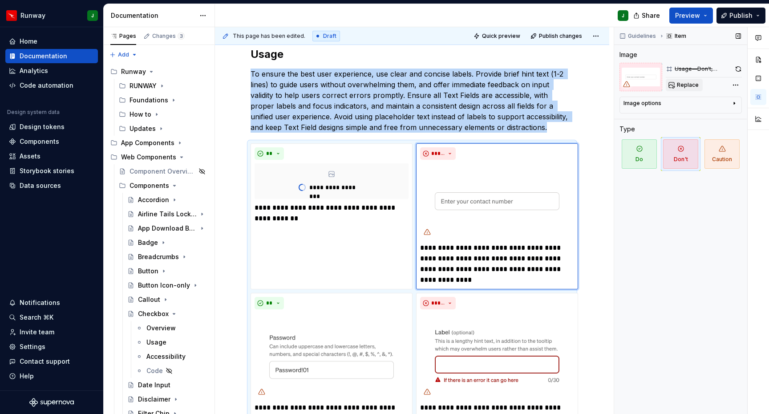
click at [688, 84] on span "Replace" at bounding box center [688, 84] width 22 height 7
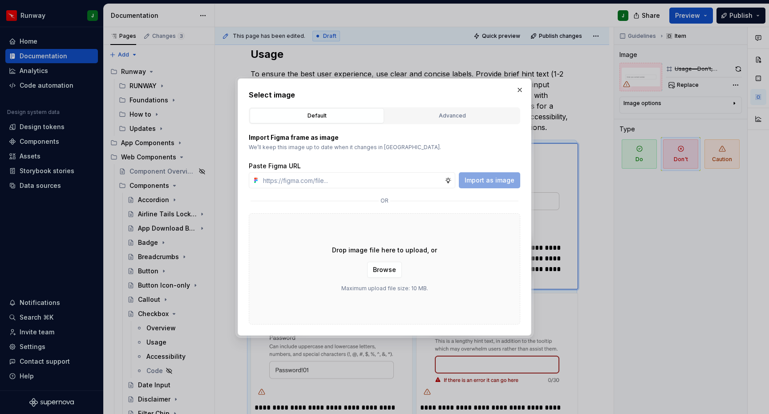
click at [461, 106] on div "Select image Default Advanced Import Figma frame as image We’ll keep this image…" at bounding box center [385, 206] width 272 height 235
drag, startPoint x: 466, startPoint y: 116, endPoint x: 451, endPoint y: 123, distance: 16.5
click at [466, 116] on div "Advanced" at bounding box center [452, 115] width 128 height 9
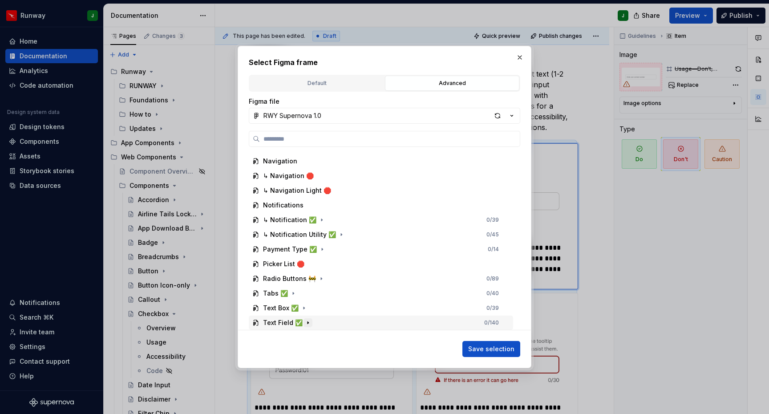
click at [305, 321] on icon "button" at bounding box center [307, 322] width 7 height 7
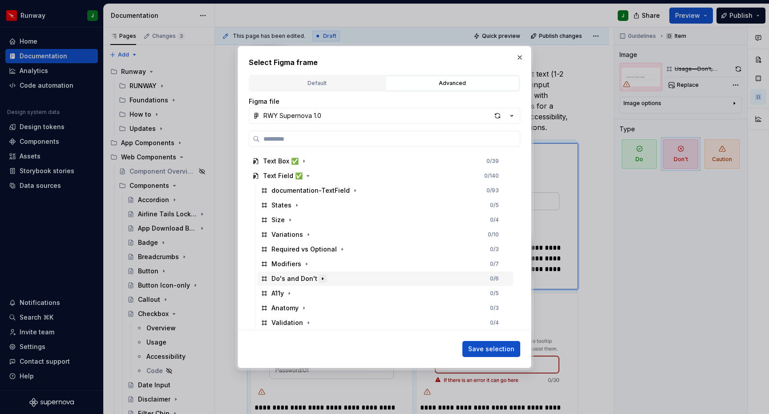
click at [319, 281] on icon "button" at bounding box center [322, 278] width 7 height 7
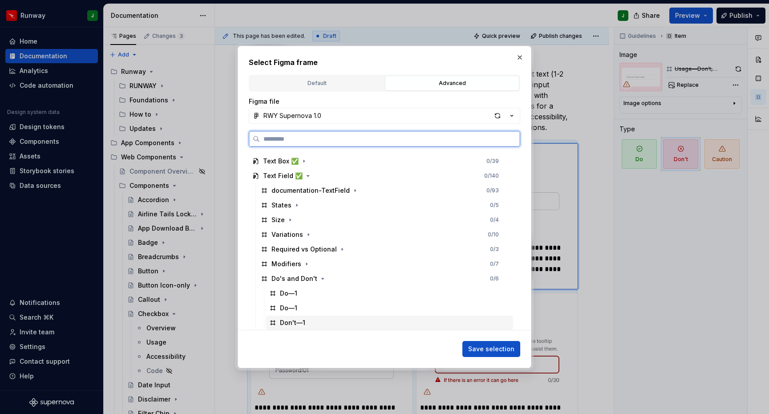
click at [305, 319] on div "Don't—1" at bounding box center [390, 323] width 248 height 14
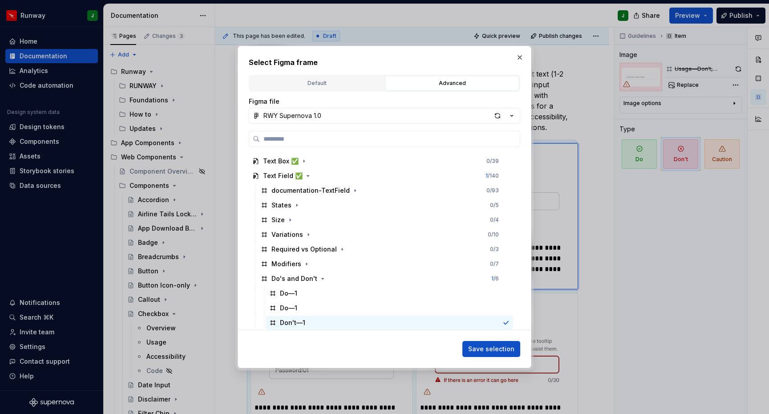
drag, startPoint x: 495, startPoint y: 345, endPoint x: 389, endPoint y: 291, distance: 119.6
click at [495, 345] on span "Save selection" at bounding box center [491, 349] width 46 height 9
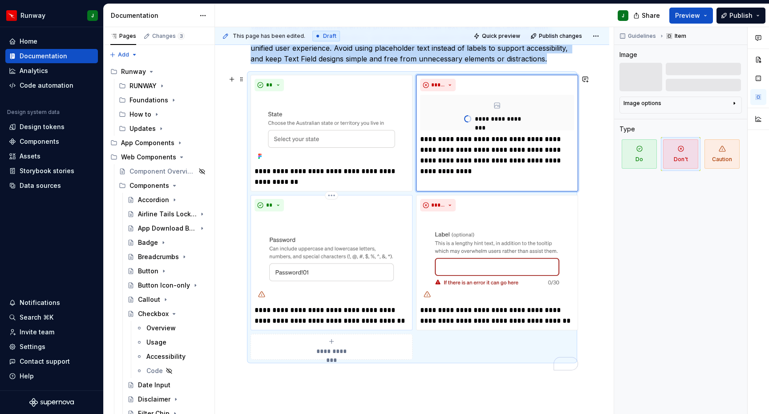
click at [392, 257] on img "To enrich screen reader interactions, please activate Accessibility in Grammarl…" at bounding box center [332, 258] width 154 height 86
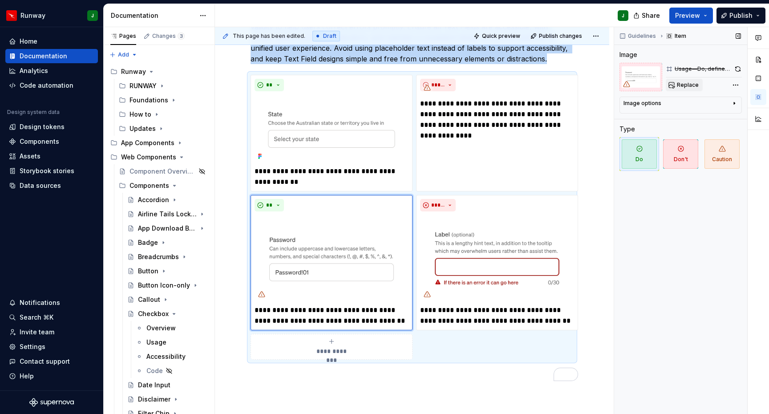
click at [685, 85] on span "Replace" at bounding box center [688, 84] width 22 height 7
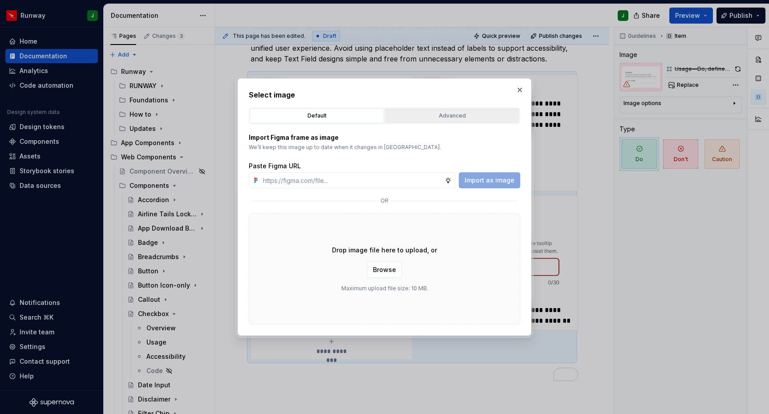
click at [454, 112] on div "Advanced" at bounding box center [452, 115] width 128 height 9
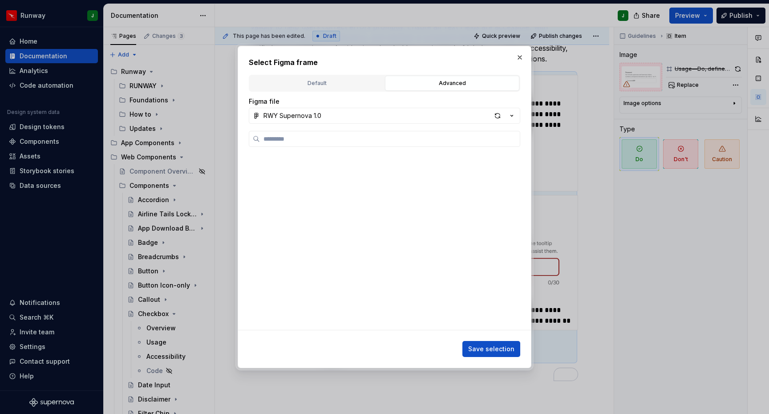
scroll to position [982, 0]
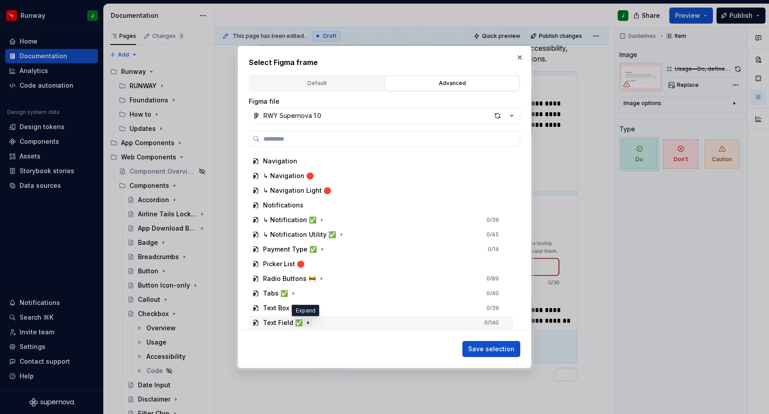
click at [304, 325] on icon "button" at bounding box center [307, 322] width 7 height 7
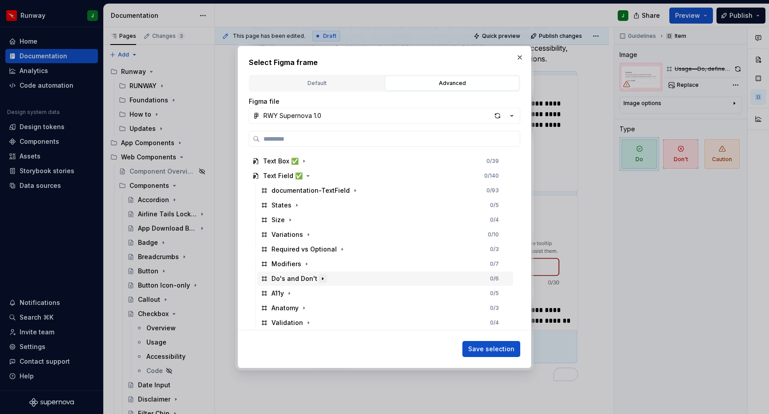
click at [321, 278] on icon "button" at bounding box center [322, 278] width 7 height 7
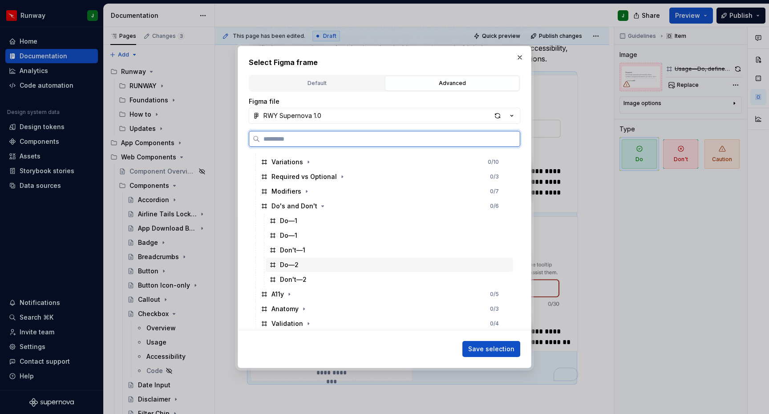
drag, startPoint x: 304, startPoint y: 263, endPoint x: 299, endPoint y: 261, distance: 5.1
click at [304, 263] on div "Do—2" at bounding box center [390, 265] width 248 height 14
drag, startPoint x: 492, startPoint y: 349, endPoint x: 549, endPoint y: 237, distance: 126.0
click at [492, 349] on span "Save selection" at bounding box center [491, 349] width 46 height 9
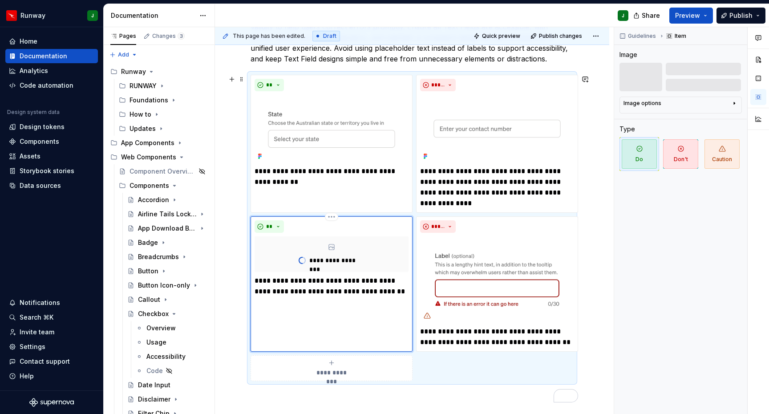
click at [369, 244] on div "**********" at bounding box center [332, 254] width 154 height 36
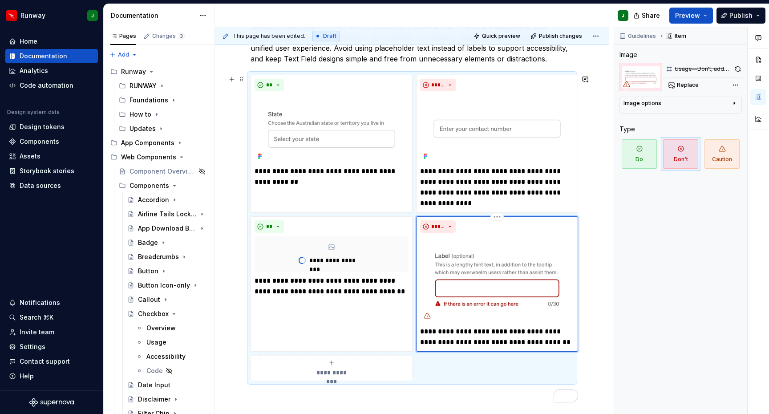
click at [454, 240] on img "To enrich screen reader interactions, please activate Accessibility in Grammarl…" at bounding box center [497, 279] width 154 height 86
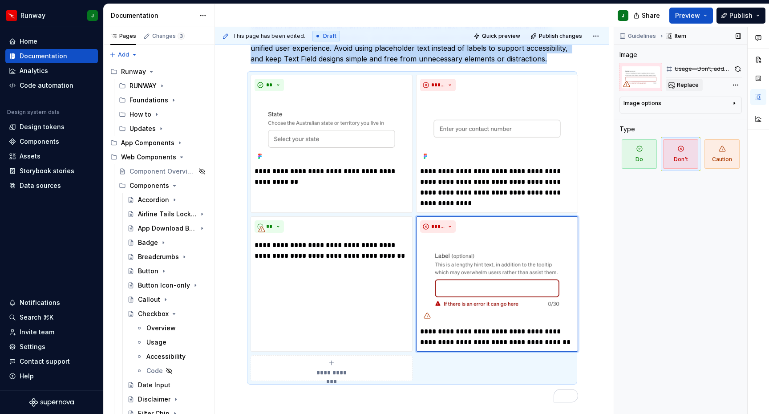
click at [681, 89] on button "Replace" at bounding box center [684, 85] width 37 height 12
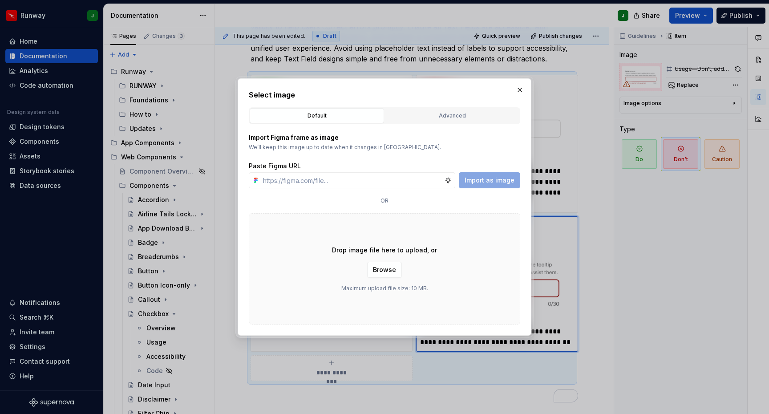
drag, startPoint x: 426, startPoint y: 117, endPoint x: 418, endPoint y: 121, distance: 8.8
click at [426, 117] on div "Advanced" at bounding box center [452, 115] width 128 height 9
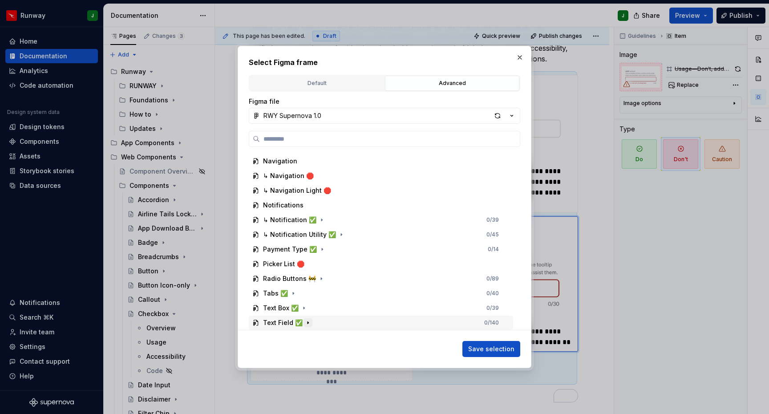
click at [308, 321] on icon "button" at bounding box center [307, 322] width 7 height 7
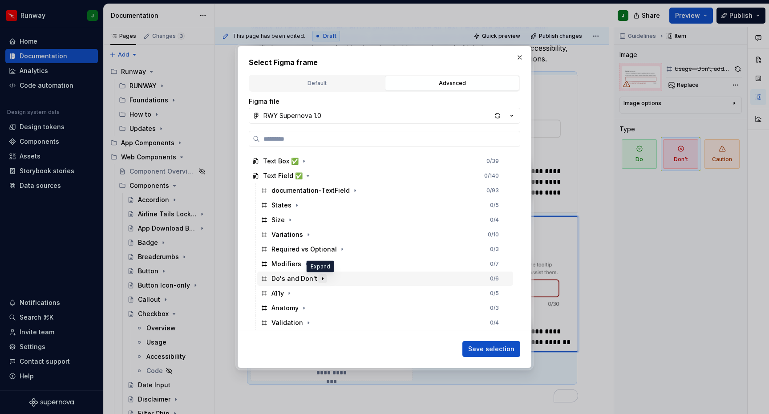
click at [322, 278] on icon "button" at bounding box center [322, 278] width 1 height 2
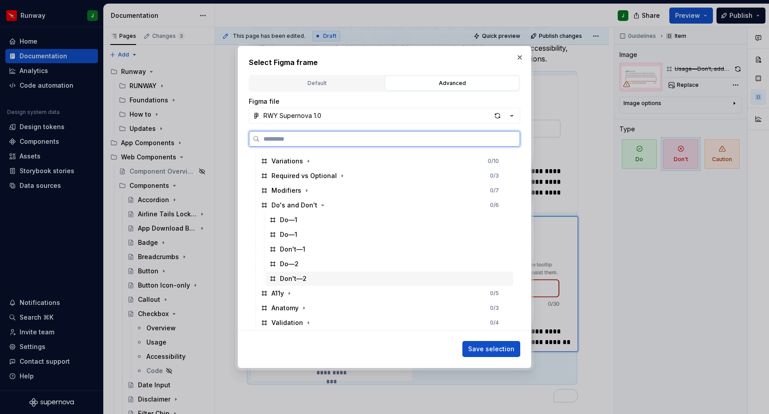
drag, startPoint x: 312, startPoint y: 278, endPoint x: 340, endPoint y: 285, distance: 28.4
click at [312, 278] on div "Don't—2" at bounding box center [390, 279] width 248 height 14
drag, startPoint x: 498, startPoint y: 349, endPoint x: 474, endPoint y: 158, distance: 192.9
click at [498, 349] on span "Save selection" at bounding box center [491, 349] width 46 height 9
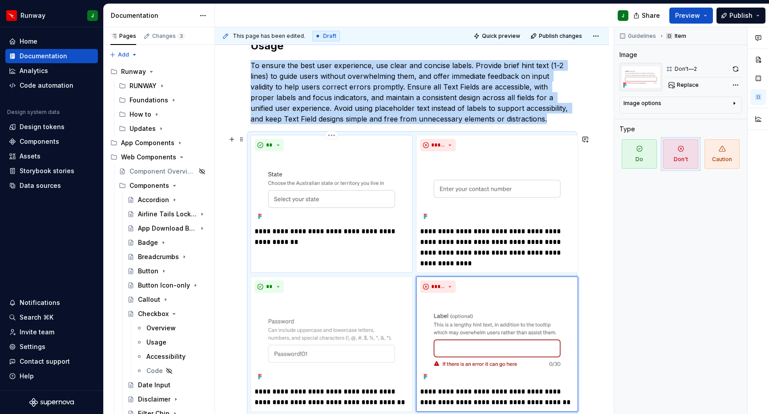
scroll to position [164, 0]
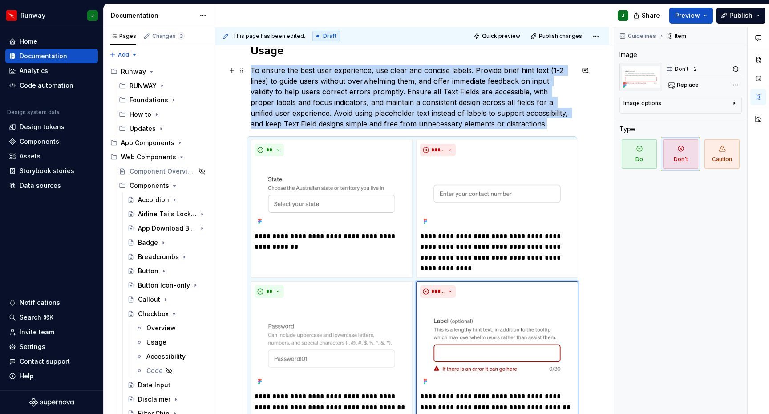
type textarea "*"
click at [514, 126] on p "To ensure the best user experience, use clear and concise labels. Provide brief…" at bounding box center [412, 97] width 323 height 64
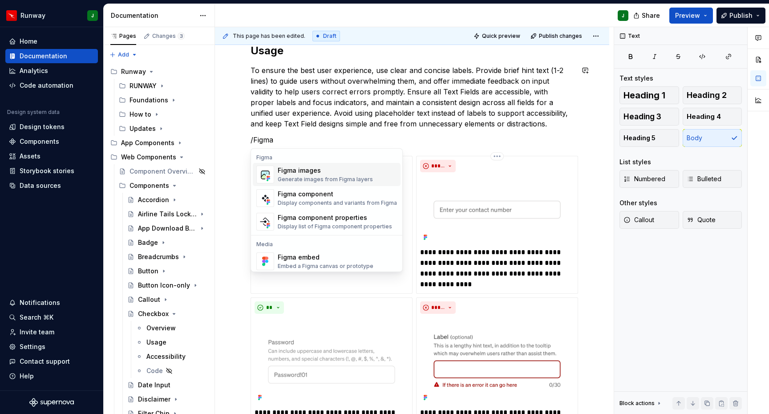
click at [306, 174] on div "Figma images" at bounding box center [325, 170] width 95 height 9
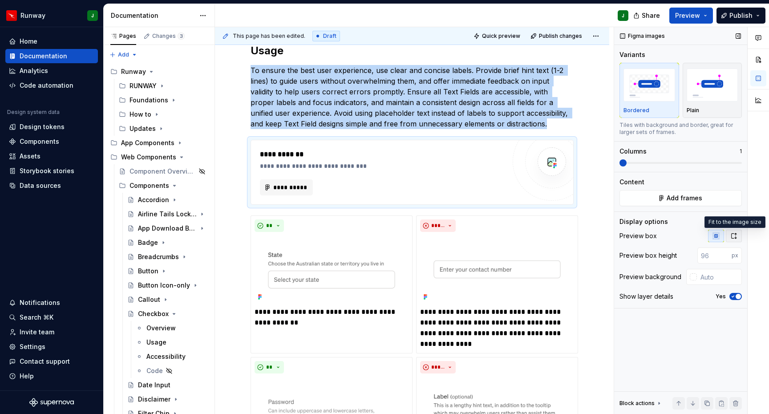
click at [734, 241] on button "button" at bounding box center [734, 236] width 16 height 12
type textarea "*"
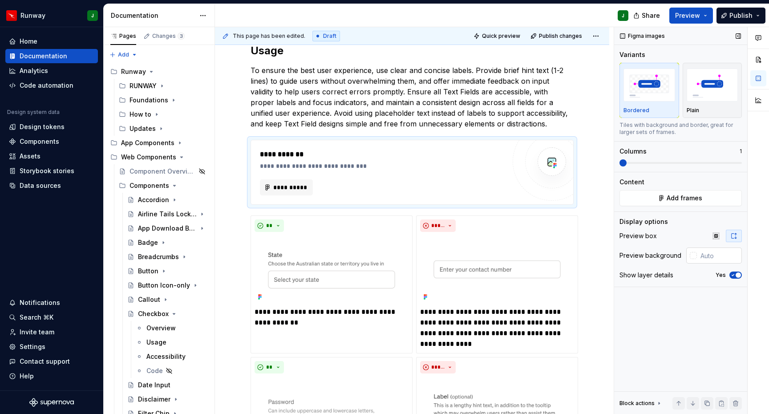
click at [715, 260] on input "text" at bounding box center [719, 256] width 45 height 16
type input "#FFFFFF"
click at [655, 201] on button "Add frames" at bounding box center [681, 198] width 122 height 16
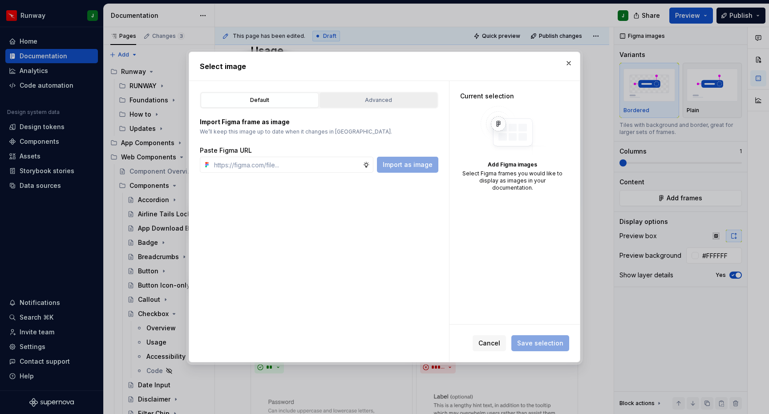
click at [381, 95] on button "Advanced" at bounding box center [379, 100] width 118 height 15
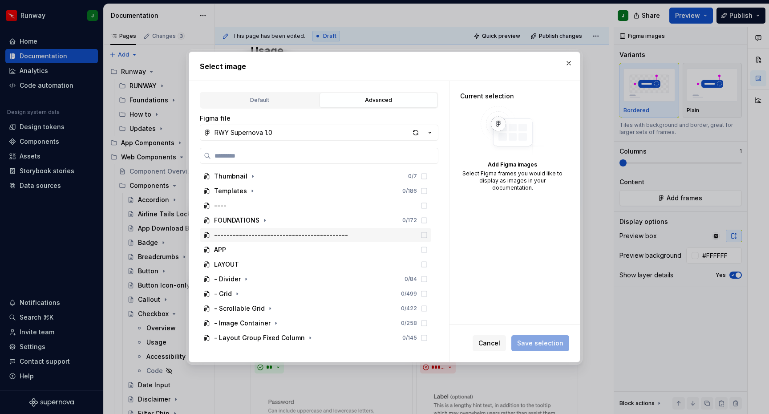
scroll to position [982, 0]
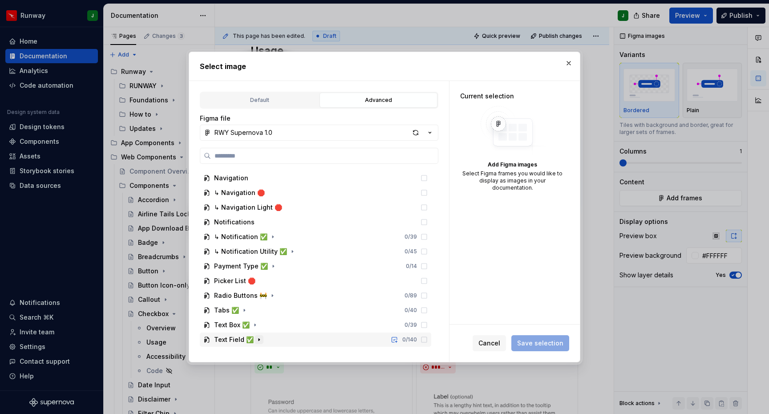
click at [258, 339] on icon "button" at bounding box center [259, 339] width 7 height 7
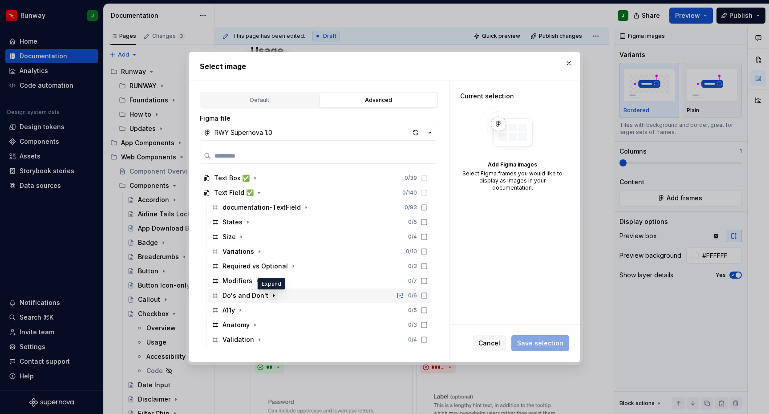
click at [272, 296] on icon "button" at bounding box center [273, 295] width 7 height 7
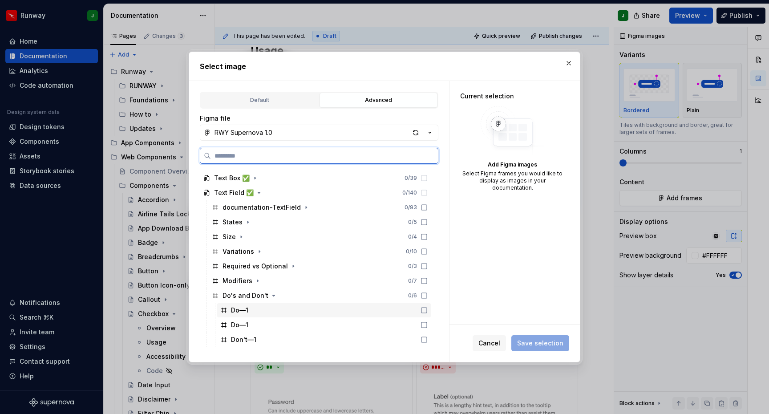
click at [258, 311] on div "Do—1" at bounding box center [324, 310] width 215 height 14
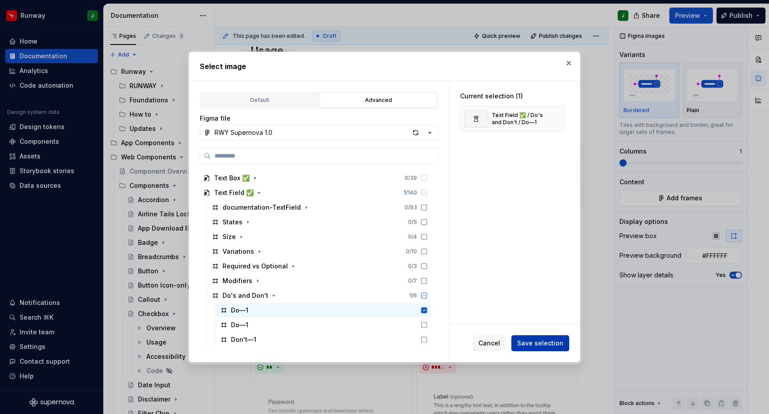
click at [552, 339] on span "Save selection" at bounding box center [540, 343] width 46 height 9
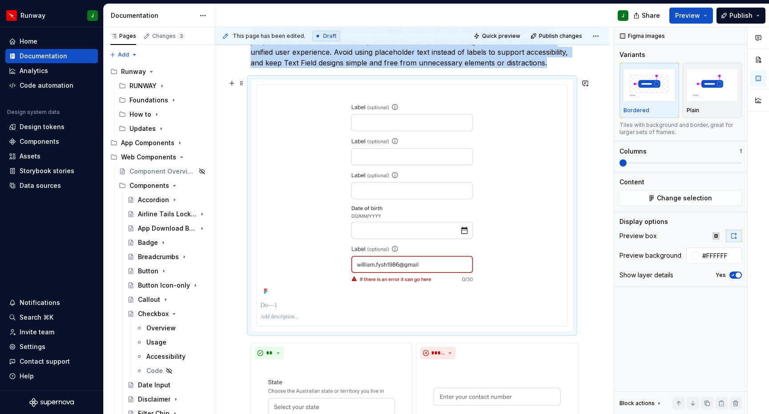
scroll to position [285, 0]
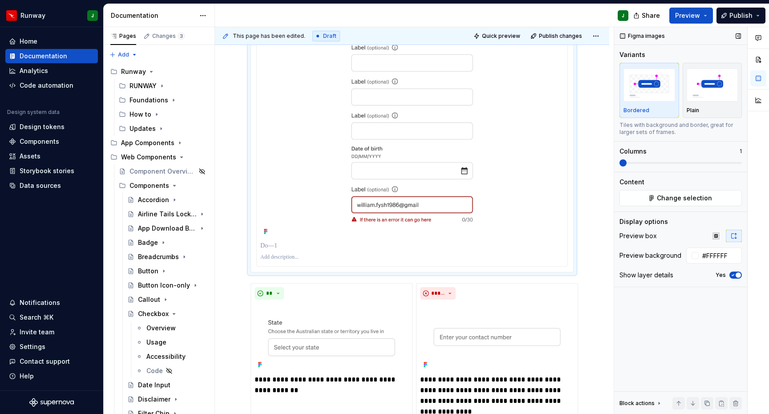
click at [732, 276] on icon "button" at bounding box center [733, 274] width 7 height 5
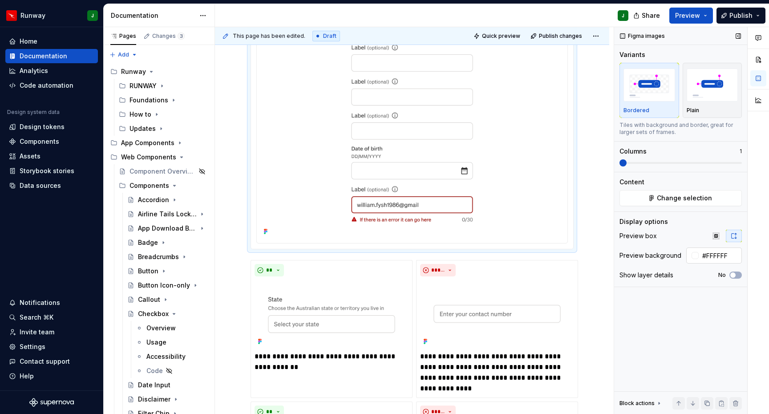
scroll to position [277, 0]
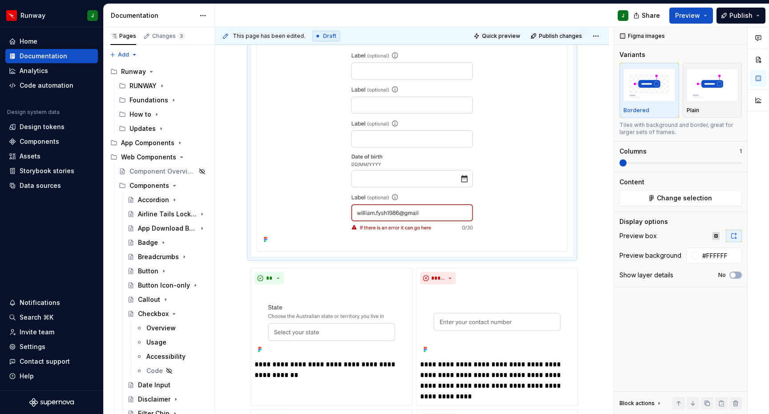
click at [592, 206] on div "**********" at bounding box center [412, 320] width 394 height 821
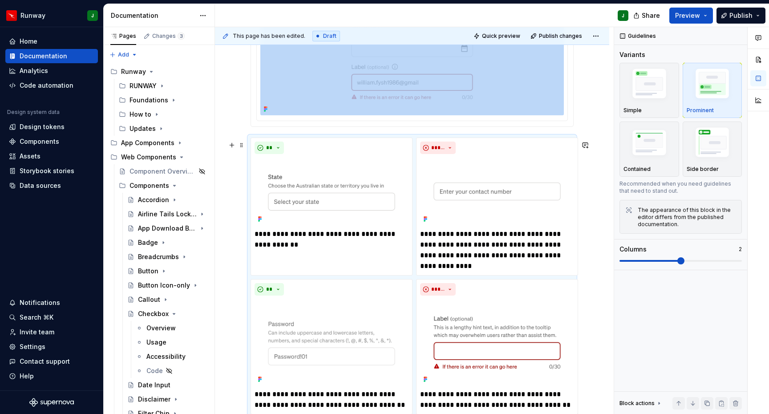
scroll to position [406, 0]
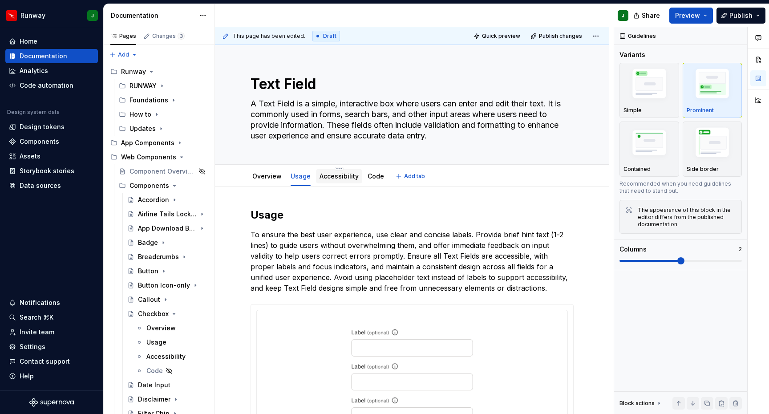
drag, startPoint x: 335, startPoint y: 182, endPoint x: 330, endPoint y: 181, distance: 5.0
click at [335, 182] on div "Accessibility" at bounding box center [339, 176] width 46 height 14
click at [335, 179] on link "Accessibility" at bounding box center [339, 176] width 39 height 8
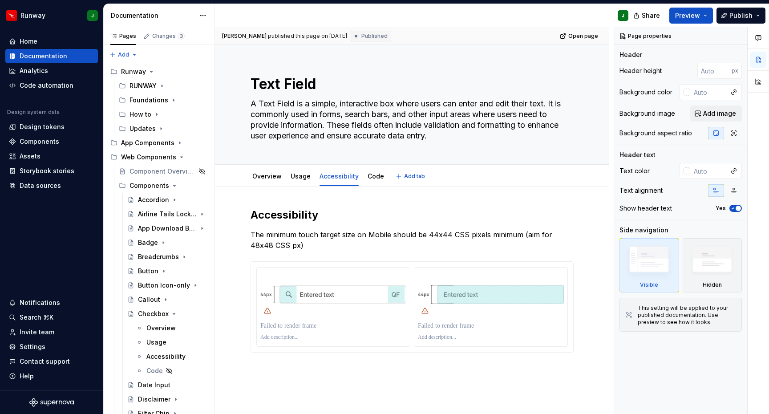
type textarea "*"
click at [317, 215] on h2 "Accessibility" at bounding box center [412, 215] width 323 height 14
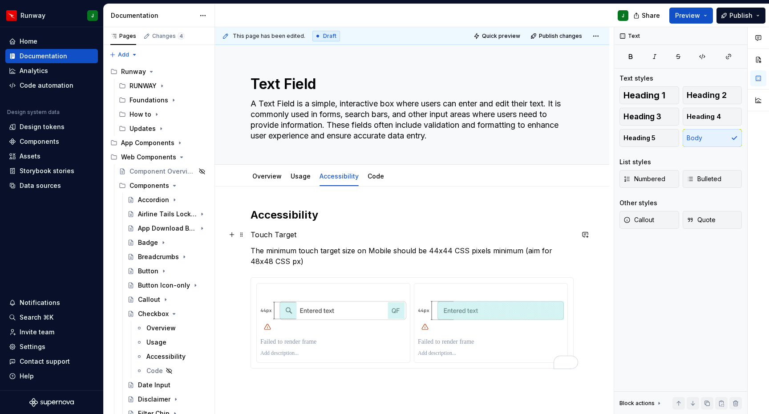
click at [271, 233] on p "Touch Target" at bounding box center [412, 234] width 323 height 11
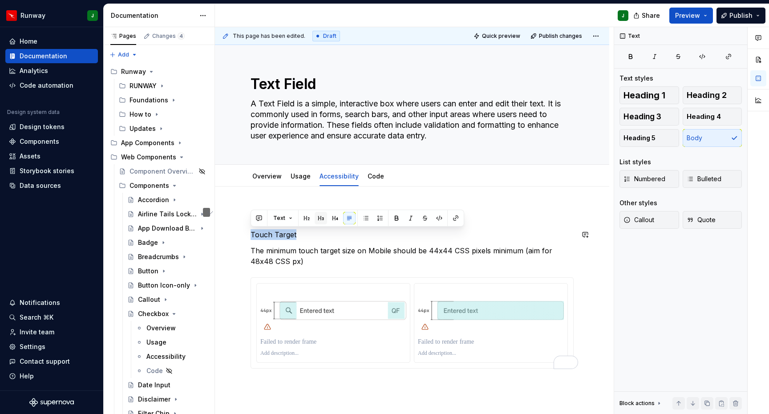
click at [322, 220] on button "button" at bounding box center [321, 218] width 12 height 12
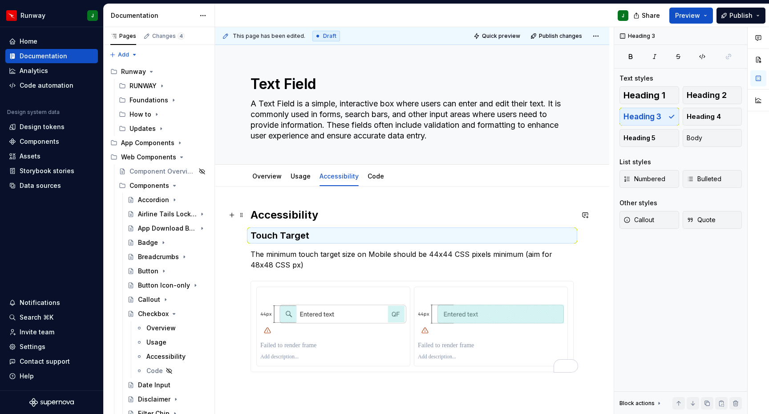
click at [285, 215] on h2 "Accessibility" at bounding box center [412, 215] width 323 height 14
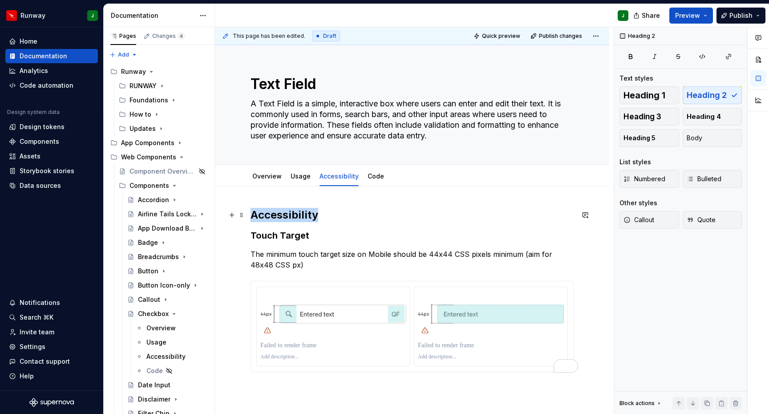
click at [285, 215] on h2 "Accessibility" at bounding box center [412, 215] width 323 height 14
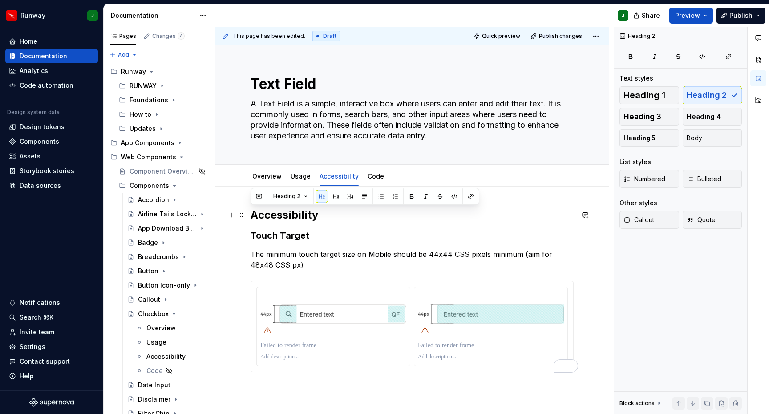
drag, startPoint x: 351, startPoint y: 222, endPoint x: 322, endPoint y: 233, distance: 31.2
click at [351, 222] on h2 "Accessibility" at bounding box center [412, 215] width 323 height 14
click at [321, 234] on h3 "Touch Target" at bounding box center [412, 235] width 323 height 12
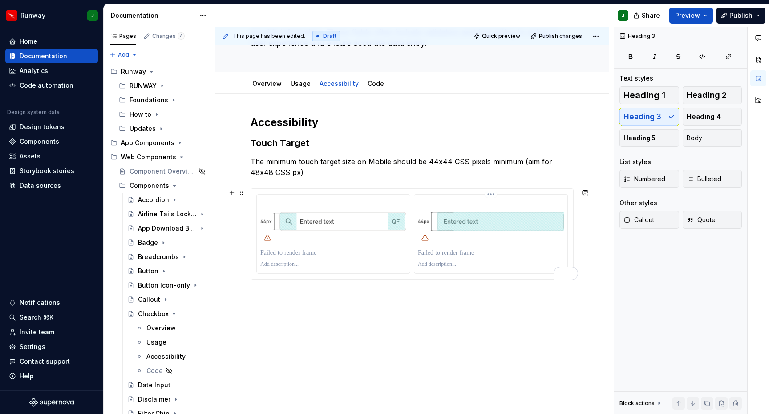
click at [511, 262] on p "To enrich screen reader interactions, please activate Accessibility in Grammarl…" at bounding box center [491, 264] width 146 height 7
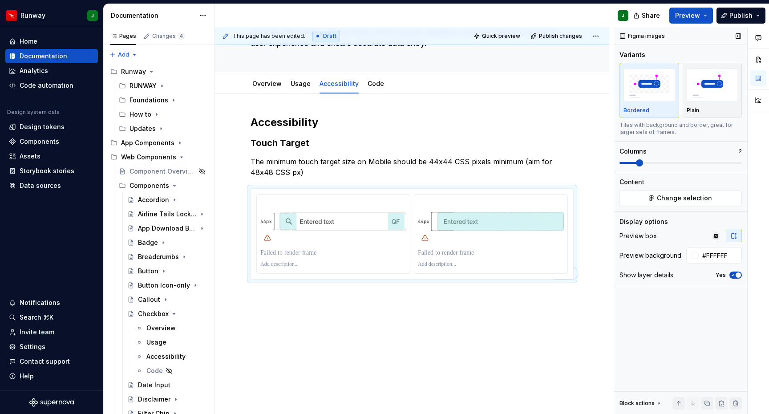
click at [735, 276] on icon "button" at bounding box center [733, 274] width 7 height 5
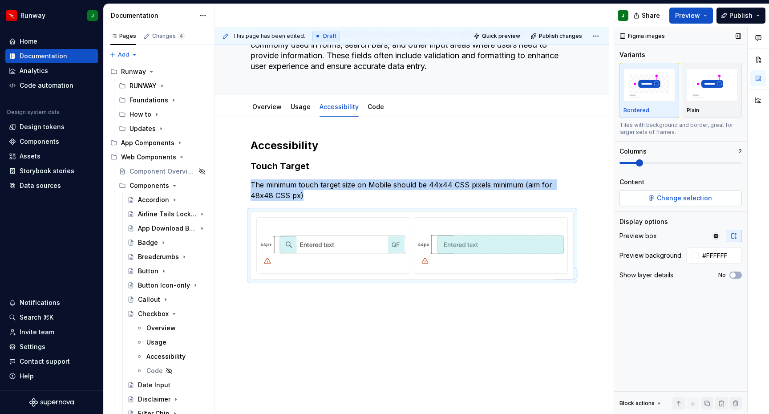
click at [654, 201] on button "Change selection" at bounding box center [681, 198] width 122 height 16
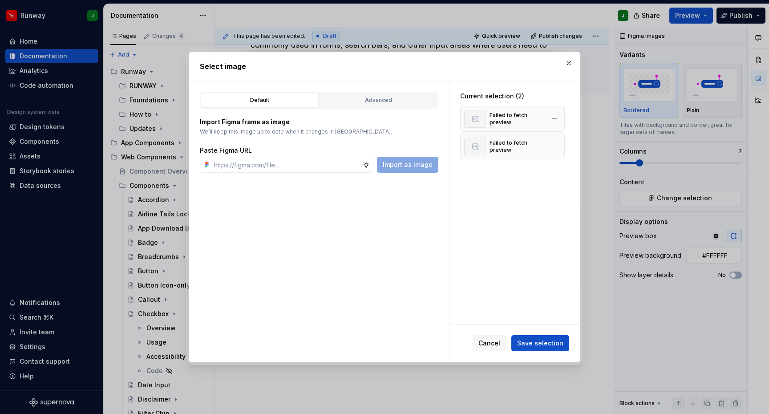
drag, startPoint x: 394, startPoint y: 100, endPoint x: 539, endPoint y: 110, distance: 145.9
click at [394, 100] on div "Advanced" at bounding box center [379, 100] width 112 height 9
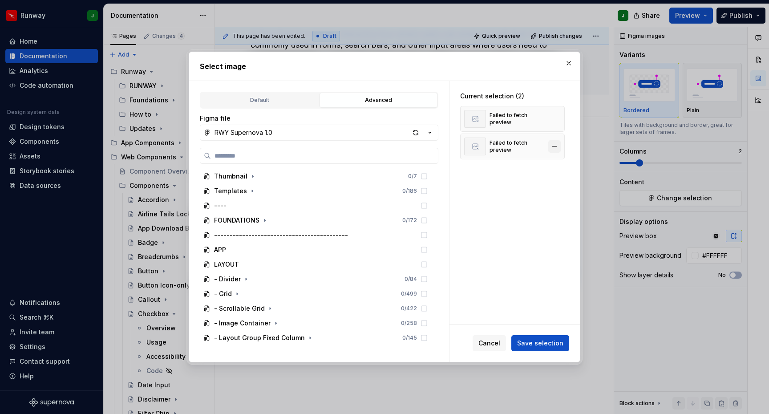
click at [555, 118] on button "button" at bounding box center [554, 119] width 12 height 12
click at [556, 119] on button "button" at bounding box center [554, 119] width 12 height 12
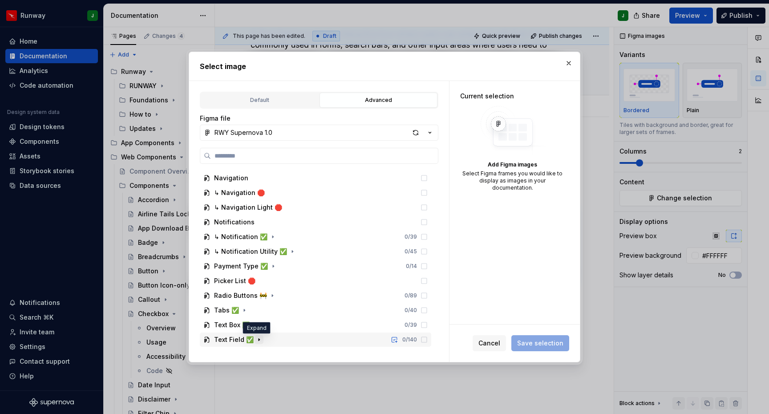
click at [259, 341] on icon "button" at bounding box center [259, 339] width 7 height 7
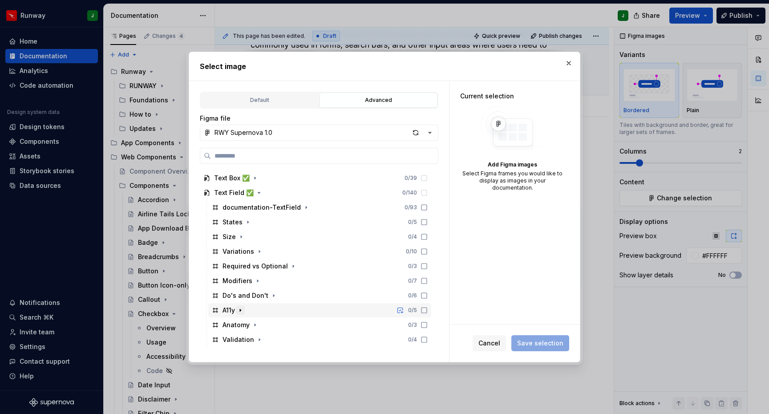
click at [244, 313] on icon "button" at bounding box center [240, 310] width 7 height 7
drag, startPoint x: 276, startPoint y: 324, endPoint x: 282, endPoint y: 326, distance: 6.4
click at [276, 324] on icon "button" at bounding box center [278, 324] width 7 height 7
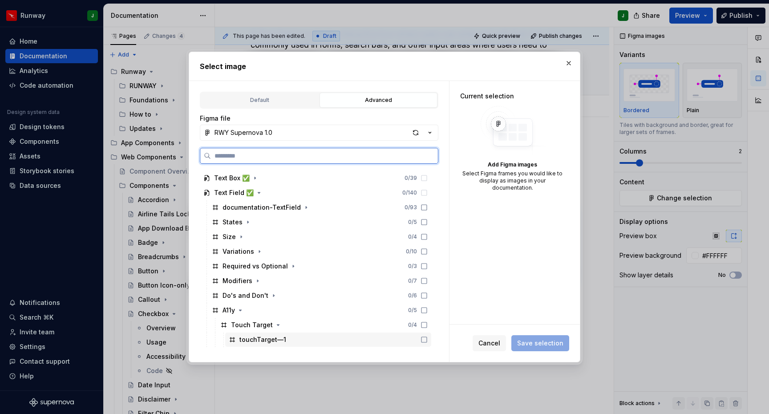
click at [326, 339] on div "touchTarget—1" at bounding box center [328, 340] width 206 height 14
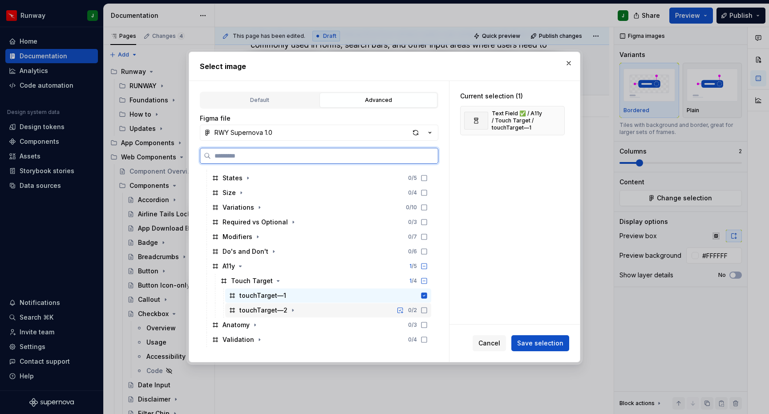
drag, startPoint x: 311, startPoint y: 309, endPoint x: 329, endPoint y: 313, distance: 18.7
click at [311, 309] on div "touchTarget—2 0 / 2" at bounding box center [328, 310] width 206 height 14
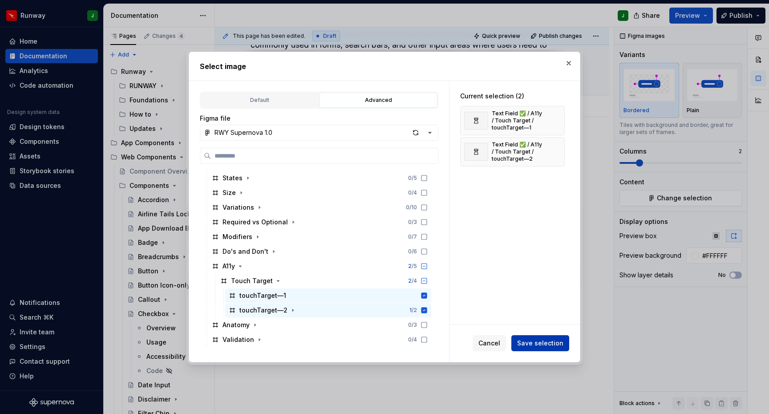
click at [543, 348] on button "Save selection" at bounding box center [540, 343] width 58 height 16
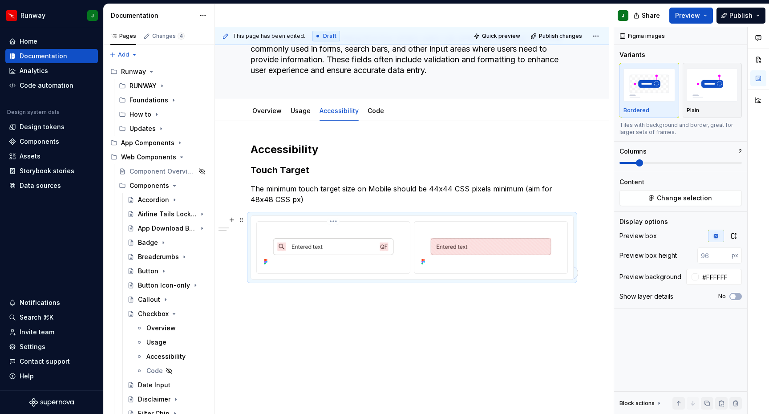
click at [430, 223] on div "To enrich screen reader interactions, please activate Accessibility in Grammarl…" at bounding box center [490, 248] width 153 height 52
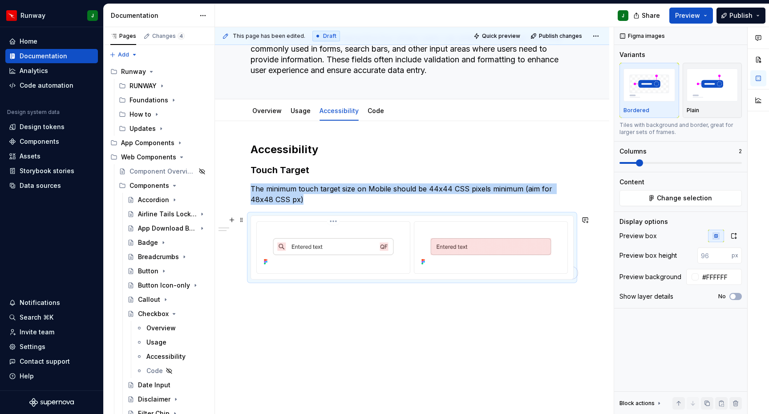
click at [327, 222] on div "To enrich screen reader interactions, please activate Accessibility in Grammarl…" at bounding box center [333, 248] width 153 height 52
click at [333, 222] on html "Runway J Home Documentation Analytics Code automation Design system data Design…" at bounding box center [384, 207] width 769 height 414
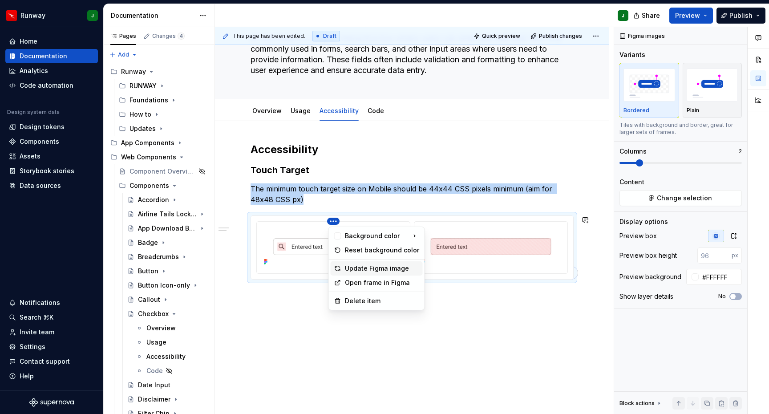
click at [371, 267] on div "Update Figma image" at bounding box center [382, 268] width 74 height 9
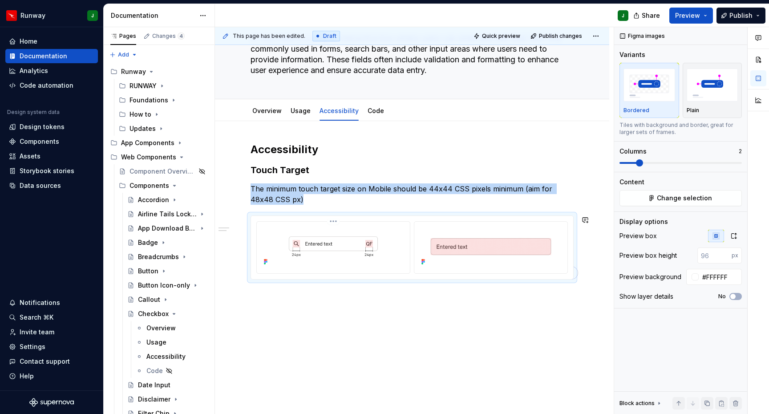
click at [440, 295] on div "Accessibility Touch Target The minimum touch target size on Mobile should be 44…" at bounding box center [412, 267] width 394 height 293
click at [487, 225] on div "To enrich screen reader interactions, please activate Accessibility in Grammarl…" at bounding box center [490, 248] width 153 height 52
click at [496, 221] on html "Runway J Home Documentation Analytics Code automation Design system data Design…" at bounding box center [384, 207] width 769 height 414
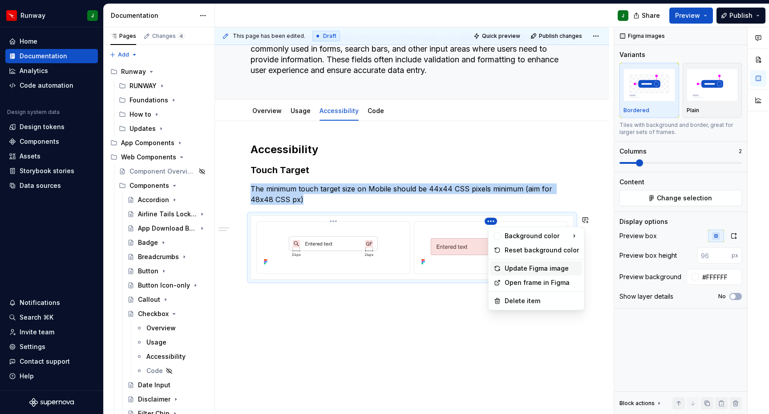
click at [517, 266] on div "Update Figma image" at bounding box center [542, 268] width 74 height 9
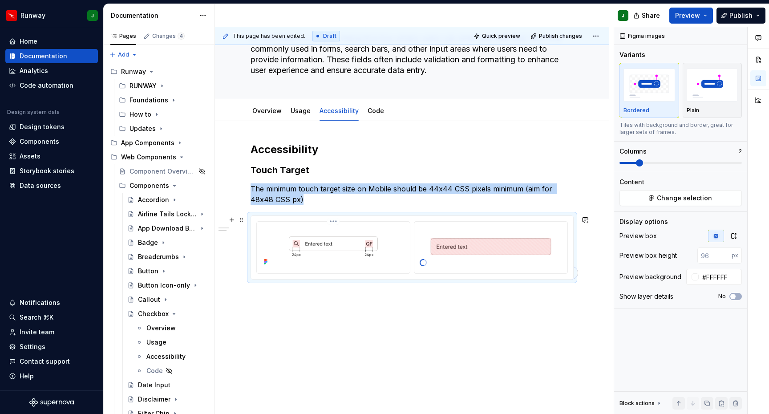
click at [478, 218] on div "To enrich screen reader interactions, please activate Accessibility in Grammarl…" at bounding box center [412, 247] width 322 height 63
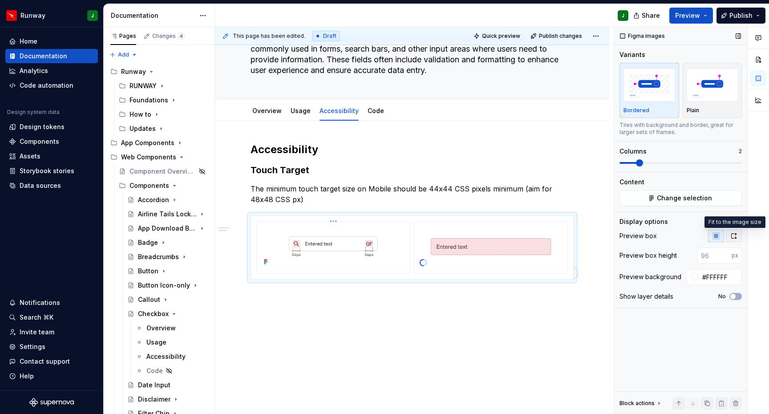
click at [732, 235] on icon "button" at bounding box center [733, 235] width 7 height 7
drag, startPoint x: 372, startPoint y: 331, endPoint x: 336, endPoint y: 161, distance: 173.7
click at [372, 331] on div "Accessibility Touch Target The minimum touch target size on Mobile should be 44…" at bounding box center [412, 271] width 394 height 300
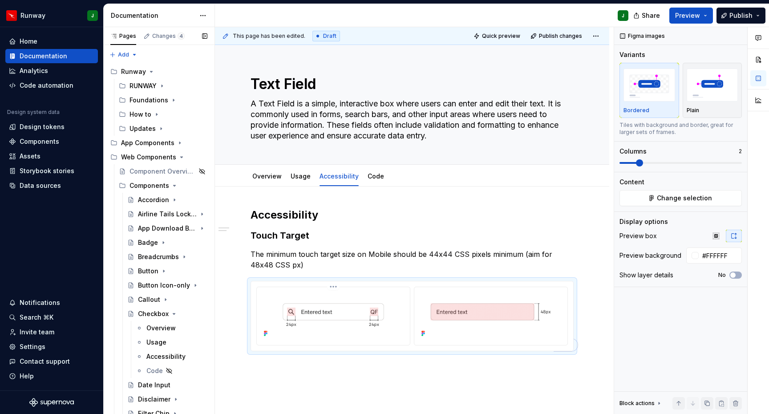
scroll to position [304, 0]
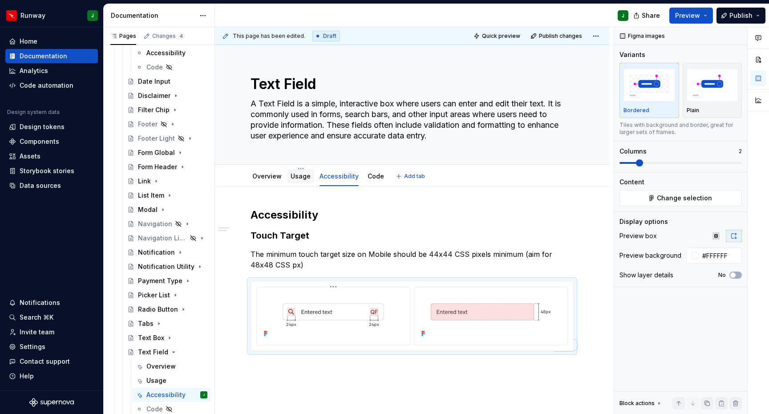
click at [297, 175] on link "Usage" at bounding box center [301, 176] width 20 height 8
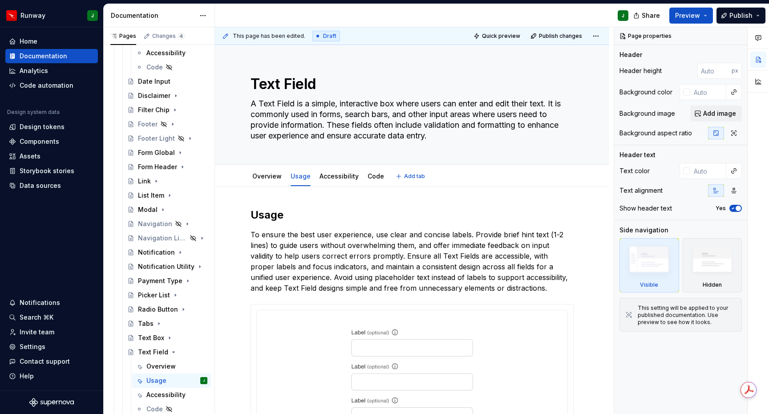
type textarea "*"
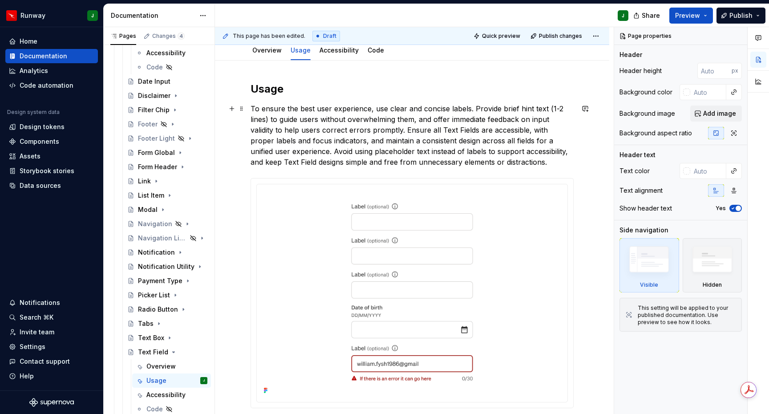
scroll to position [117, 0]
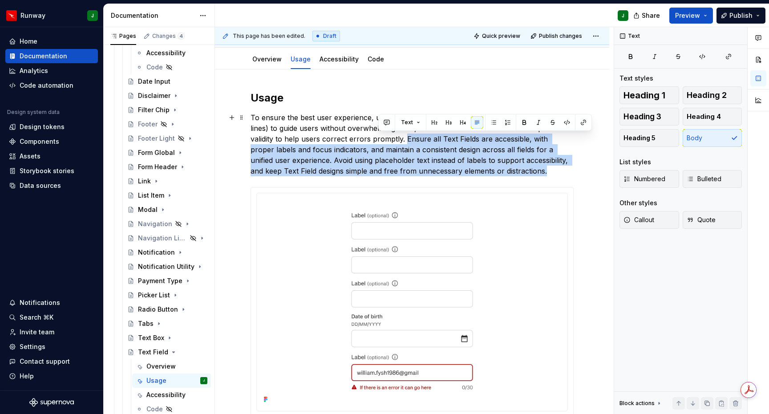
drag, startPoint x: 396, startPoint y: 150, endPoint x: 378, endPoint y: 141, distance: 19.5
click at [378, 141] on p "To ensure the best user experience, use clear and concise labels. Provide brief…" at bounding box center [412, 144] width 323 height 64
copy p "Ensure all Text Fields are accessible, with proper labels and focus indicators,…"
drag, startPoint x: 424, startPoint y: 157, endPoint x: 383, endPoint y: 133, distance: 47.1
click at [424, 157] on p "To ensure the best user experience, use clear and concise labels. Provide brief…" at bounding box center [412, 144] width 323 height 64
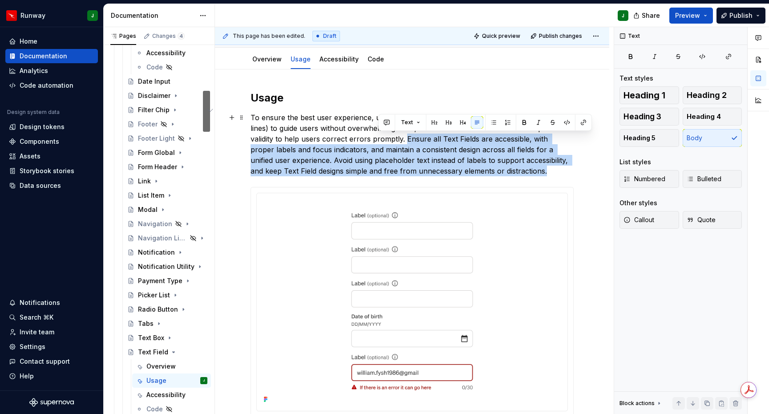
drag, startPoint x: 378, startPoint y: 139, endPoint x: 506, endPoint y: 173, distance: 131.8
click at [506, 173] on p "To ensure the best user experience, use clear and concise labels. Provide brief…" at bounding box center [412, 144] width 323 height 64
copy p "Ensure all Text Fields are accessible, with proper labels and focus indicators,…"
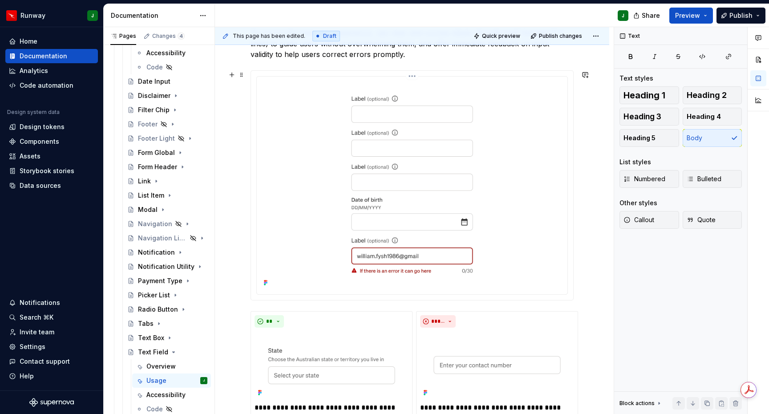
scroll to position [282, 0]
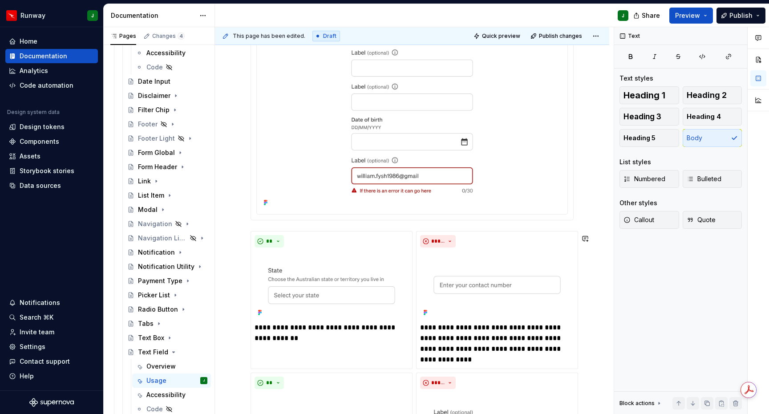
click at [257, 228] on div "**********" at bounding box center [412, 242] width 323 height 633
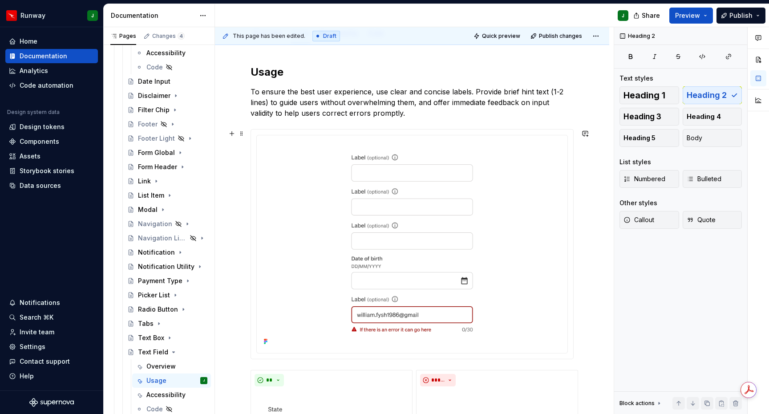
scroll to position [81, 0]
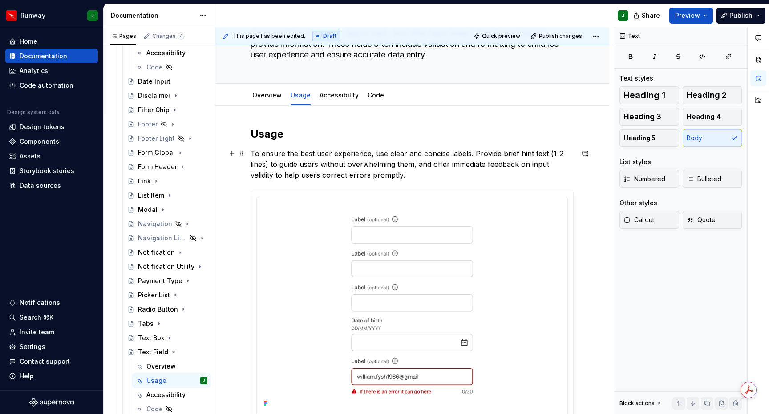
click at [402, 180] on p "To ensure the best user experience, use clear and concise labels. Provide brief…" at bounding box center [412, 164] width 323 height 32
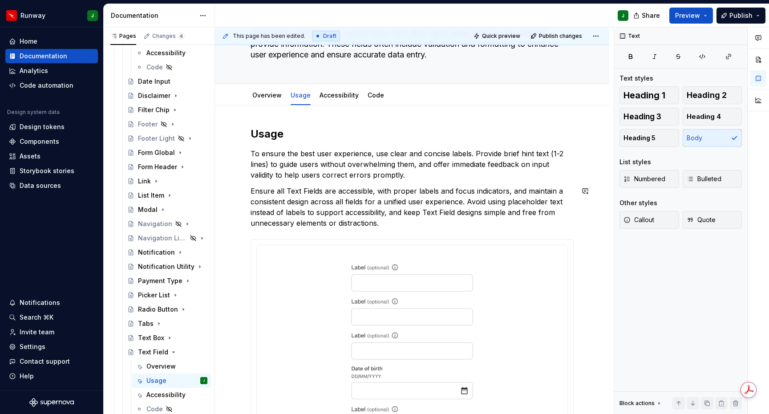
drag, startPoint x: 241, startPoint y: 245, endPoint x: 250, endPoint y: 218, distance: 28.2
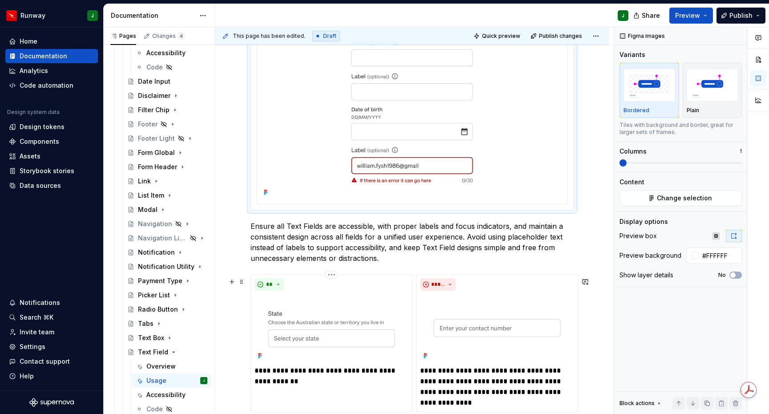
scroll to position [341, 0]
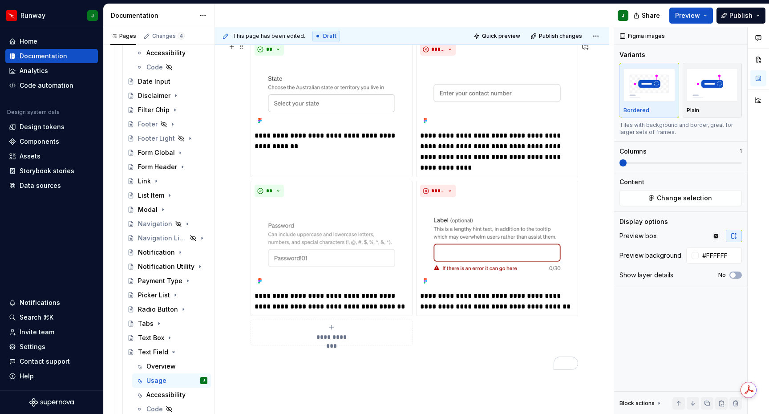
click at [480, 337] on div "**********" at bounding box center [412, 192] width 323 height 306
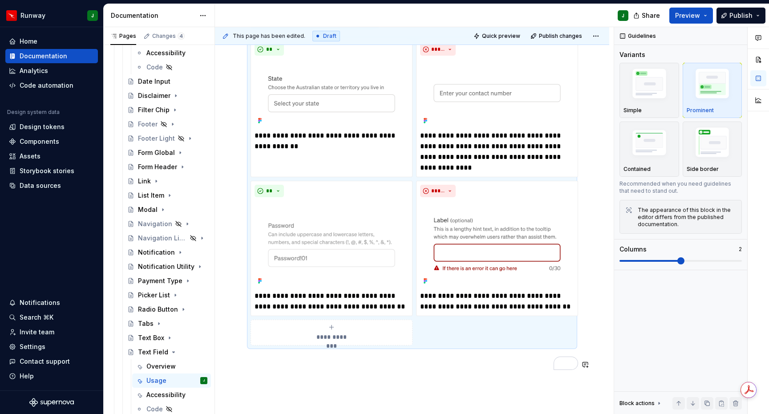
click at [490, 378] on div "**********" at bounding box center [412, 80] width 394 height 842
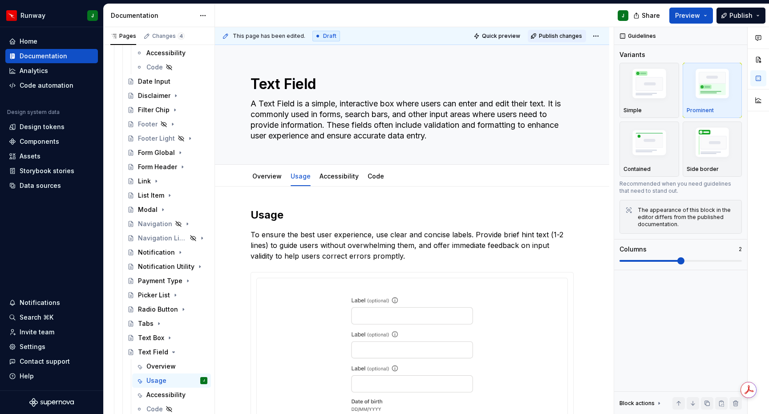
click at [558, 35] on span "Publish changes" at bounding box center [560, 35] width 43 height 7
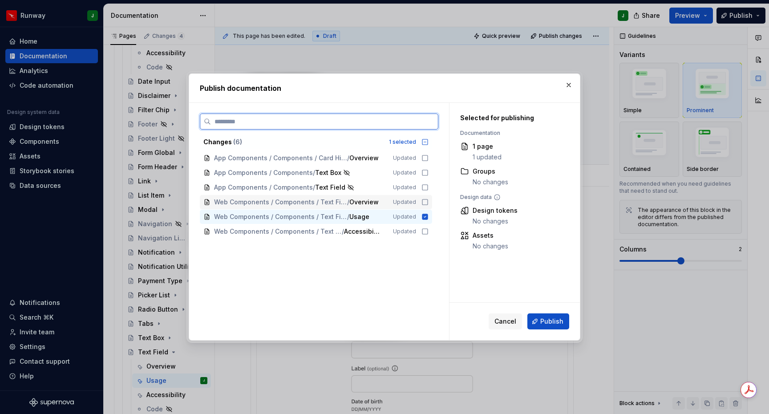
drag, startPoint x: 428, startPoint y: 202, endPoint x: 431, endPoint y: 195, distance: 7.6
click at [429, 202] on icon at bounding box center [425, 202] width 7 height 7
drag, startPoint x: 431, startPoint y: 190, endPoint x: 429, endPoint y: 177, distance: 13.1
click at [428, 190] on icon at bounding box center [424, 187] width 5 height 5
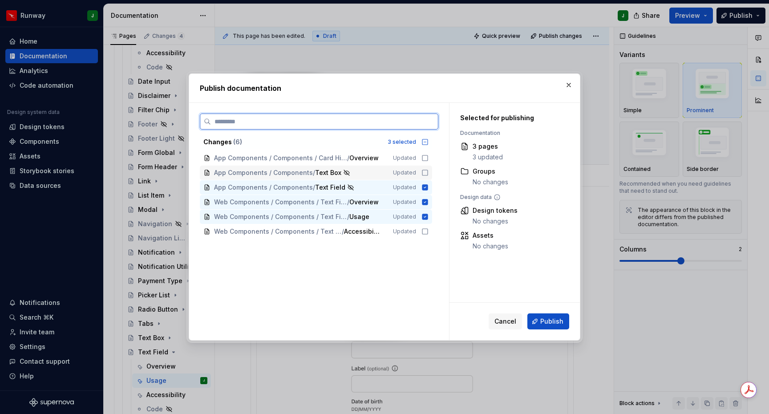
click at [429, 174] on icon at bounding box center [425, 172] width 7 height 7
click at [429, 231] on icon at bounding box center [425, 231] width 7 height 7
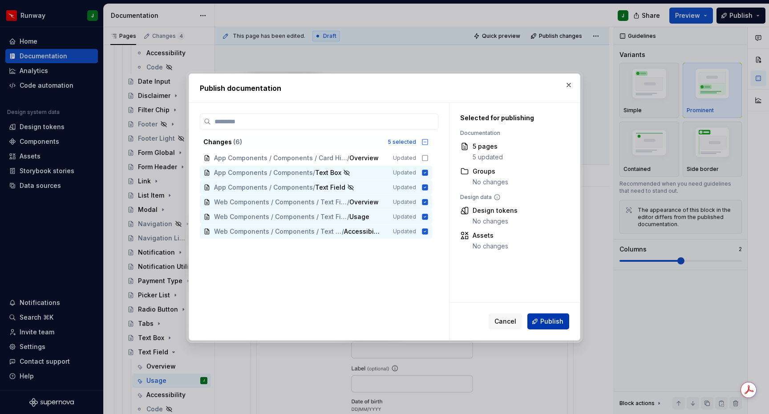
click at [551, 322] on span "Publish" at bounding box center [551, 321] width 23 height 9
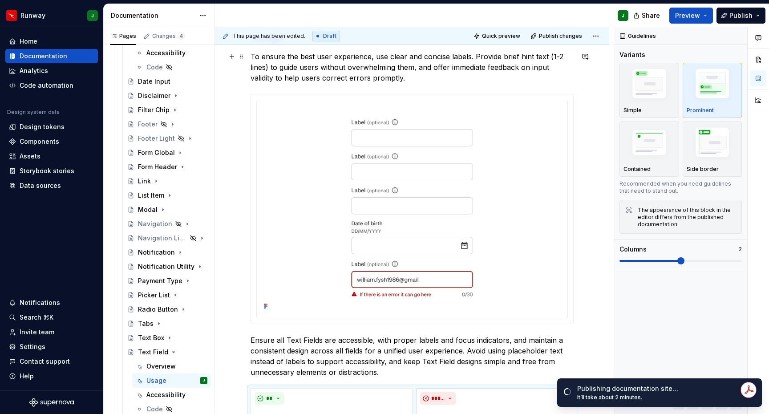
scroll to position [0, 0]
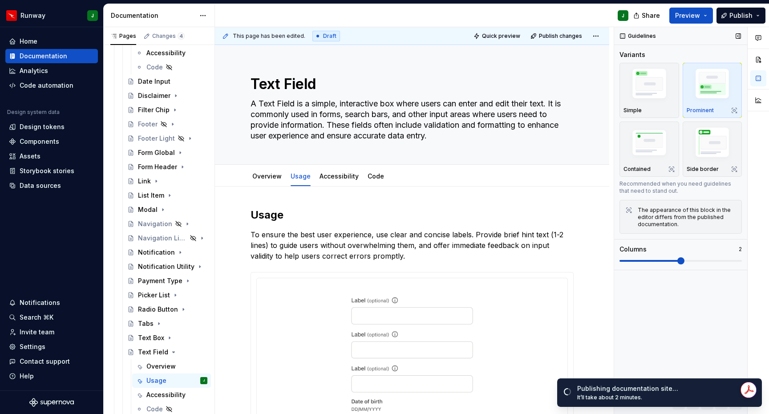
click at [672, 320] on div "Guidelines Variants Simple Prominent Contained Side border Recommended when you…" at bounding box center [680, 220] width 133 height 387
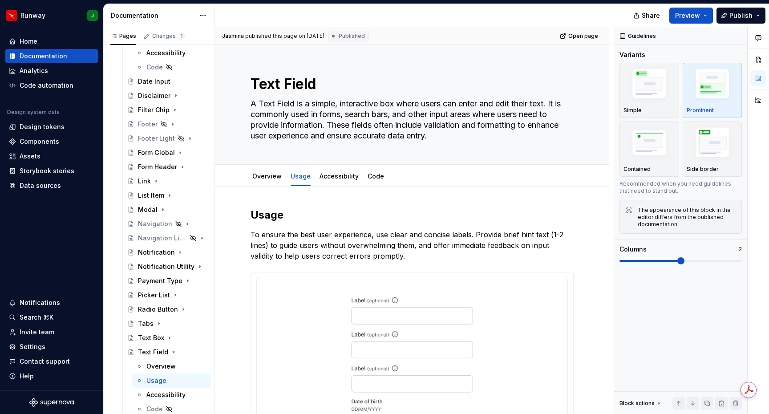
type textarea "*"
